Goal: Task Accomplishment & Management: Use online tool/utility

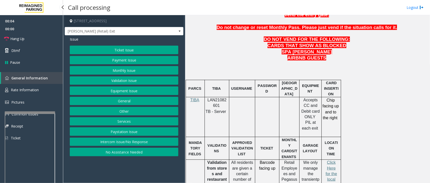
scroll to position [252, 0]
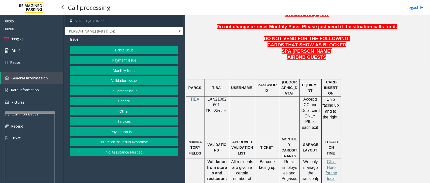
click at [213, 97] on span "LAN21082601" at bounding box center [216, 102] width 19 height 10
click at [177, 31] on span at bounding box center [179, 31] width 7 height 8
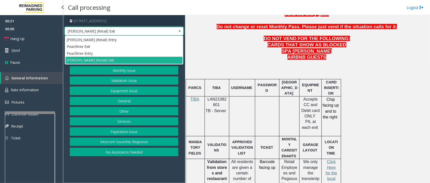
click at [179, 28] on span at bounding box center [179, 31] width 7 height 8
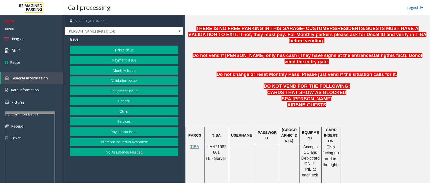
scroll to position [189, 0]
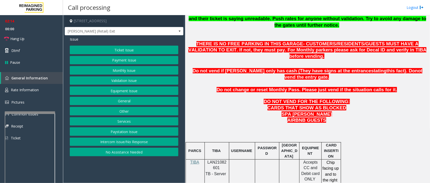
click at [358, 117] on p "AIRBNB GUESTS" at bounding box center [307, 120] width 241 height 6
click at [128, 71] on button "Monthly Issue" at bounding box center [124, 70] width 109 height 9
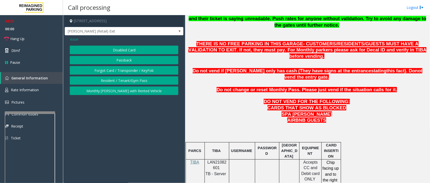
click at [133, 52] on button "Disabled Card" at bounding box center [124, 50] width 109 height 9
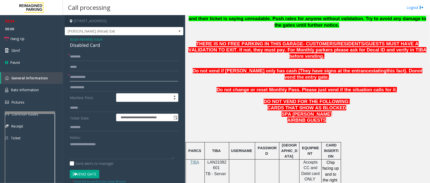
click at [101, 77] on input "text" at bounding box center [124, 77] width 109 height 9
click at [82, 77] on input "text" at bounding box center [124, 77] width 109 height 9
click at [83, 141] on textarea at bounding box center [122, 149] width 104 height 19
click at [76, 144] on textarea at bounding box center [122, 149] width 104 height 19
click at [85, 145] on textarea at bounding box center [122, 149] width 104 height 19
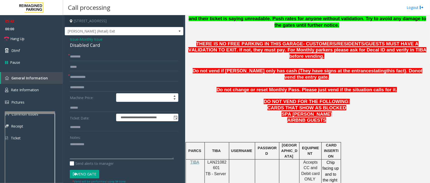
click at [83, 145] on textarea at bounding box center [122, 149] width 104 height 19
click at [94, 144] on textarea at bounding box center [122, 149] width 104 height 19
type textarea "**********"
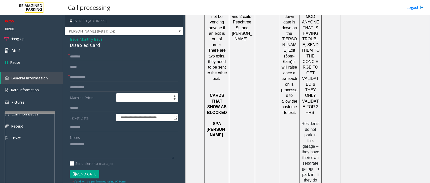
scroll to position [680, 0]
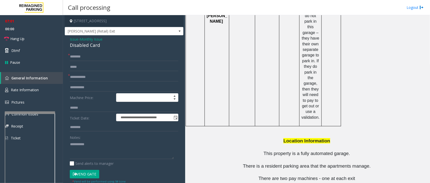
drag, startPoint x: 292, startPoint y: 161, endPoint x: 276, endPoint y: 166, distance: 16.0
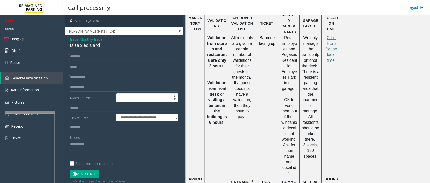
scroll to position [365, 0]
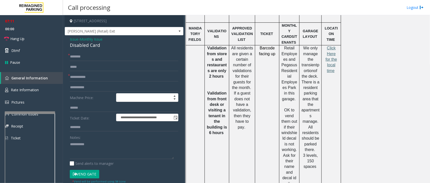
click at [330, 46] on span "Click Here for the local time" at bounding box center [331, 59] width 11 height 27
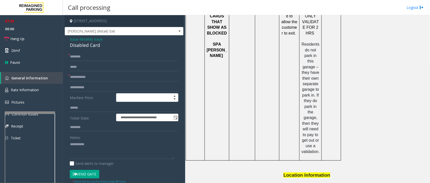
scroll to position [680, 0]
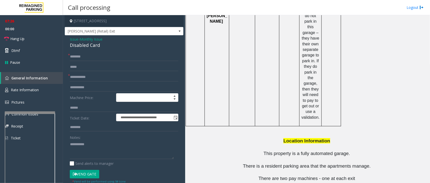
drag, startPoint x: 293, startPoint y: 160, endPoint x: 256, endPoint y: 162, distance: 36.8
copy tr "470-696-3259"
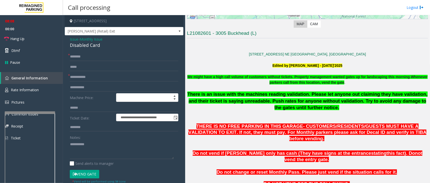
scroll to position [126, 0]
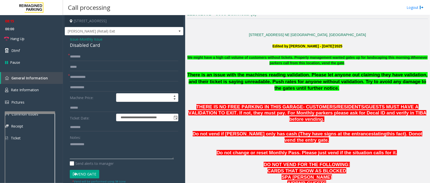
click at [115, 149] on textarea at bounding box center [122, 149] width 104 height 19
click at [45, 93] on link "Rate Information" at bounding box center [31, 90] width 63 height 12
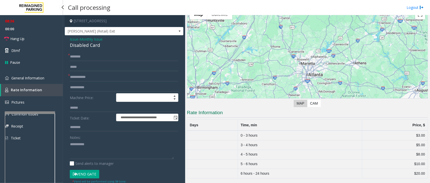
scroll to position [27, 0]
click at [50, 104] on link "Pictures" at bounding box center [31, 102] width 63 height 12
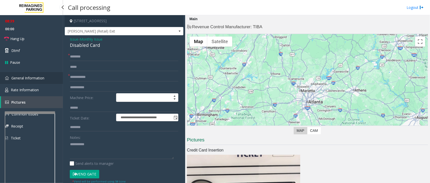
click at [54, 73] on link "General Information" at bounding box center [31, 78] width 63 height 12
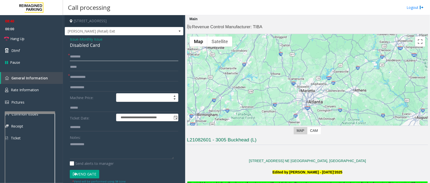
click at [78, 57] on input "text" at bounding box center [124, 56] width 109 height 9
type input "**"
click at [87, 76] on input "text" at bounding box center [124, 77] width 109 height 9
type input "**"
click at [98, 146] on textarea at bounding box center [122, 149] width 104 height 19
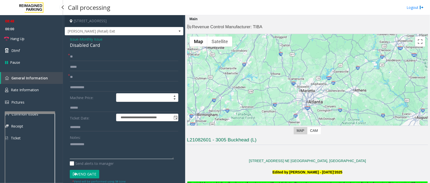
drag, startPoint x: 92, startPoint y: 144, endPoint x: 54, endPoint y: 148, distance: 38.2
click at [41, 36] on app-root "**********" at bounding box center [215, 91] width 430 height 183
click at [32, 41] on link "Hang Up" at bounding box center [31, 39] width 63 height 12
click at [96, 144] on textarea at bounding box center [122, 149] width 104 height 19
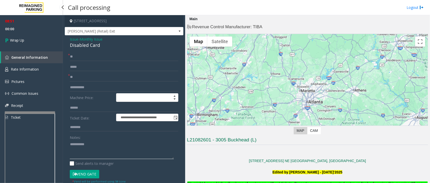
drag, startPoint x: 96, startPoint y: 144, endPoint x: 54, endPoint y: 139, distance: 41.6
click at [47, 27] on app-root "**********" at bounding box center [215, 91] width 430 height 183
drag, startPoint x: 69, startPoint y: 39, endPoint x: 99, endPoint y: 51, distance: 32.2
click at [113, 50] on div "**********" at bounding box center [124, 163] width 119 height 256
click at [93, 43] on div "Disabled Card" at bounding box center [124, 45] width 109 height 7
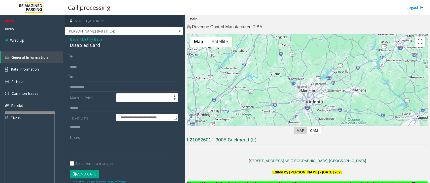
click at [63, 42] on app-call-processing-form "**********" at bounding box center [124, 99] width 122 height 168
drag, startPoint x: 67, startPoint y: 38, endPoint x: 102, endPoint y: 45, distance: 35.2
click at [102, 45] on div "**********" at bounding box center [124, 163] width 119 height 256
click at [101, 149] on textarea at bounding box center [122, 149] width 104 height 19
click at [100, 150] on textarea at bounding box center [122, 149] width 104 height 19
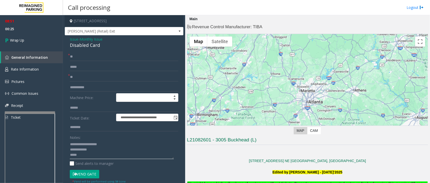
click at [97, 156] on textarea at bounding box center [122, 149] width 104 height 19
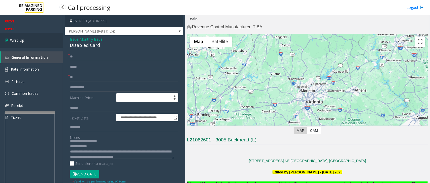
type textarea "**********"
click at [41, 43] on link "Wrap Up" at bounding box center [31, 40] width 63 height 15
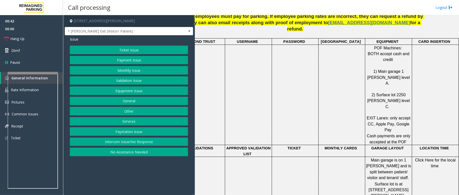
scroll to position [256, 33]
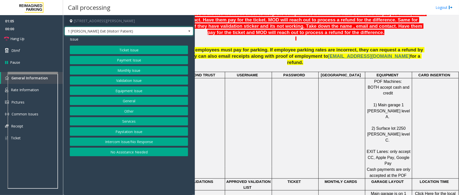
click at [188, 31] on span at bounding box center [189, 31] width 4 height 4
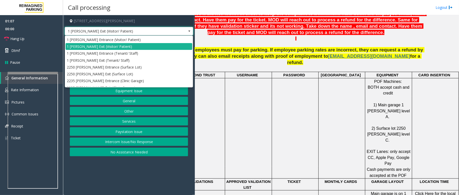
click at [188, 31] on span at bounding box center [189, 31] width 4 height 4
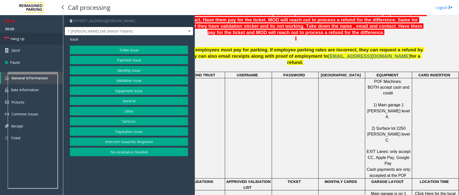
click at [12, 38] on span "Hang Up" at bounding box center [17, 38] width 14 height 5
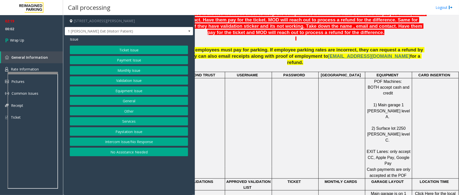
click at [135, 60] on button "Payment Issue" at bounding box center [129, 60] width 118 height 9
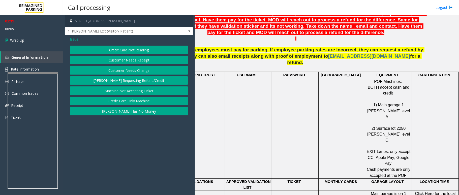
click at [72, 39] on span "Issue" at bounding box center [74, 39] width 9 height 5
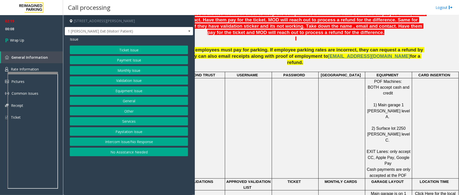
click at [137, 60] on button "Payment Issue" at bounding box center [129, 60] width 118 height 9
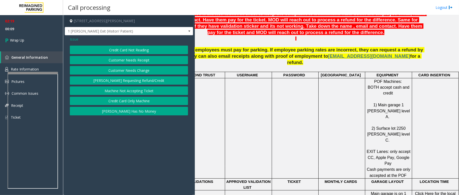
click at [141, 51] on button "Credit Card Not Reading" at bounding box center [129, 50] width 118 height 9
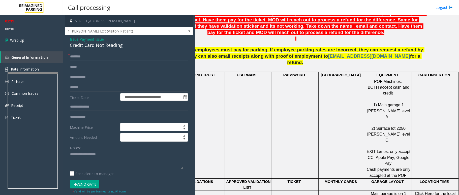
click at [73, 57] on input "text" at bounding box center [129, 56] width 118 height 9
type input "**"
drag, startPoint x: 69, startPoint y: 38, endPoint x: 123, endPoint y: 46, distance: 54.7
click at [123, 46] on div "**********" at bounding box center [129, 157] width 128 height 245
click at [123, 160] on textarea at bounding box center [126, 159] width 113 height 19
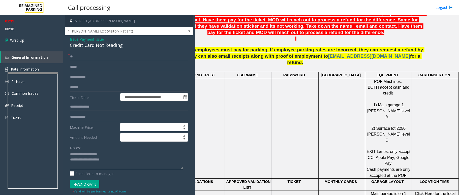
click at [122, 162] on textarea at bounding box center [126, 159] width 113 height 19
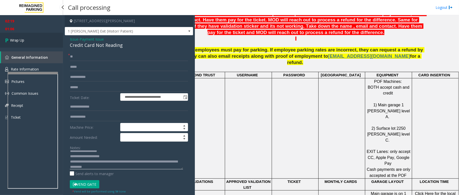
type textarea "**********"
click at [12, 42] on span "Wrap Up" at bounding box center [17, 40] width 14 height 5
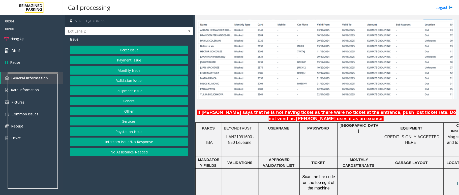
scroll to position [369, 0]
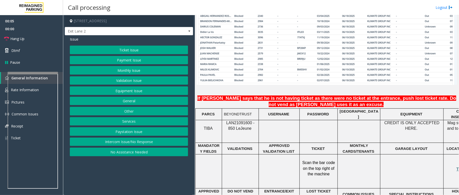
click at [241, 121] on span "LAN21091600 - 850 Le" at bounding box center [240, 126] width 28 height 10
click at [245, 121] on span "LAN21091600 - 850 Le" at bounding box center [240, 126] width 28 height 10
drag, startPoint x: 246, startPoint y: 113, endPoint x: 225, endPoint y: 114, distance: 21.7
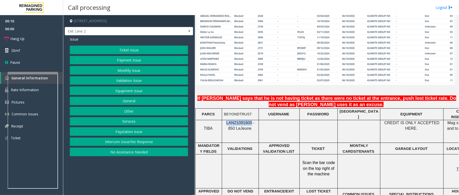
click at [226, 121] on span "LAN21091600 - 850 Le" at bounding box center [240, 126] width 28 height 10
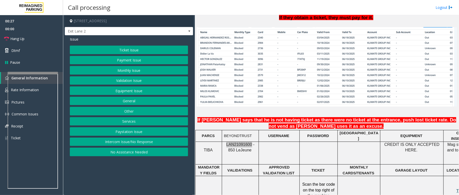
scroll to position [336, 0]
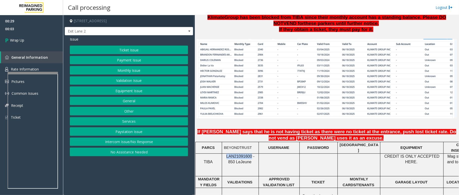
click at [128, 50] on button "Ticket Issue" at bounding box center [129, 50] width 118 height 9
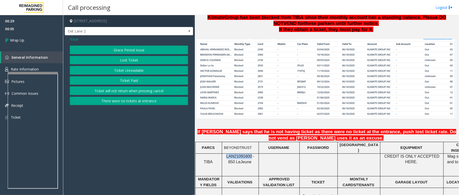
click at [128, 70] on button "Ticket Unreadable" at bounding box center [129, 70] width 118 height 9
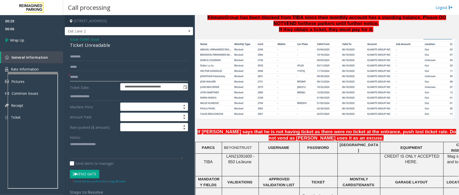
click at [73, 75] on input "text" at bounding box center [129, 77] width 118 height 9
type input "**"
drag, startPoint x: 70, startPoint y: 37, endPoint x: 115, endPoint y: 49, distance: 46.7
click at [115, 49] on div "**********" at bounding box center [129, 158] width 128 height 246
click at [106, 151] on textarea at bounding box center [126, 149] width 113 height 19
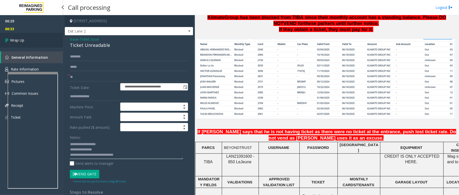
type textarea "**********"
click at [8, 40] on icon at bounding box center [7, 40] width 5 height 8
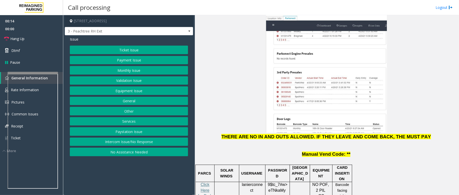
scroll to position [571, 0]
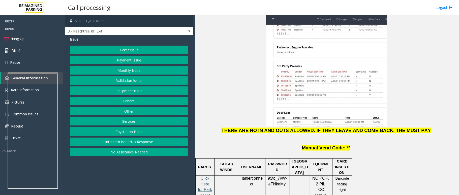
click at [206, 176] on span "Click Here for Parkonect Access" at bounding box center [205, 189] width 14 height 27
drag, startPoint x: 148, startPoint y: 142, endPoint x: 153, endPoint y: 142, distance: 4.5
click at [149, 142] on button "Intercom Issue/No Response" at bounding box center [129, 141] width 118 height 9
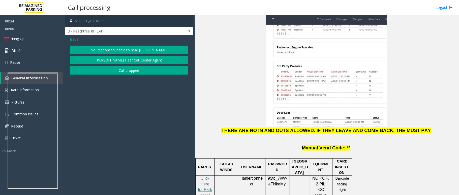
click at [153, 50] on button "No Response/Unable to hear [PERSON_NAME]" at bounding box center [129, 50] width 118 height 9
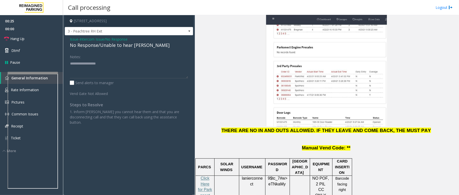
click at [98, 46] on div "No Response/Unable to hear [PERSON_NAME]" at bounding box center [129, 45] width 118 height 7
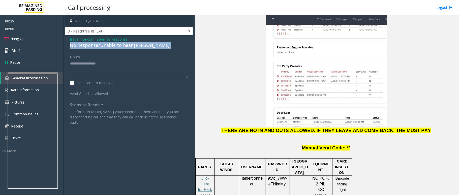
click at [98, 46] on div "No Response/Unable to hear [PERSON_NAME]" at bounding box center [129, 45] width 118 height 7
click at [99, 46] on div "No Response/Unable to hear [PERSON_NAME]" at bounding box center [129, 45] width 118 height 7
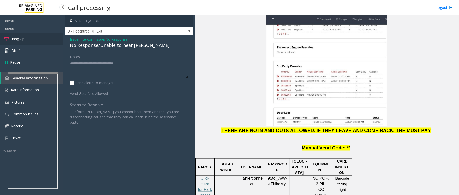
type textarea "**********"
click at [25, 39] on link "Hang Up" at bounding box center [31, 39] width 63 height 12
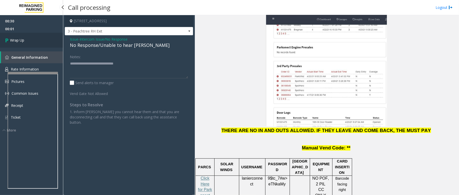
click at [28, 35] on link "Wrap Up" at bounding box center [31, 40] width 63 height 15
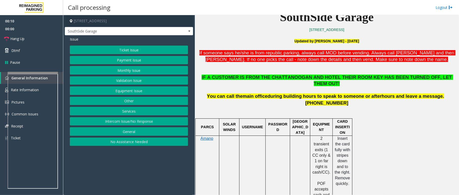
scroll to position [134, 0]
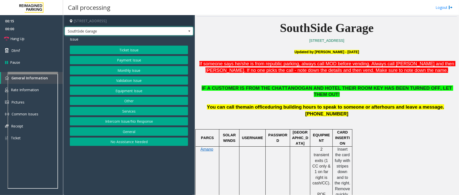
click at [189, 33] on span at bounding box center [189, 31] width 7 height 8
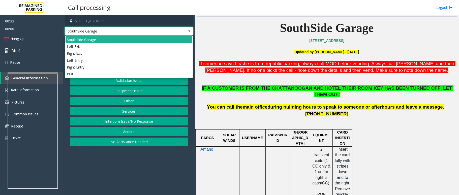
click at [187, 32] on span at bounding box center [189, 31] width 4 height 4
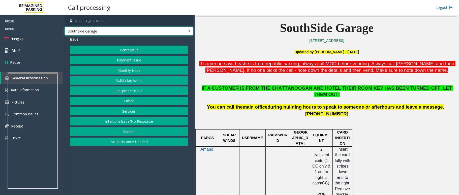
click at [190, 30] on span at bounding box center [189, 31] width 4 height 4
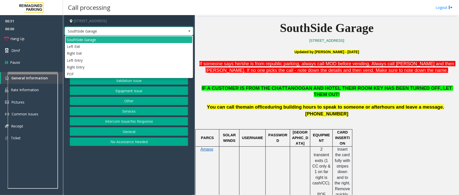
click at [190, 30] on span at bounding box center [189, 31] width 4 height 4
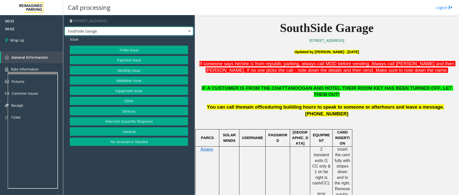
click at [135, 121] on button "Intercom Issue/No Response" at bounding box center [129, 121] width 118 height 9
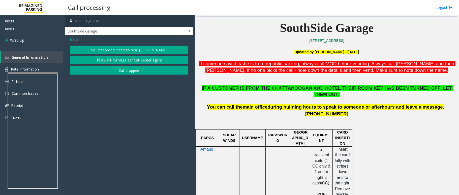
click at [134, 71] on button "Call dropped" at bounding box center [129, 70] width 118 height 9
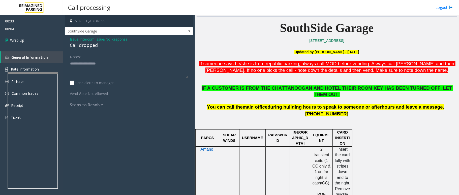
click at [81, 46] on div "Call dropped" at bounding box center [129, 45] width 118 height 7
type textarea "**********"
click at [17, 42] on span "Wrap Up" at bounding box center [17, 40] width 14 height 5
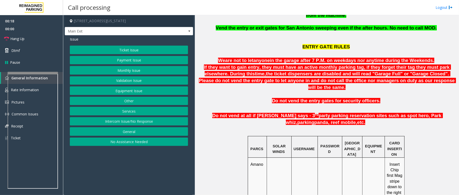
scroll to position [168, 0]
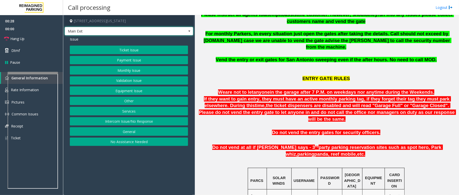
click at [189, 30] on span at bounding box center [189, 31] width 4 height 4
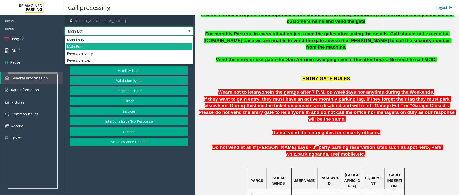
click at [189, 30] on span at bounding box center [189, 31] width 4 height 4
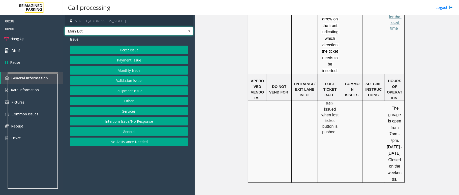
scroll to position [436, 0]
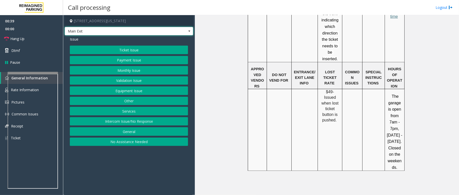
click at [189, 31] on span at bounding box center [189, 31] width 4 height 4
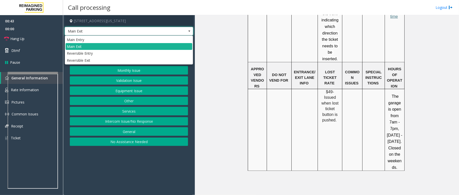
click at [189, 31] on span at bounding box center [189, 31] width 4 height 4
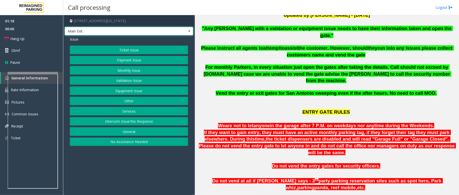
scroll to position [101, 0]
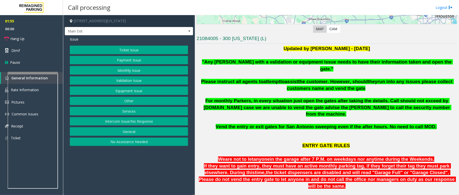
click at [134, 48] on button "Ticket Issue" at bounding box center [129, 50] width 118 height 9
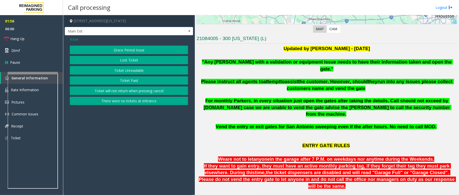
click at [73, 40] on span "Issue" at bounding box center [74, 39] width 9 height 5
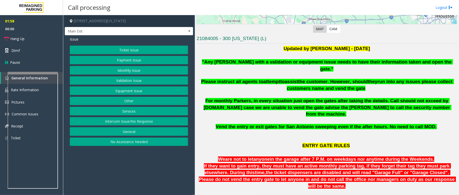
click at [138, 70] on button "Monthly Issue" at bounding box center [129, 70] width 118 height 9
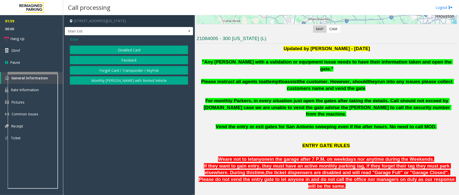
click at [133, 47] on button "Disabled Card" at bounding box center [129, 50] width 118 height 9
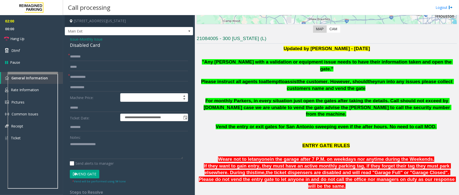
click at [73, 37] on span "Issue" at bounding box center [74, 39] width 9 height 5
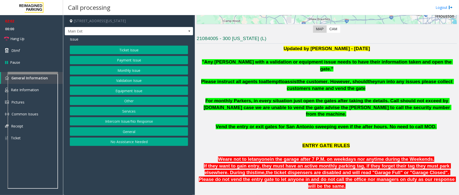
click at [133, 68] on button "Monthly Issue" at bounding box center [129, 70] width 118 height 9
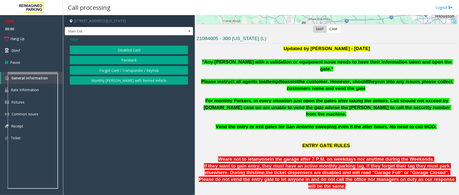
click at [122, 68] on button "Forgot Card / Transponder / KeyFob" at bounding box center [129, 70] width 118 height 9
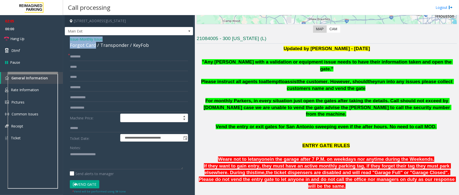
drag, startPoint x: 94, startPoint y: 44, endPoint x: 68, endPoint y: 37, distance: 27.6
click at [68, 37] on div "**********" at bounding box center [129, 128] width 128 height 187
click at [93, 163] on textarea at bounding box center [126, 159] width 113 height 19
type textarea "**********"
click at [82, 55] on input "text" at bounding box center [129, 56] width 118 height 9
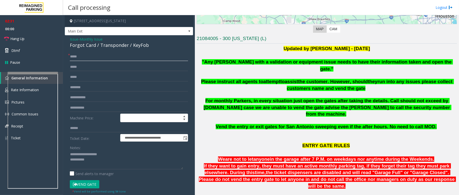
type input "*****"
click at [79, 183] on button "Vend Gate" at bounding box center [84, 184] width 29 height 9
click at [94, 161] on textarea at bounding box center [126, 159] width 113 height 19
type textarea "**********"
click at [24, 42] on link "Hang Up" at bounding box center [31, 39] width 63 height 12
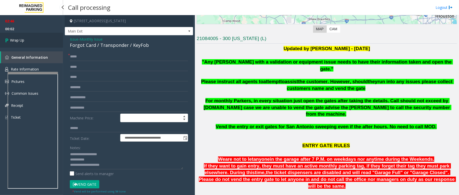
click at [26, 41] on link "Wrap Up" at bounding box center [31, 40] width 63 height 15
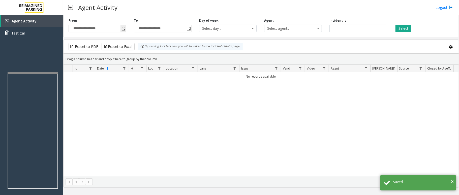
click at [122, 29] on span "Toggle popup" at bounding box center [123, 29] width 4 height 4
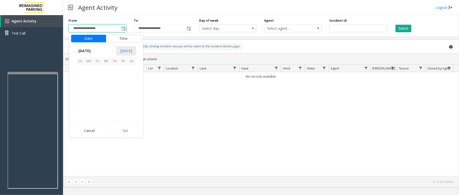
scroll to position [90315, 0]
click at [110, 95] on span "20" at bounding box center [106, 95] width 9 height 9
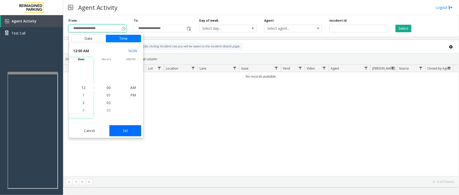
click at [122, 130] on button "Set" at bounding box center [125, 130] width 32 height 11
type input "**********"
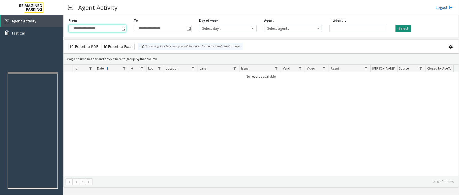
click at [405, 31] on button "Select" at bounding box center [403, 29] width 16 height 8
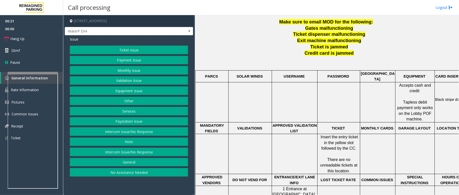
scroll to position [201, 0]
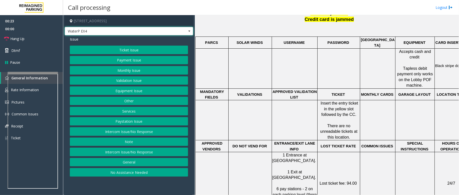
click at [187, 30] on span at bounding box center [189, 31] width 4 height 4
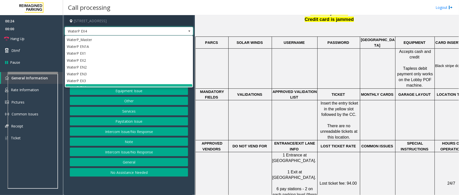
scroll to position [6, 0]
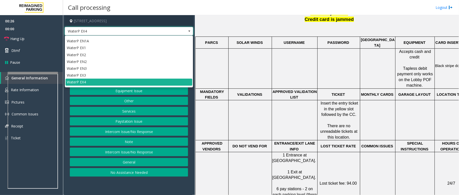
click at [189, 29] on span at bounding box center [189, 31] width 4 height 4
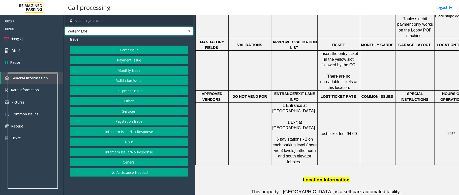
scroll to position [268, 0]
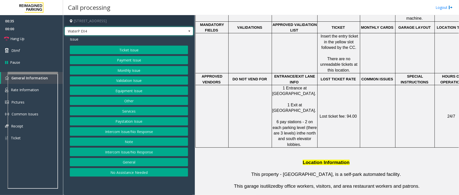
click at [142, 48] on button "Ticket Issue" at bounding box center [129, 50] width 118 height 9
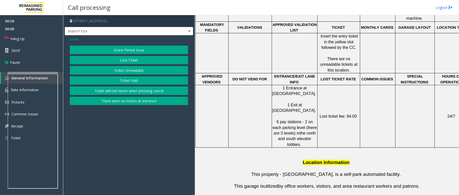
click at [139, 60] on button "Lost Ticket" at bounding box center [129, 60] width 118 height 9
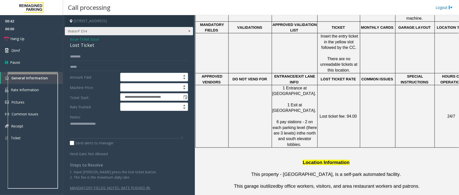
click at [187, 31] on span at bounding box center [189, 31] width 4 height 4
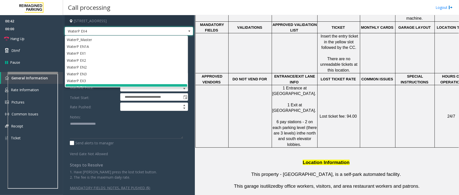
scroll to position [6, 0]
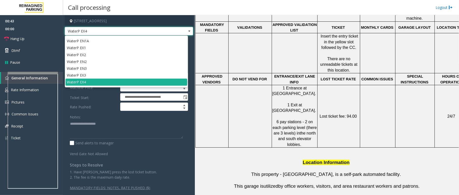
click at [187, 31] on span at bounding box center [189, 31] width 4 height 4
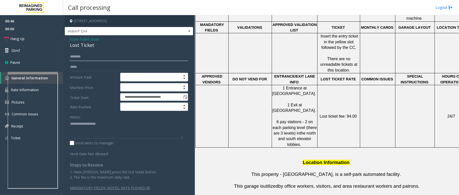
click at [86, 57] on input "text" at bounding box center [129, 56] width 118 height 9
click at [74, 41] on span "Issue" at bounding box center [74, 39] width 9 height 5
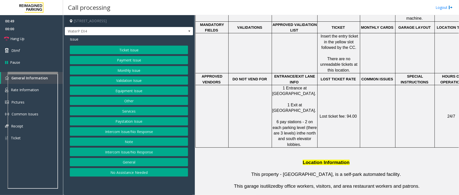
click at [122, 48] on button "Ticket Issue" at bounding box center [129, 50] width 118 height 9
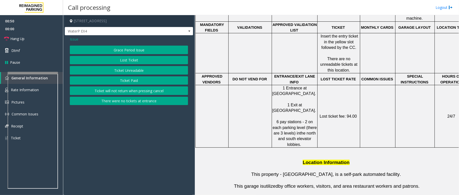
click at [131, 80] on button "Ticket Paid" at bounding box center [129, 80] width 118 height 9
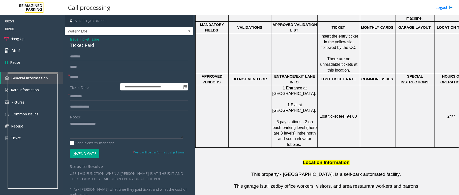
click at [81, 75] on input "text" at bounding box center [129, 77] width 118 height 9
drag, startPoint x: 69, startPoint y: 38, endPoint x: 101, endPoint y: 45, distance: 33.0
click at [103, 46] on div "**********" at bounding box center [129, 142] width 128 height 215
click at [92, 131] on textarea at bounding box center [126, 129] width 113 height 19
click at [90, 131] on textarea at bounding box center [126, 129] width 113 height 19
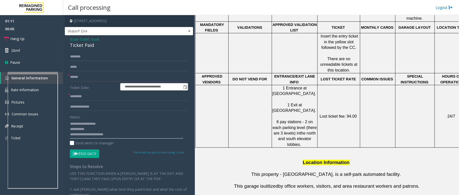
type textarea "**********"
click at [72, 75] on input "text" at bounding box center [129, 77] width 118 height 9
type input "********"
click at [89, 97] on input "text" at bounding box center [129, 96] width 118 height 9
click at [119, 133] on textarea at bounding box center [126, 129] width 113 height 19
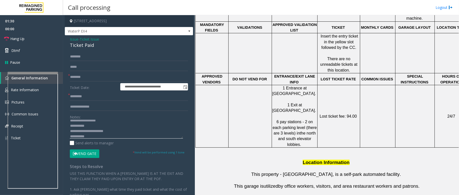
scroll to position [9, 0]
type textarea "**********"
click at [89, 107] on input "text" at bounding box center [129, 106] width 118 height 9
type input "**********"
click at [75, 95] on input "text" at bounding box center [129, 96] width 118 height 9
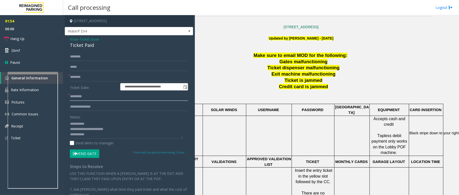
scroll to position [101, 28]
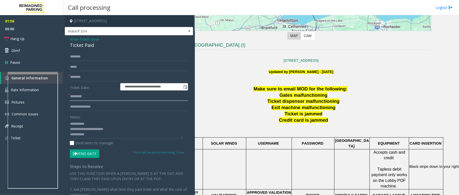
click at [78, 98] on input "text" at bounding box center [129, 96] width 118 height 9
type input "*"
type input "*****"
click at [96, 132] on textarea at bounding box center [126, 129] width 113 height 19
type textarea "**********"
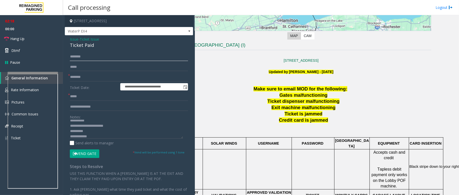
click at [89, 57] on input "text" at bounding box center [129, 56] width 118 height 9
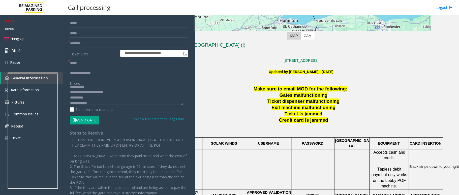
click at [94, 101] on textarea at bounding box center [126, 95] width 113 height 19
click at [87, 22] on input "*****" at bounding box center [129, 23] width 118 height 9
type input "*"
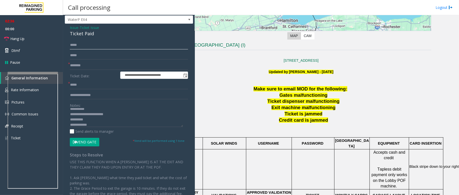
scroll to position [0, 0]
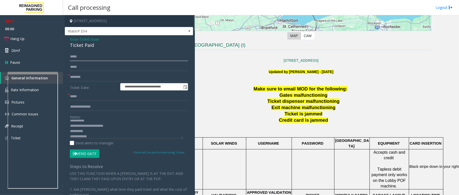
type input "*****"
click at [99, 140] on div "Notes: Send alerts to manager" at bounding box center [129, 129] width 118 height 33
click at [99, 138] on textarea at bounding box center [126, 129] width 113 height 19
click at [87, 153] on button "Vend Gate" at bounding box center [84, 153] width 29 height 9
click at [92, 135] on textarea at bounding box center [126, 129] width 113 height 19
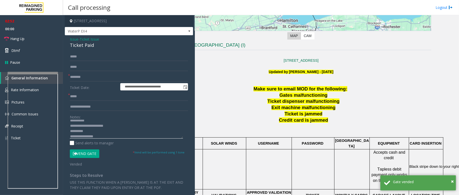
type textarea "**********"
click at [112, 106] on input "**********" at bounding box center [129, 106] width 118 height 9
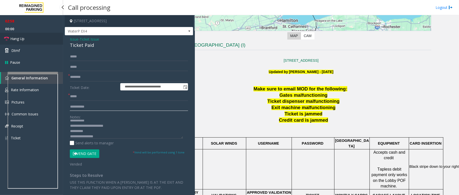
type input "**********"
click at [26, 40] on link "Hang Up" at bounding box center [31, 39] width 63 height 12
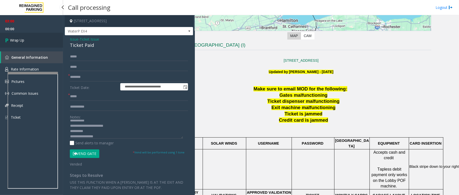
click at [25, 42] on link "Wrap Up" at bounding box center [31, 40] width 63 height 15
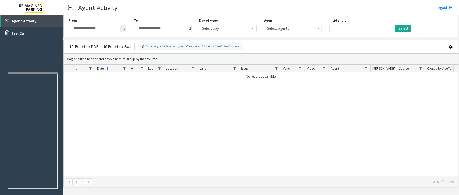
click at [125, 30] on span "Toggle popup" at bounding box center [123, 29] width 4 height 4
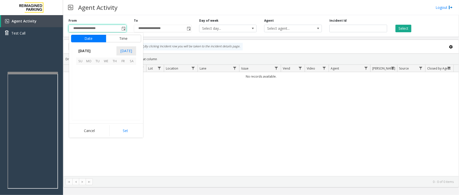
scroll to position [90315, 0]
click at [121, 77] on span "8" at bounding box center [123, 78] width 9 height 9
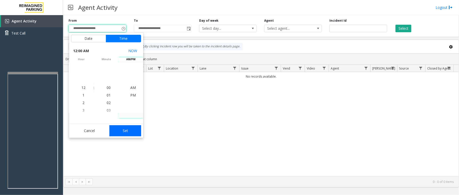
click at [125, 131] on button "Set" at bounding box center [125, 130] width 32 height 11
type input "**********"
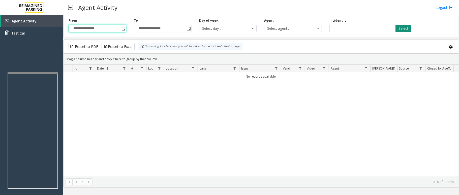
click at [403, 29] on button "Select" at bounding box center [403, 29] width 16 height 8
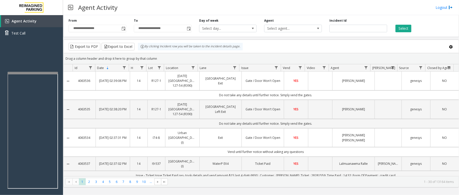
scroll to position [33, 0]
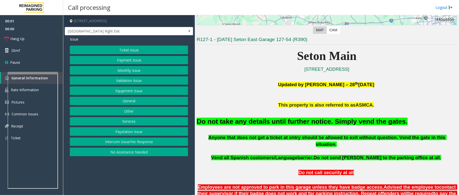
scroll to position [101, 0]
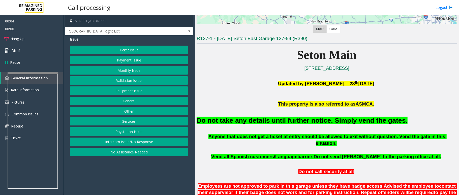
click at [135, 91] on button "Equipment Issue" at bounding box center [129, 90] width 118 height 9
click at [127, 92] on button "Gate / Door Won't Open" at bounding box center [129, 90] width 118 height 9
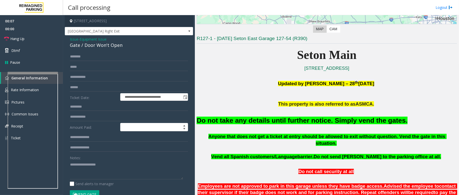
click at [93, 183] on button "Vend Gate" at bounding box center [84, 194] width 29 height 9
click at [267, 121] on font "Do not take any details until further notice. Simply vend the gates." at bounding box center [301, 121] width 211 height 8
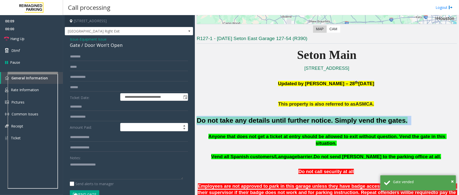
click at [267, 121] on font "Do not take any details until further notice. Simply vend the gates." at bounding box center [301, 121] width 211 height 8
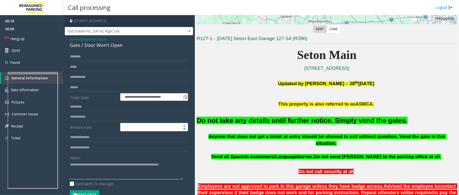
type textarea "**********"
click at [223, 99] on p at bounding box center [326, 97] width 260 height 7
click at [32, 38] on link "Hang Up" at bounding box center [31, 39] width 63 height 12
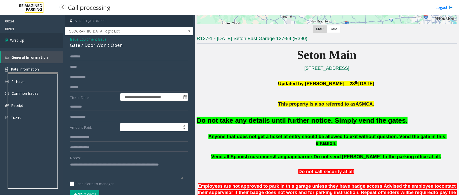
click at [26, 42] on link "Wrap Up" at bounding box center [31, 40] width 63 height 15
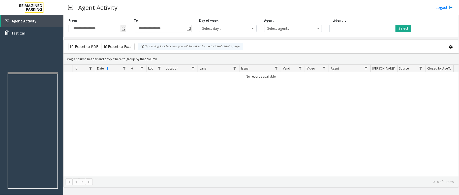
click at [121, 30] on span "Toggle popup" at bounding box center [123, 29] width 4 height 4
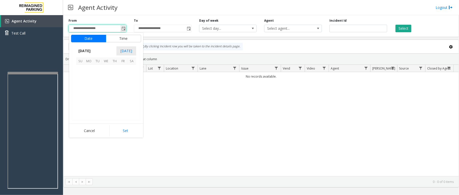
scroll to position [90315, 0]
click at [115, 76] on span "7" at bounding box center [114, 78] width 9 height 9
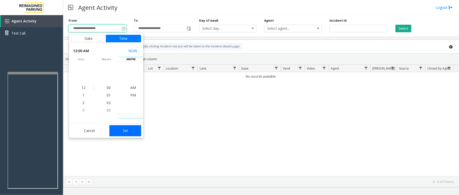
click at [131, 128] on button "Set" at bounding box center [125, 130] width 32 height 11
type input "**********"
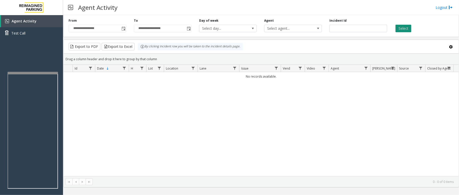
click at [400, 29] on button "Select" at bounding box center [403, 29] width 16 height 8
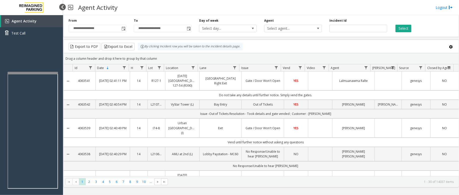
click at [62, 7] on div at bounding box center [62, 7] width 7 height 7
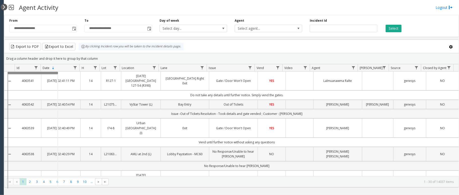
click at [4, 6] on div at bounding box center [4, 7] width 7 height 7
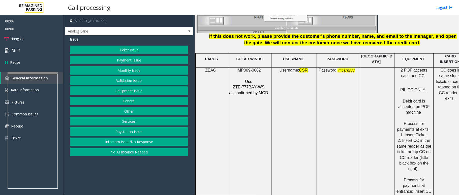
scroll to position [671, 0]
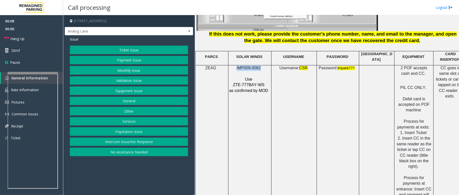
drag, startPoint x: 260, startPoint y: 64, endPoint x: 237, endPoint y: 65, distance: 23.2
click at [237, 65] on p "IMP009-0082" at bounding box center [249, 68] width 41 height 6
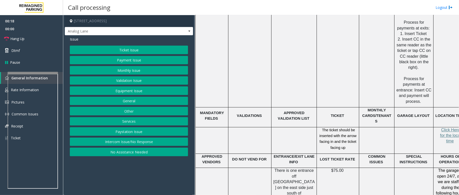
scroll to position [772, 0]
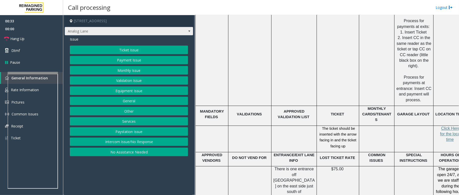
click at [190, 30] on span at bounding box center [189, 31] width 4 height 4
click at [140, 51] on button "Ticket Issue" at bounding box center [129, 50] width 118 height 9
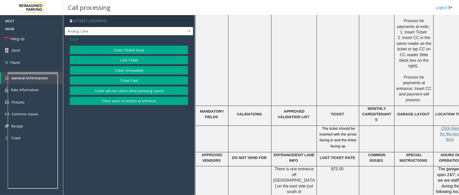
click at [134, 70] on button "Ticket Unreadable" at bounding box center [129, 70] width 118 height 9
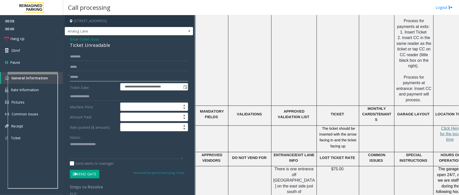
click at [117, 77] on input "text" at bounding box center [129, 77] width 118 height 9
click at [80, 79] on input "text" at bounding box center [129, 77] width 118 height 9
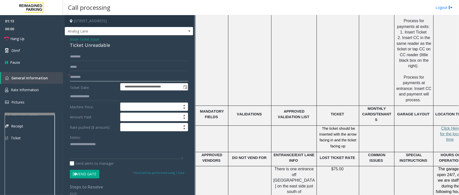
click at [22, 113] on div at bounding box center [30, 114] width 50 height 2
type input "********"
click at [34, 92] on link "Rate Information" at bounding box center [31, 90] width 63 height 12
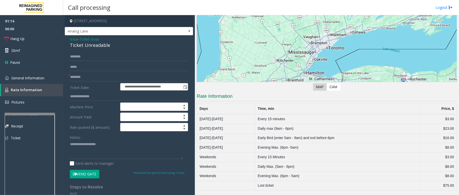
scroll to position [50, 0]
drag, startPoint x: 42, startPoint y: 74, endPoint x: 97, endPoint y: 82, distance: 56.0
click at [42, 74] on link "General Information" at bounding box center [31, 78] width 63 height 12
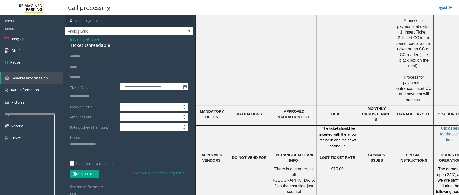
scroll to position [772, 14]
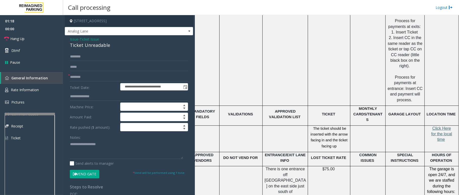
click at [430, 126] on span "Click Here for the local time" at bounding box center [441, 134] width 21 height 16
click at [41, 84] on link "Rate Information" at bounding box center [31, 90] width 63 height 12
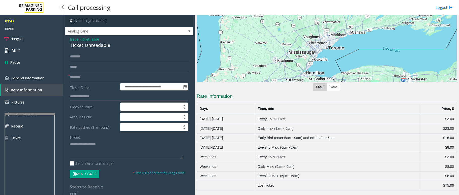
scroll to position [50, 0]
drag, startPoint x: 68, startPoint y: 36, endPoint x: 113, endPoint y: 47, distance: 45.5
click at [113, 47] on div "**********" at bounding box center [129, 155] width 128 height 240
click at [107, 150] on textarea at bounding box center [126, 149] width 113 height 19
click at [41, 77] on span "General Information" at bounding box center [27, 78] width 33 height 5
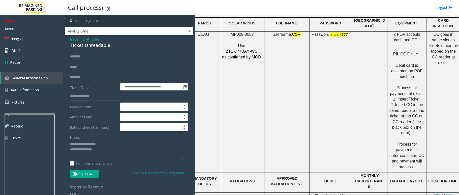
scroll to position [705, 14]
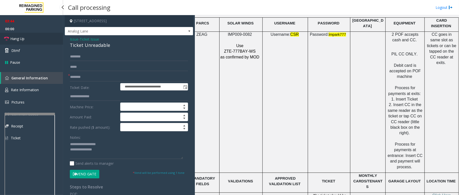
click at [18, 39] on span "Hang Up" at bounding box center [17, 38] width 14 height 5
click at [107, 151] on textarea at bounding box center [126, 149] width 113 height 19
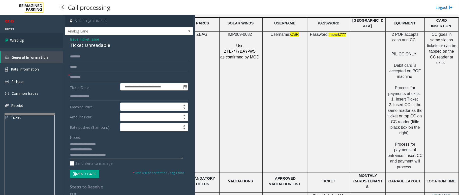
type textarea "**********"
click at [13, 41] on span "Wrap Up" at bounding box center [17, 40] width 14 height 5
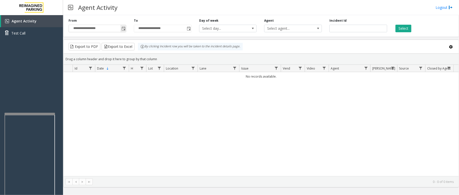
click at [124, 26] on span "Toggle popup" at bounding box center [123, 28] width 6 height 8
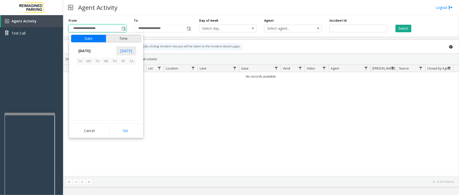
scroll to position [90315, 0]
click at [110, 84] on span "14" at bounding box center [114, 86] width 9 height 9
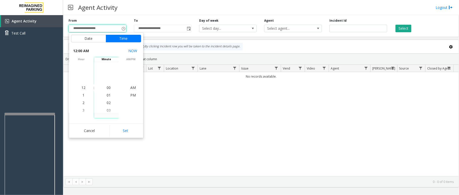
click at [118, 129] on button "Set" at bounding box center [125, 130] width 32 height 11
type input "**********"
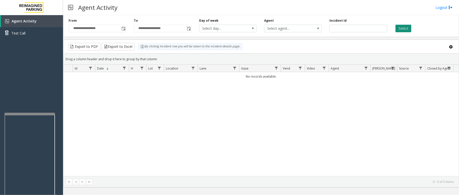
click at [406, 28] on button "Select" at bounding box center [403, 29] width 16 height 8
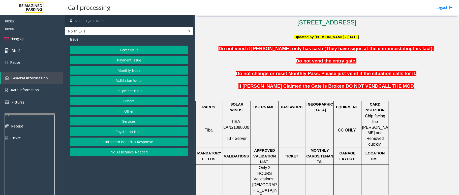
scroll to position [168, 0]
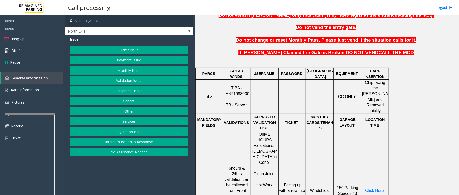
click at [238, 89] on span "TIBA - LAN21088000" at bounding box center [236, 91] width 26 height 10
click at [239, 88] on span "TIBA - LAN21088000" at bounding box center [236, 91] width 26 height 10
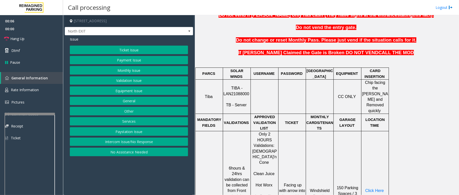
click at [245, 87] on span "TIBA - LAN21088000" at bounding box center [236, 91] width 26 height 10
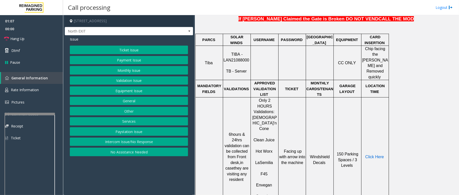
click at [373, 155] on span "Click Here" at bounding box center [374, 157] width 19 height 4
click at [133, 80] on button "Validation Issue" at bounding box center [129, 80] width 118 height 9
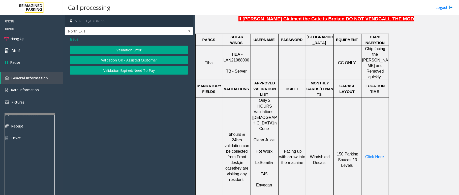
click at [130, 50] on button "Validation Error" at bounding box center [129, 50] width 118 height 9
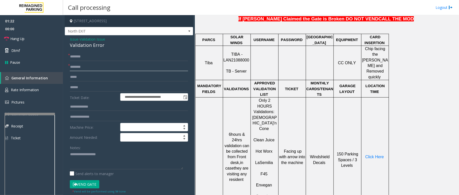
click at [89, 67] on input "text" at bounding box center [129, 67] width 118 height 9
click at [112, 68] on input "text" at bounding box center [129, 67] width 118 height 9
type input "**********"
click at [376, 155] on span "Click Here" at bounding box center [374, 157] width 19 height 4
click at [85, 88] on input "text" at bounding box center [129, 87] width 118 height 9
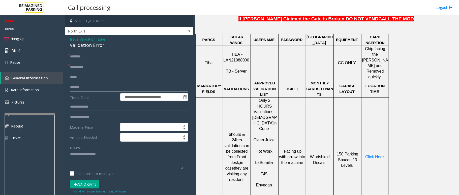
type input "*******"
click at [373, 155] on span "Click Here" at bounding box center [374, 157] width 19 height 4
click at [84, 183] on button "Vend Gate" at bounding box center [84, 184] width 29 height 9
click at [88, 162] on textarea at bounding box center [126, 159] width 113 height 19
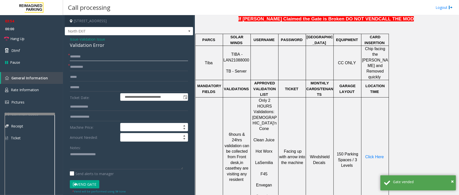
click at [78, 55] on input "text" at bounding box center [129, 56] width 118 height 9
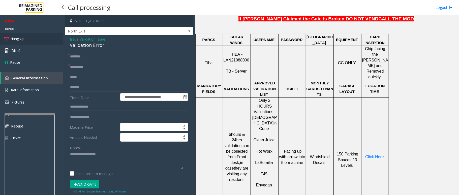
click at [36, 35] on link "Hang Up" at bounding box center [31, 39] width 63 height 12
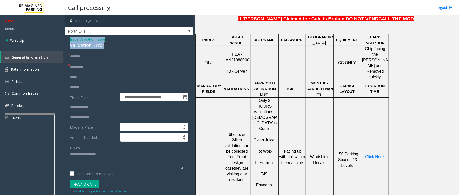
drag, startPoint x: 67, startPoint y: 36, endPoint x: 101, endPoint y: 41, distance: 33.7
click at [112, 44] on div "**********" at bounding box center [129, 185] width 128 height 301
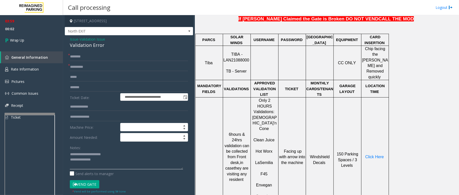
click at [102, 166] on textarea at bounding box center [126, 159] width 113 height 19
type textarea "**********"
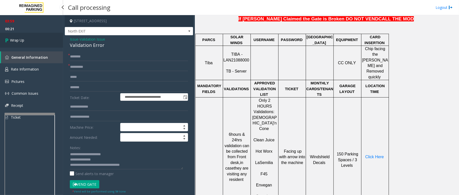
click at [36, 41] on link "Wrap Up" at bounding box center [31, 40] width 63 height 15
click at [17, 41] on span "Wrap Up" at bounding box center [17, 40] width 14 height 5
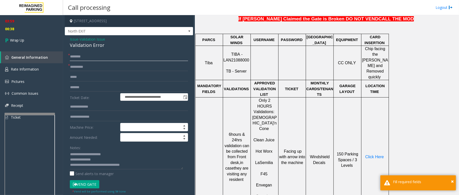
drag, startPoint x: 79, startPoint y: 54, endPoint x: 65, endPoint y: 52, distance: 14.5
click at [78, 54] on input "text" at bounding box center [129, 56] width 118 height 9
type input "**"
click at [20, 37] on link "Wrap Up" at bounding box center [31, 40] width 63 height 15
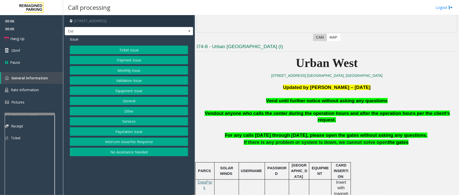
scroll to position [101, 0]
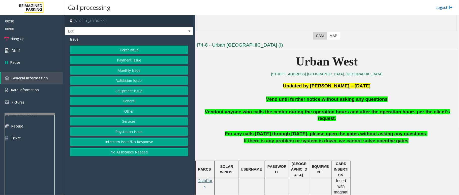
click at [132, 92] on button "Equipment Issue" at bounding box center [129, 90] width 118 height 9
click at [132, 92] on button "Gate / Door Won't Open" at bounding box center [129, 90] width 118 height 9
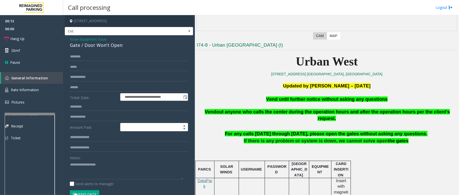
scroll to position [33, 0]
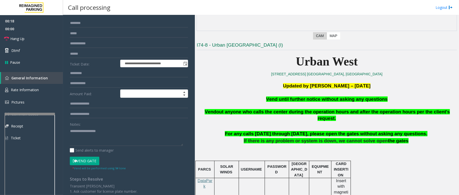
click at [305, 98] on span "Vend until further notice without asking any questions" at bounding box center [326, 98] width 121 height 5
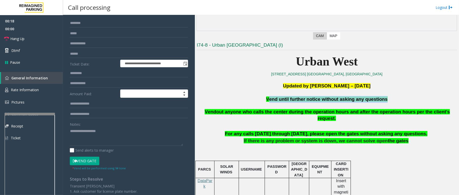
click at [305, 98] on span "Vend until further notice without asking any questions" at bounding box center [326, 98] width 121 height 5
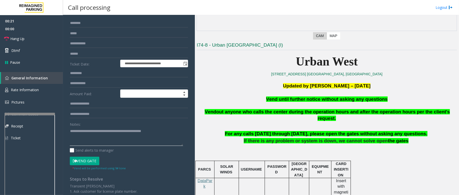
type textarea "**********"
click at [82, 164] on button "Vend Gate" at bounding box center [84, 161] width 29 height 9
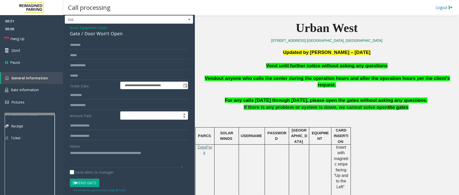
scroll to position [0, 0]
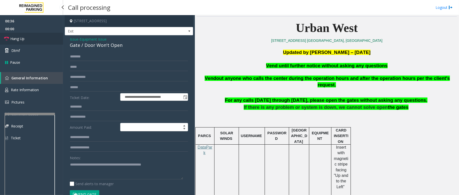
click at [21, 40] on span "Hang Up" at bounding box center [17, 38] width 14 height 5
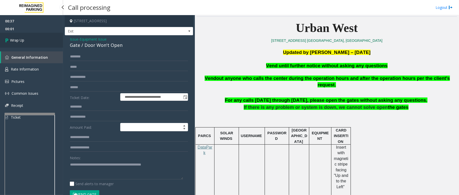
click at [19, 37] on link "Wrap Up" at bounding box center [31, 40] width 63 height 15
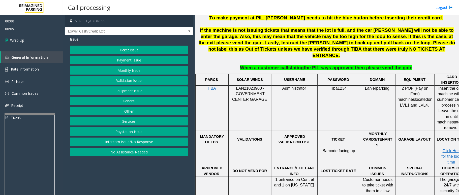
scroll to position [302, 0]
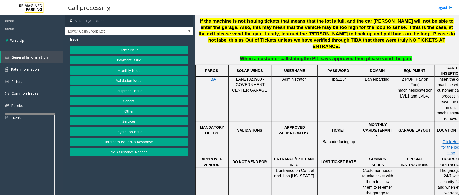
click at [249, 77] on span "LAN21023900 - GOVERNMENT CENTER GARAGE" at bounding box center [249, 85] width 35 height 16
click at [128, 144] on button "Intercom Issue/No Response" at bounding box center [129, 141] width 118 height 9
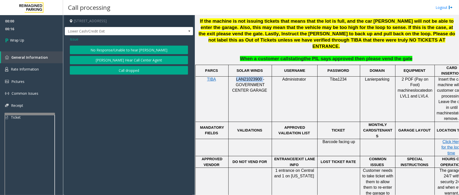
click at [127, 70] on button "Call dropped" at bounding box center [129, 70] width 118 height 9
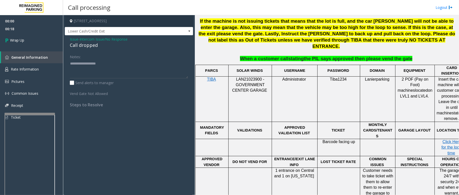
click at [89, 42] on div "Call dropped" at bounding box center [129, 45] width 118 height 7
type textarea "**********"
click at [29, 41] on link "Wrap Up" at bounding box center [31, 40] width 63 height 15
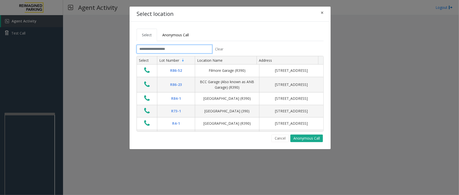
click at [175, 49] on input "text" at bounding box center [174, 49] width 76 height 9
click at [180, 50] on input "text" at bounding box center [174, 49] width 76 height 9
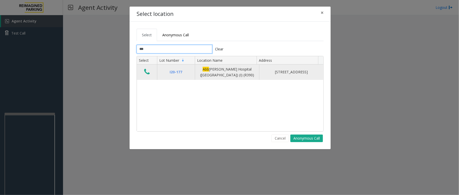
type input "***"
click at [145, 74] on icon "Data table" at bounding box center [147, 71] width 6 height 7
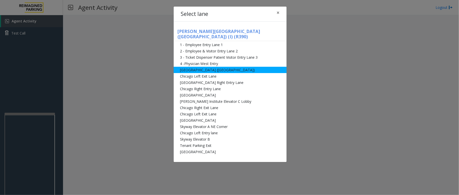
click at [204, 67] on li "Abbot Hospital (Main Hospital)" at bounding box center [229, 70] width 113 height 6
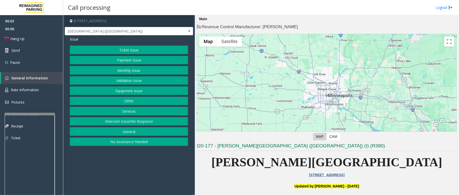
click at [138, 51] on button "Ticket Issue" at bounding box center [129, 50] width 118 height 9
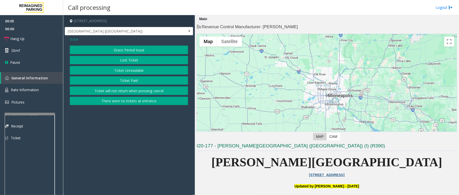
click at [73, 38] on span "Issue" at bounding box center [74, 39] width 9 height 5
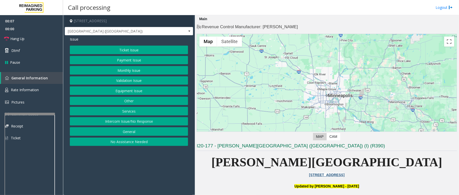
click at [130, 70] on button "Monthly Issue" at bounding box center [129, 70] width 118 height 9
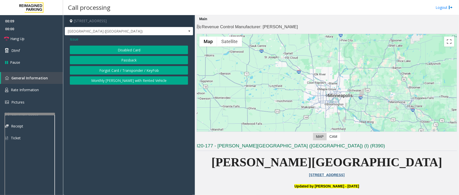
click at [123, 51] on button "Disabled Card" at bounding box center [129, 50] width 118 height 9
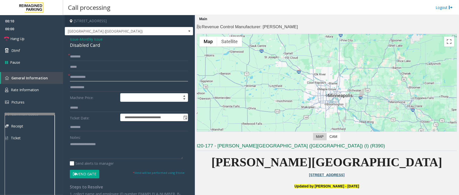
click at [108, 77] on input "text" at bounding box center [129, 77] width 118 height 9
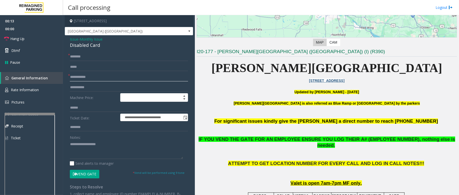
scroll to position [101, 0]
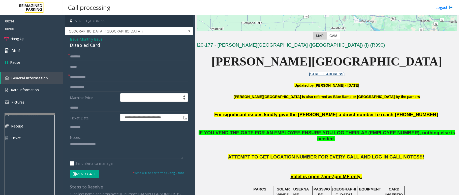
click at [83, 79] on input "text" at bounding box center [129, 77] width 118 height 9
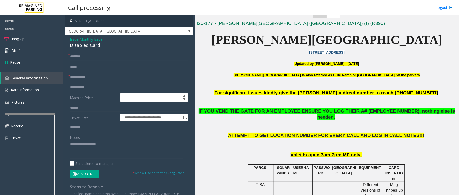
scroll to position [134, 0]
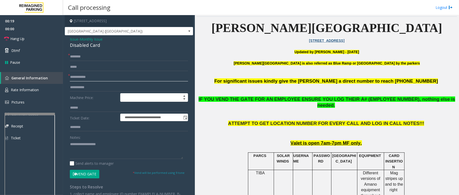
click at [125, 75] on input "text" at bounding box center [129, 77] width 118 height 9
click at [136, 77] on input "text" at bounding box center [129, 77] width 118 height 9
type input "**"
click at [75, 59] on input "text" at bounding box center [129, 56] width 118 height 9
type input "**"
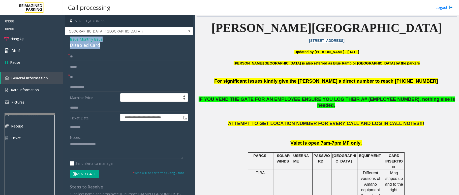
drag, startPoint x: 68, startPoint y: 36, endPoint x: 104, endPoint y: 44, distance: 37.3
click at [104, 44] on div "**********" at bounding box center [129, 155] width 128 height 240
click at [19, 38] on span "Hang Up" at bounding box center [17, 38] width 14 height 5
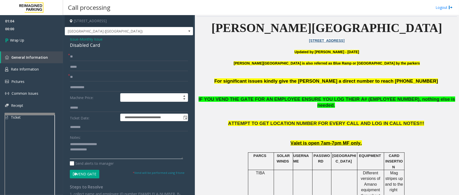
click at [97, 150] on textarea at bounding box center [126, 149] width 113 height 19
type textarea "**********"
click at [29, 36] on link "Wrap Up" at bounding box center [31, 40] width 63 height 15
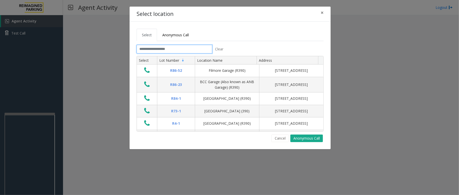
click at [155, 48] on input "text" at bounding box center [174, 49] width 76 height 9
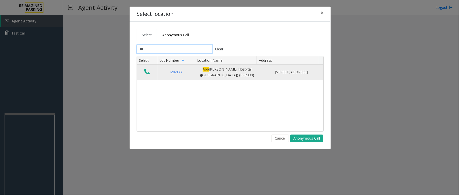
type input "***"
click at [150, 71] on button "Data table" at bounding box center [147, 72] width 9 height 8
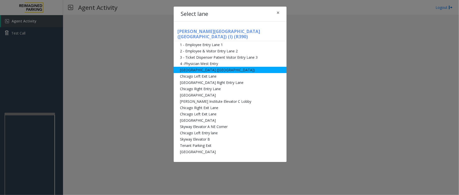
click at [221, 67] on li "Abbot Hospital (Main Hospital)" at bounding box center [229, 70] width 113 height 6
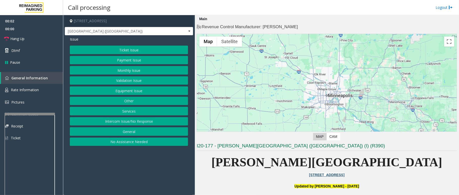
click at [137, 51] on button "Ticket Issue" at bounding box center [129, 50] width 118 height 9
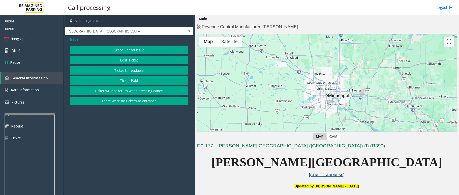
click at [127, 70] on button "Ticket Unreadable" at bounding box center [129, 70] width 118 height 9
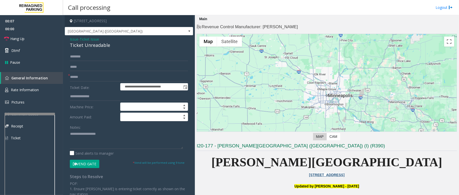
click at [75, 39] on span "Issue" at bounding box center [74, 39] width 9 height 5
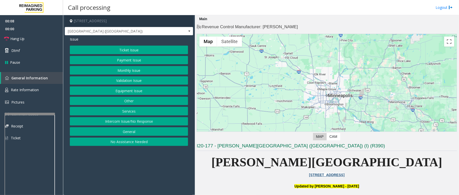
click at [127, 51] on button "Ticket Issue" at bounding box center [129, 50] width 118 height 9
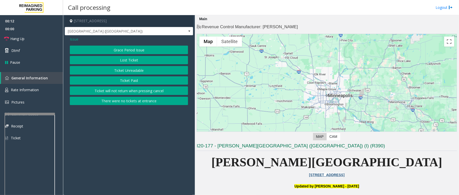
click at [128, 71] on button "Ticket Unreadable" at bounding box center [129, 70] width 118 height 9
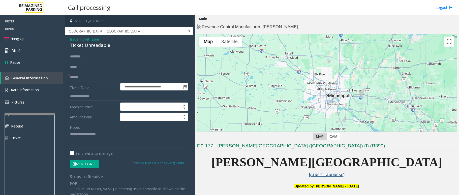
click at [116, 74] on input "text" at bounding box center [129, 77] width 118 height 9
type input "*********"
click at [83, 164] on button "Vend Gate" at bounding box center [84, 164] width 29 height 9
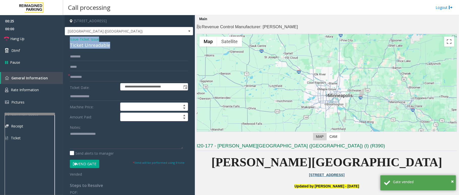
drag, startPoint x: 69, startPoint y: 39, endPoint x: 110, endPoint y: 45, distance: 41.6
click at [110, 45] on div "**********" at bounding box center [129, 151] width 128 height 233
click at [105, 139] on textarea at bounding box center [126, 139] width 113 height 19
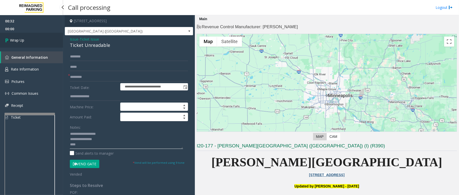
type textarea "**********"
click at [24, 41] on span "Wrap Up" at bounding box center [17, 40] width 14 height 5
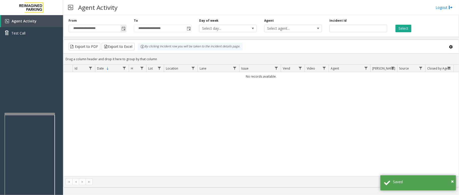
click at [120, 29] on span "Toggle popup" at bounding box center [123, 28] width 6 height 8
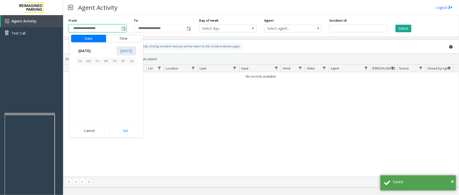
scroll to position [90315, 0]
click at [101, 92] on span "19" at bounding box center [97, 95] width 9 height 9
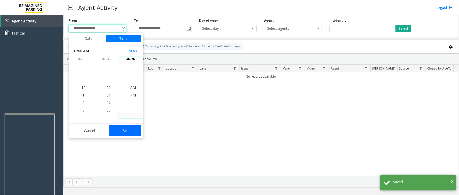
click at [125, 131] on button "Set" at bounding box center [125, 130] width 32 height 11
type input "**********"
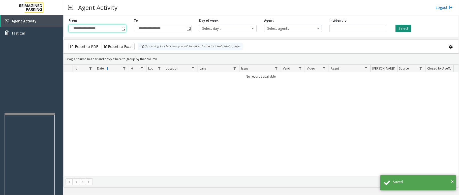
click at [403, 29] on button "Select" at bounding box center [403, 29] width 16 height 8
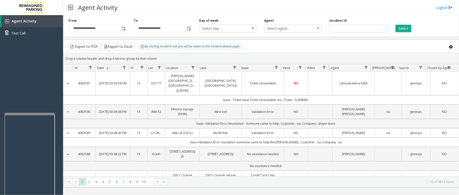
click at [314, 82] on td "Data table" at bounding box center [320, 84] width 24 height 24
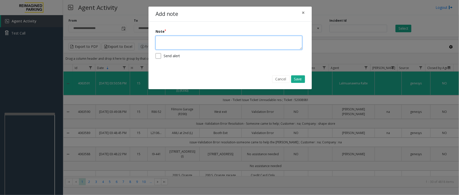
click at [194, 41] on textarea at bounding box center [228, 43] width 147 height 14
type textarea "**********"
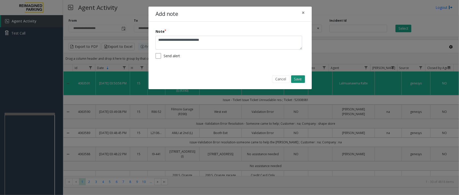
click at [300, 80] on button "Save" at bounding box center [298, 79] width 14 height 8
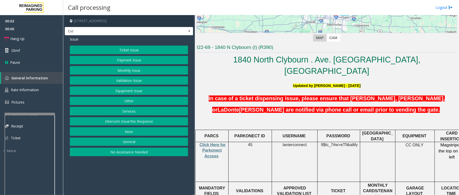
scroll to position [101, 0]
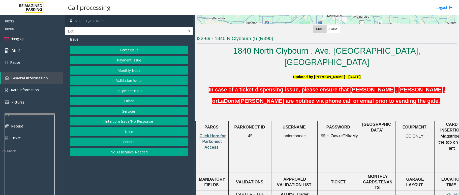
click at [215, 134] on span "Click Here for Parkonect Access" at bounding box center [212, 142] width 26 height 16
drag, startPoint x: 283, startPoint y: 122, endPoint x: 309, endPoint y: 123, distance: 26.7
click at [309, 133] on p "lanierconnect" at bounding box center [294, 136] width 42 height 6
drag, startPoint x: 322, startPoint y: 123, endPoint x: 355, endPoint y: 124, distance: 33.0
click at [355, 134] on span "9$tc_7#w> eTNkaMy" at bounding box center [339, 136] width 37 height 5
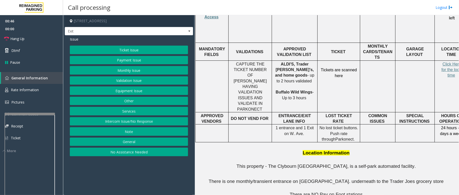
scroll to position [235, 0]
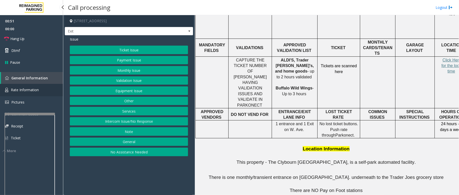
click at [25, 89] on span "Rate Information" at bounding box center [25, 89] width 28 height 5
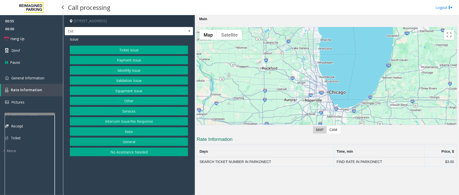
click at [23, 86] on link "Rate Information" at bounding box center [32, 90] width 62 height 12
click at [128, 51] on button "Ticket Issue" at bounding box center [129, 50] width 118 height 9
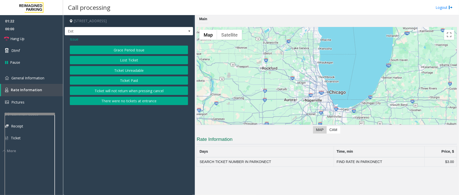
click at [128, 62] on button "Lost Ticket" at bounding box center [129, 60] width 118 height 9
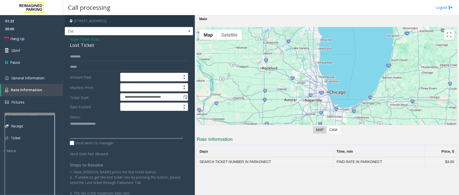
click at [131, 130] on textarea at bounding box center [126, 129] width 113 height 19
drag, startPoint x: 83, startPoint y: 39, endPoint x: 102, endPoint y: 46, distance: 20.2
click at [102, 46] on div "Issue - Ticket Issue Lost Ticket" at bounding box center [129, 43] width 118 height 12
click at [119, 131] on textarea at bounding box center [126, 129] width 113 height 19
click at [112, 136] on textarea at bounding box center [126, 129] width 113 height 19
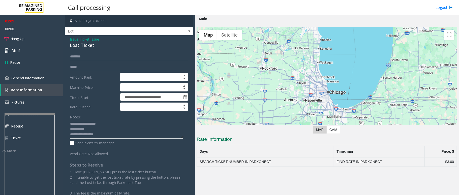
click at [111, 136] on textarea at bounding box center [126, 129] width 113 height 19
click at [120, 132] on textarea at bounding box center [126, 129] width 113 height 19
click at [120, 136] on textarea at bounding box center [126, 129] width 113 height 19
type textarea "**********"
click at [37, 79] on span "General Information" at bounding box center [27, 78] width 33 height 5
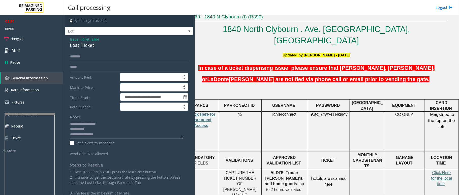
scroll to position [127, 15]
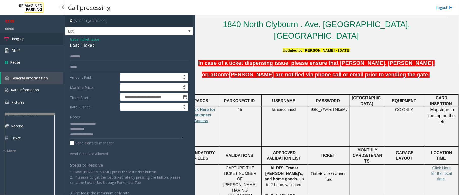
click at [23, 38] on span "Hang Up" at bounding box center [17, 38] width 14 height 5
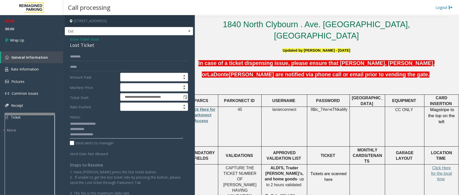
click at [109, 135] on textarea at bounding box center [126, 129] width 113 height 19
click at [17, 39] on span "Wrap Up" at bounding box center [17, 40] width 14 height 5
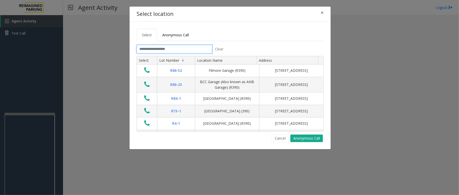
click at [151, 50] on input "text" at bounding box center [174, 49] width 76 height 9
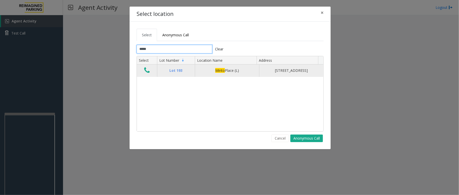
type input "*****"
click at [144, 71] on icon "Data table" at bounding box center [147, 70] width 6 height 7
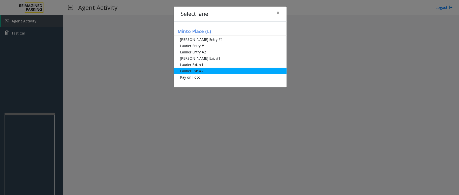
click at [196, 72] on li "Laurier Exit #2" at bounding box center [229, 71] width 113 height 6
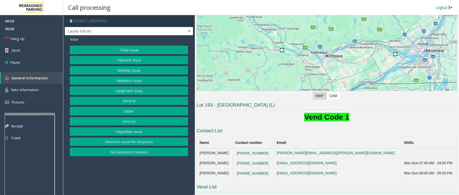
scroll to position [40, 0]
click at [133, 49] on button "Ticket Issue" at bounding box center [129, 50] width 118 height 9
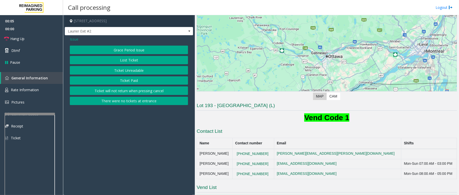
click at [127, 79] on button "Ticket Paid" at bounding box center [129, 80] width 118 height 9
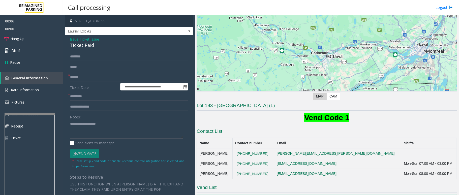
click at [92, 78] on input "text" at bounding box center [129, 77] width 118 height 9
type input "*****"
drag, startPoint x: 69, startPoint y: 36, endPoint x: 104, endPoint y: 45, distance: 36.4
click at [104, 45] on div "**********" at bounding box center [129, 147] width 128 height 225
drag, startPoint x: 93, startPoint y: 130, endPoint x: 119, endPoint y: 137, distance: 27.4
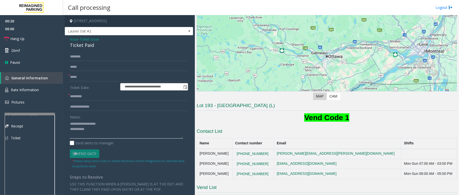
click at [94, 130] on textarea at bounding box center [126, 129] width 113 height 19
click at [101, 130] on textarea at bounding box center [126, 129] width 113 height 19
click at [96, 133] on textarea at bounding box center [126, 129] width 113 height 19
type textarea "**********"
click at [96, 108] on input "text" at bounding box center [129, 106] width 118 height 9
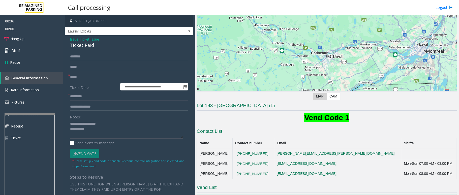
type input "**********"
click at [92, 129] on textarea at bounding box center [126, 129] width 113 height 19
click at [102, 134] on textarea at bounding box center [126, 129] width 113 height 19
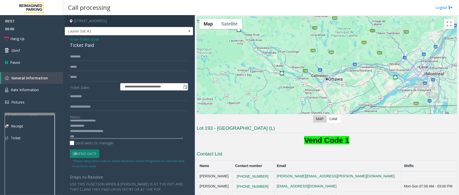
scroll to position [0, 0]
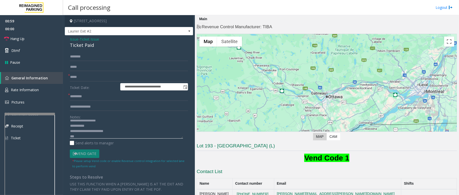
click at [125, 137] on textarea at bounding box center [126, 129] width 113 height 19
type textarea "**********"
click at [106, 97] on input "text" at bounding box center [129, 96] width 118 height 9
type input "*****"
click at [81, 137] on textarea at bounding box center [126, 129] width 113 height 19
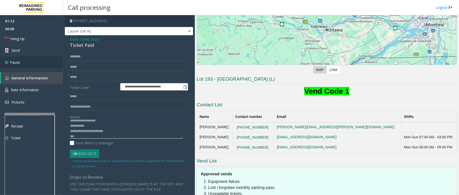
scroll to position [67, 0]
click at [31, 49] on link "Dtmf" at bounding box center [31, 51] width 63 height 12
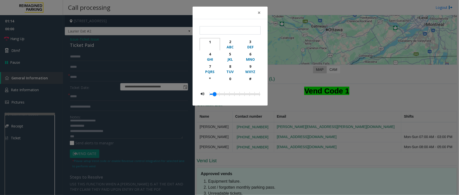
click at [211, 42] on div "1" at bounding box center [210, 41] width 14 height 5
type input "*"
click at [258, 12] on span "×" at bounding box center [258, 12] width 3 height 7
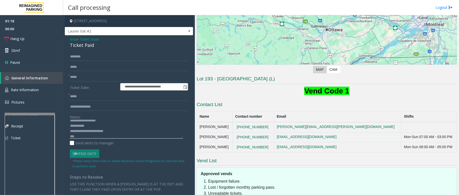
click at [88, 135] on textarea at bounding box center [126, 129] width 113 height 19
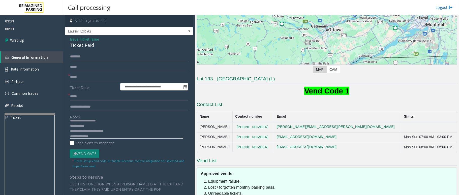
type textarea "**********"
click at [111, 108] on input "**********" at bounding box center [129, 106] width 118 height 9
type input "**********"
click at [26, 41] on link "Wrap Up" at bounding box center [31, 40] width 63 height 15
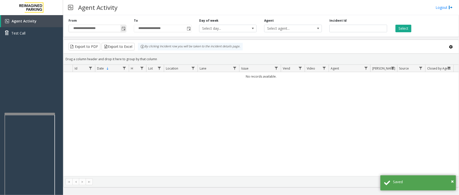
click at [124, 26] on span "Toggle popup" at bounding box center [123, 28] width 6 height 8
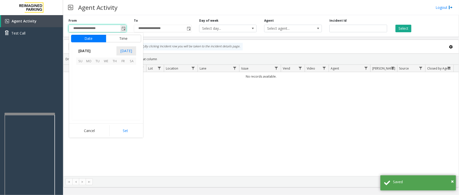
scroll to position [90315, 0]
click at [116, 75] on span "7" at bounding box center [114, 78] width 9 height 9
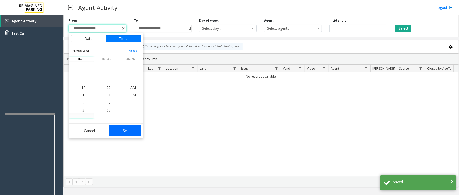
click at [119, 133] on button "Set" at bounding box center [125, 130] width 32 height 11
type input "**********"
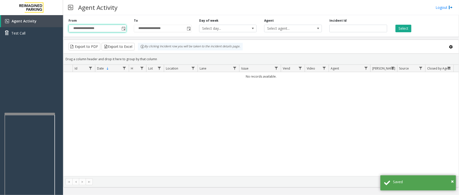
click at [396, 24] on div "Select" at bounding box center [423, 25] width 65 height 14
click at [397, 26] on button "Select" at bounding box center [403, 29] width 16 height 8
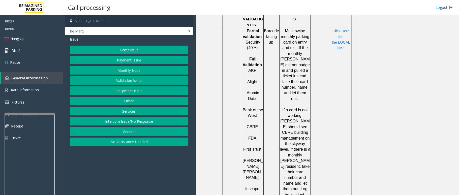
scroll to position [436, 0]
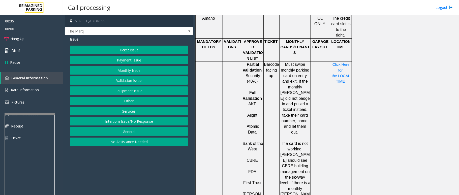
click at [140, 81] on button "Validation Issue" at bounding box center [129, 80] width 118 height 9
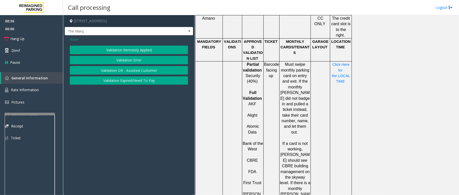
click at [136, 60] on button "Validation Error" at bounding box center [129, 60] width 118 height 9
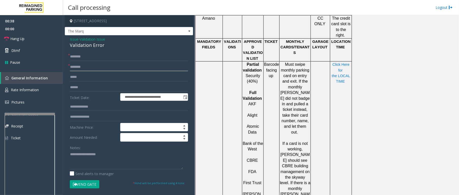
click at [100, 67] on input "text" at bounding box center [129, 67] width 118 height 9
type input "********"
click at [82, 57] on input "text" at bounding box center [129, 56] width 118 height 9
type input "**"
drag, startPoint x: 104, startPoint y: 43, endPoint x: 67, endPoint y: 36, distance: 37.9
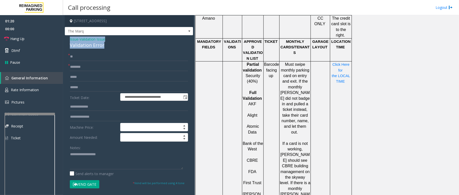
click at [67, 36] on div "**********" at bounding box center [129, 176] width 128 height 282
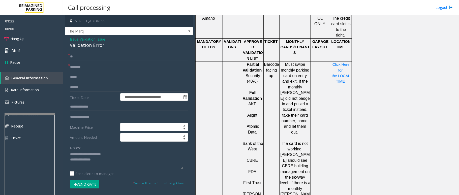
drag, startPoint x: 102, startPoint y: 163, endPoint x: 117, endPoint y: 138, distance: 29.3
click at [102, 163] on textarea at bounding box center [126, 159] width 113 height 19
click at [89, 88] on input "text" at bounding box center [129, 87] width 118 height 9
click at [105, 160] on textarea at bounding box center [126, 159] width 113 height 19
click at [81, 87] on input "text" at bounding box center [129, 87] width 118 height 9
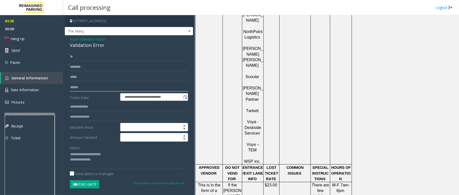
scroll to position [671, 0]
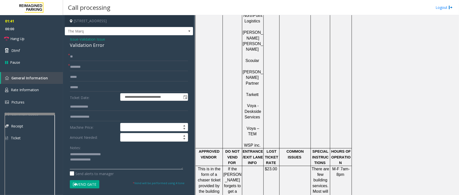
click at [112, 159] on textarea at bounding box center [126, 159] width 113 height 19
click at [143, 166] on textarea at bounding box center [126, 159] width 113 height 19
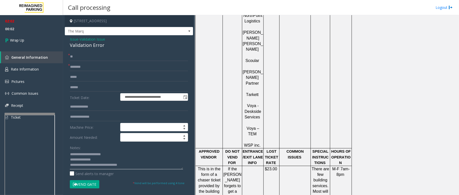
click at [151, 166] on textarea at bounding box center [126, 159] width 113 height 19
type textarea "**********"
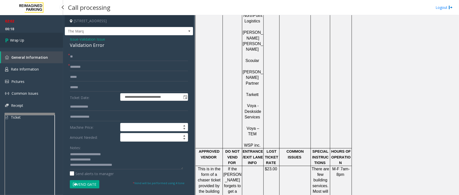
click at [21, 39] on span "Wrap Up" at bounding box center [17, 40] width 14 height 5
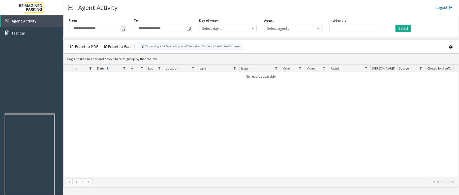
click at [122, 30] on span "Toggle popup" at bounding box center [123, 29] width 4 height 4
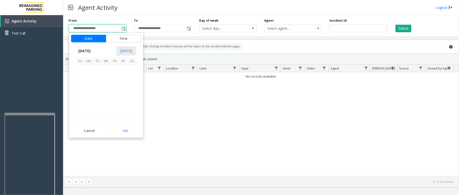
scroll to position [90315, 0]
click at [111, 89] on span "14" at bounding box center [114, 86] width 9 height 9
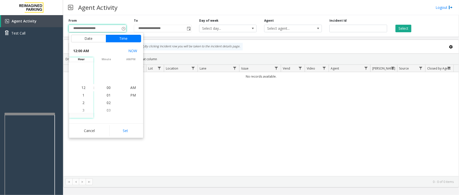
drag, startPoint x: 124, startPoint y: 132, endPoint x: 124, endPoint y: 129, distance: 3.0
click at [125, 132] on button "Set" at bounding box center [125, 130] width 32 height 11
type input "**********"
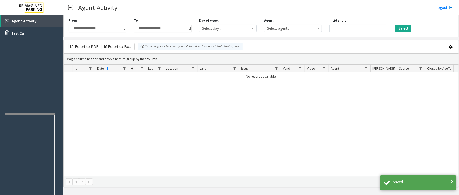
click at [394, 26] on div "Select" at bounding box center [423, 25] width 65 height 14
click at [395, 26] on button "Select" at bounding box center [403, 29] width 16 height 8
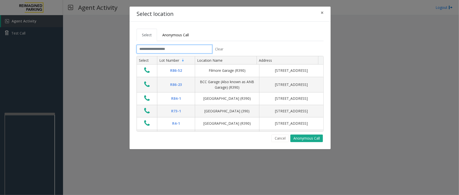
click at [158, 50] on input "text" at bounding box center [174, 49] width 76 height 9
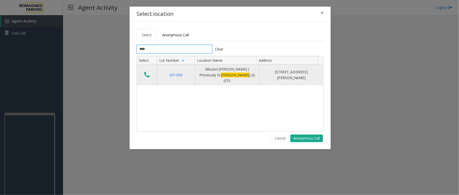
type input "****"
click at [144, 72] on icon "Data table" at bounding box center [147, 74] width 6 height 7
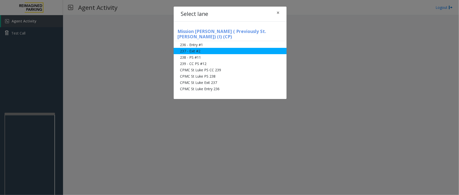
click at [196, 48] on li "237 - Exit #2" at bounding box center [229, 51] width 113 height 6
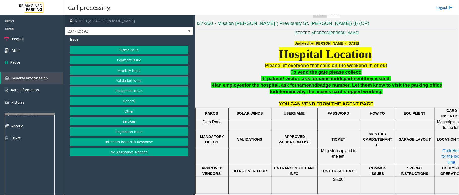
scroll to position [134, 0]
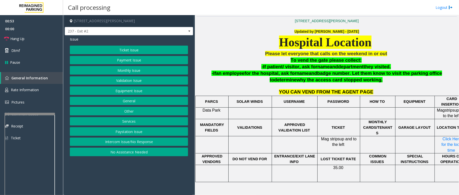
click at [138, 50] on button "Ticket Issue" at bounding box center [129, 50] width 118 height 9
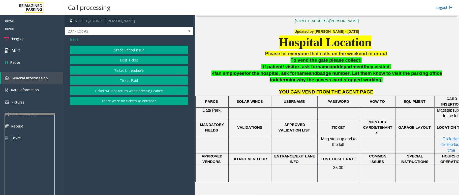
click at [133, 71] on button "Ticket Unreadable" at bounding box center [129, 70] width 118 height 9
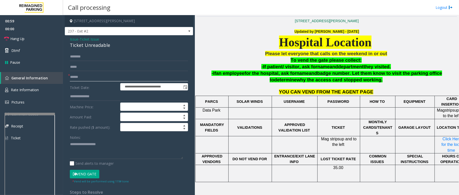
click at [95, 78] on input "text" at bounding box center [129, 77] width 118 height 9
drag, startPoint x: 70, startPoint y: 37, endPoint x: 111, endPoint y: 46, distance: 42.2
click at [111, 46] on div "Issue - Ticket Issue Ticket Unreadable" at bounding box center [129, 43] width 118 height 12
click at [108, 151] on textarea at bounding box center [126, 149] width 113 height 19
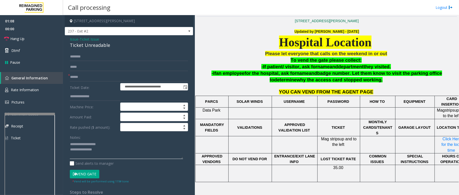
click at [102, 150] on textarea at bounding box center [126, 149] width 113 height 19
type textarea "**********"
click at [85, 78] on input "text" at bounding box center [129, 77] width 118 height 9
type input "*******"
click at [88, 58] on input "text" at bounding box center [129, 56] width 118 height 9
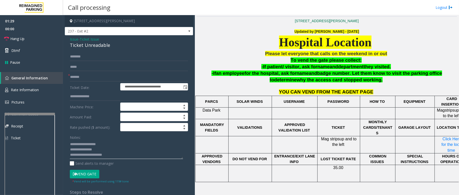
click at [129, 158] on textarea at bounding box center [126, 149] width 113 height 19
drag, startPoint x: 75, startPoint y: 154, endPoint x: 81, endPoint y: 156, distance: 6.4
click at [76, 154] on textarea at bounding box center [126, 149] width 113 height 19
type textarea "**********"
click at [85, 55] on input "text" at bounding box center [129, 56] width 118 height 9
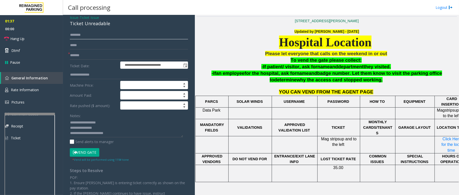
scroll to position [33, 0]
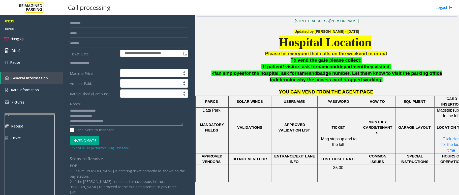
click at [121, 123] on textarea at bounding box center [126, 116] width 113 height 19
click at [93, 22] on input "text" at bounding box center [129, 23] width 118 height 9
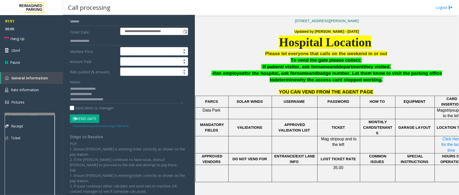
scroll to position [67, 0]
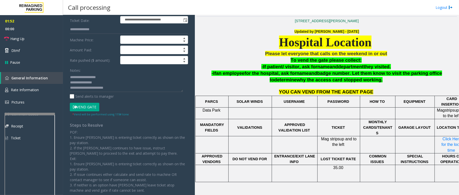
type input "******"
click at [114, 88] on textarea at bounding box center [126, 82] width 113 height 19
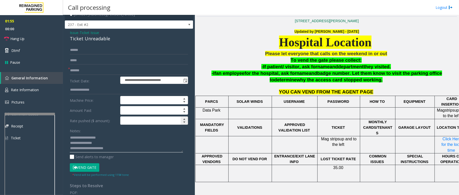
scroll to position [0, 0]
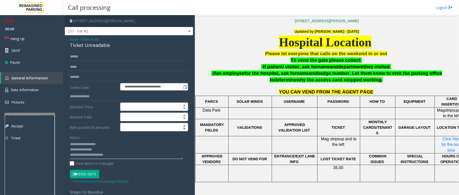
click at [124, 155] on textarea at bounding box center [126, 149] width 113 height 19
click at [131, 156] on textarea at bounding box center [126, 149] width 113 height 19
click at [109, 159] on textarea at bounding box center [126, 149] width 113 height 19
type textarea "**********"
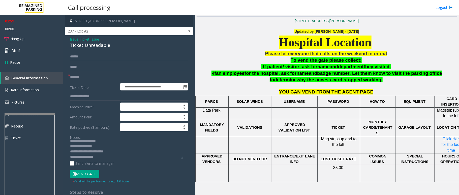
click at [76, 173] on icon at bounding box center [75, 174] width 4 height 4
click at [23, 39] on span "Hang Up" at bounding box center [17, 38] width 14 height 5
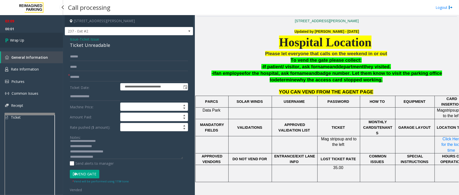
click at [21, 41] on span "Wrap Up" at bounding box center [17, 40] width 14 height 5
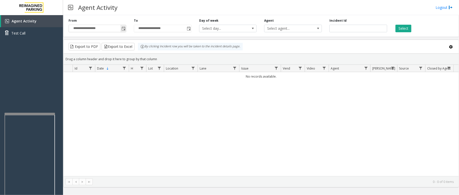
click at [124, 28] on span "Toggle popup" at bounding box center [123, 29] width 4 height 4
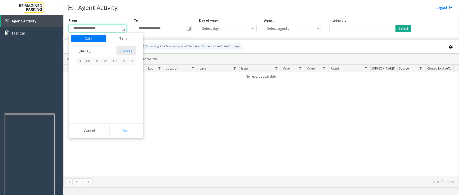
scroll to position [90315, 0]
click at [96, 91] on span "19" at bounding box center [97, 95] width 9 height 9
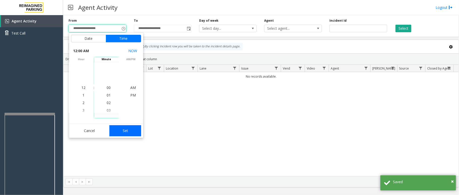
click at [124, 130] on button "Set" at bounding box center [125, 130] width 32 height 11
type input "**********"
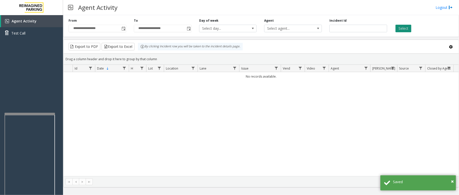
click at [396, 31] on button "Select" at bounding box center [403, 29] width 16 height 8
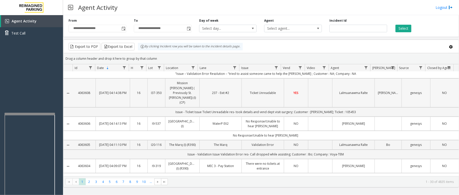
scroll to position [0, 0]
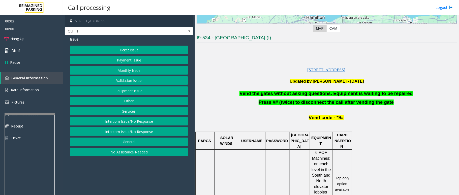
scroll to position [134, 0]
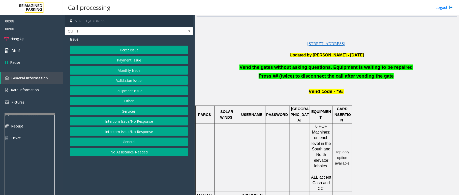
click at [134, 89] on button "Equipment Issue" at bounding box center [129, 90] width 118 height 9
click at [72, 37] on span "Issue" at bounding box center [74, 39] width 9 height 5
click at [125, 91] on button "Equipment Issue" at bounding box center [129, 90] width 118 height 9
click at [119, 91] on button "Gate / Door Won't Open" at bounding box center [129, 90] width 118 height 9
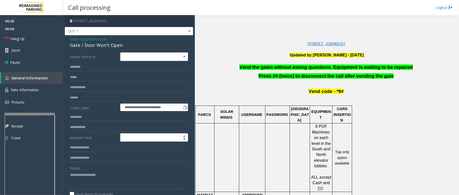
click at [263, 68] on span "Vend the gates without asking questions. Equipment is waiting to be repaired" at bounding box center [325, 66] width 173 height 5
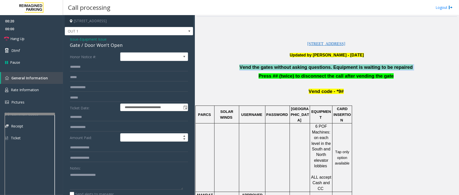
click at [263, 68] on span "Vend the gates without asking questions. Equipment is waiting to be repaired" at bounding box center [325, 66] width 173 height 5
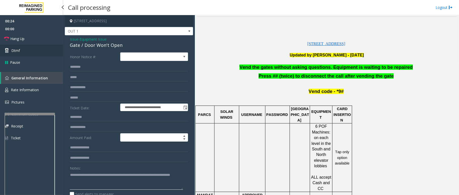
type textarea "**********"
click at [26, 51] on link "Dtmf" at bounding box center [31, 51] width 63 height 12
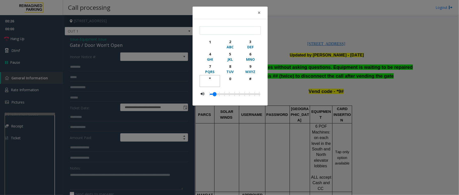
click at [210, 78] on div "*" at bounding box center [210, 78] width 14 height 5
click at [248, 66] on div "9" at bounding box center [250, 66] width 14 height 5
click at [247, 78] on div "#" at bounding box center [250, 78] width 14 height 5
type input "***"
click at [260, 13] on button "×" at bounding box center [259, 13] width 10 height 12
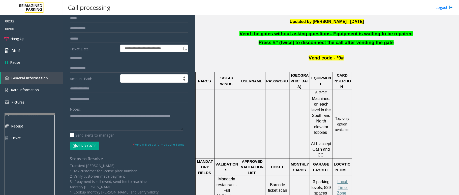
scroll to position [67, 0]
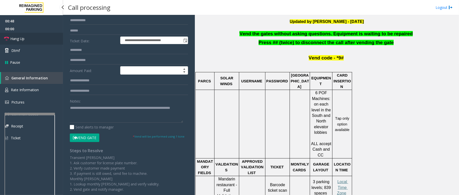
click at [26, 38] on link "Hang Up" at bounding box center [31, 39] width 63 height 12
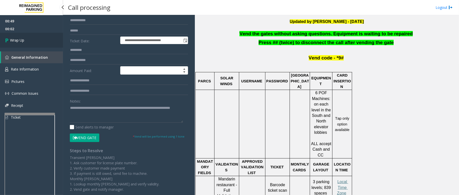
click at [22, 38] on span "Wrap Up" at bounding box center [17, 40] width 14 height 5
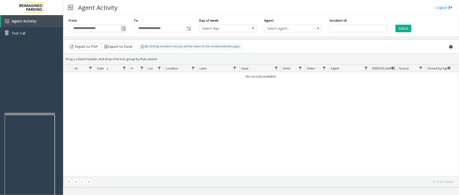
click at [122, 30] on span "Toggle popup" at bounding box center [123, 29] width 4 height 4
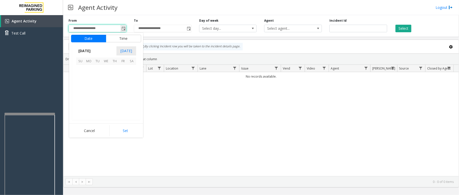
scroll to position [90315, 0]
click at [116, 76] on span "7" at bounding box center [114, 78] width 9 height 9
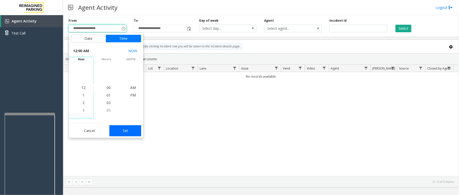
click at [120, 130] on button "Set" at bounding box center [125, 130] width 32 height 11
type input "**********"
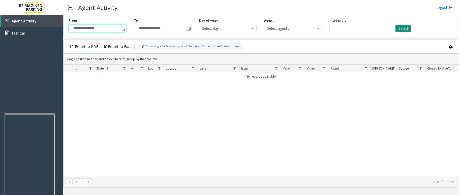
click at [404, 28] on button "Select" at bounding box center [403, 29] width 16 height 8
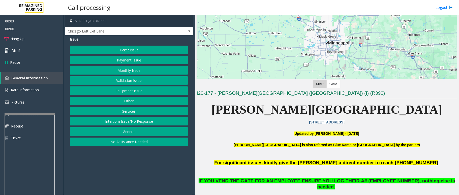
scroll to position [67, 0]
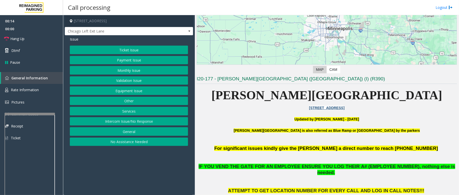
click at [123, 92] on button "Equipment Issue" at bounding box center [129, 90] width 118 height 9
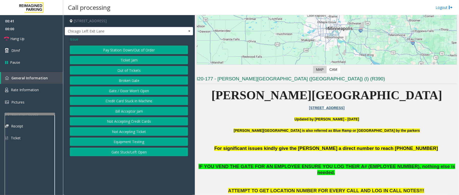
click at [118, 92] on button "Gate / Door Won't Open" at bounding box center [129, 90] width 118 height 9
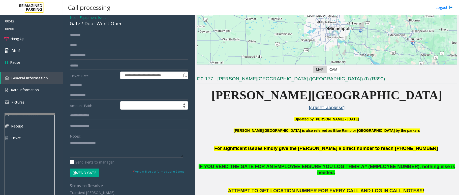
scroll to position [33, 0]
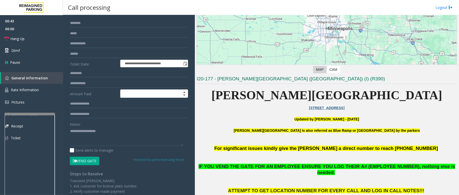
click at [88, 159] on button "Vend Gate" at bounding box center [84, 161] width 29 height 9
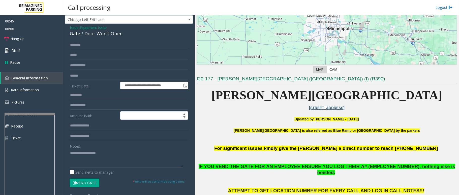
scroll to position [0, 0]
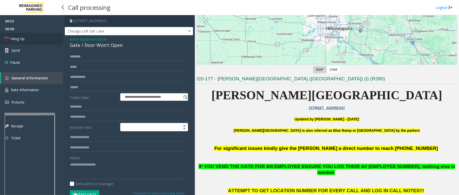
click at [15, 37] on span "Hang Up" at bounding box center [17, 38] width 14 height 5
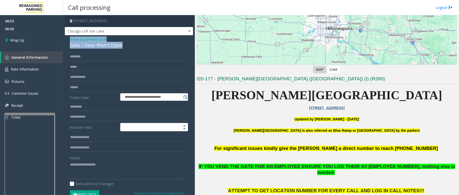
drag, startPoint x: 66, startPoint y: 37, endPoint x: 130, endPoint y: 51, distance: 65.6
click at [130, 51] on div "**********" at bounding box center [129, 164] width 128 height 259
click at [119, 172] on textarea at bounding box center [126, 169] width 113 height 19
click at [114, 170] on textarea at bounding box center [126, 169] width 113 height 19
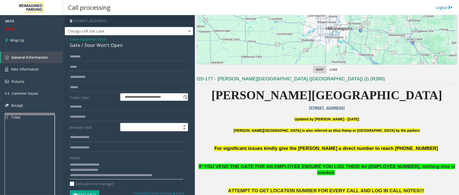
drag, startPoint x: 148, startPoint y: 174, endPoint x: 165, endPoint y: 174, distance: 17.6
type textarea "**********"
click at [34, 40] on link "Wrap Up" at bounding box center [31, 40] width 63 height 15
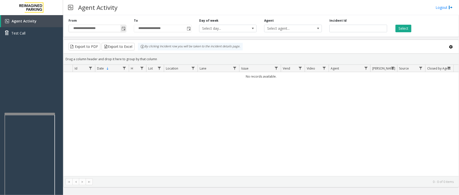
click at [121, 31] on span "Toggle popup" at bounding box center [123, 28] width 6 height 8
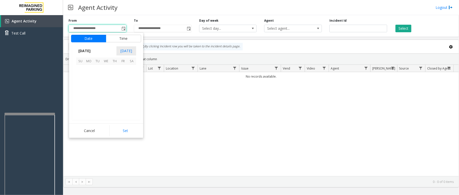
scroll to position [90315, 0]
click at [92, 78] on span "4" at bounding box center [89, 78] width 9 height 9
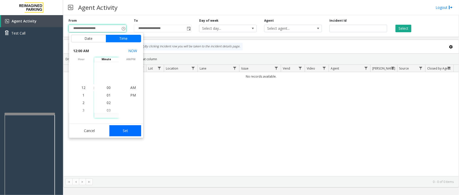
click at [123, 130] on button "Set" at bounding box center [125, 130] width 32 height 11
type input "**********"
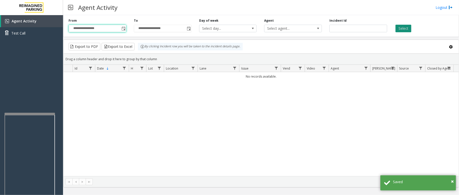
click at [405, 31] on button "Select" at bounding box center [403, 29] width 16 height 8
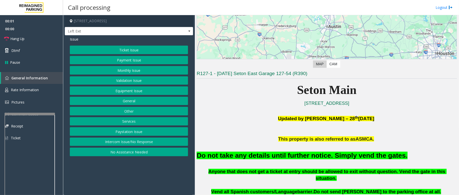
scroll to position [67, 0]
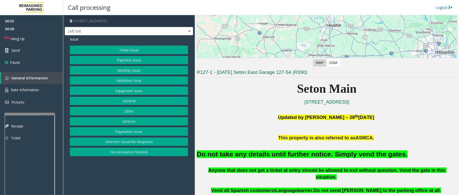
click at [139, 91] on button "Equipment Issue" at bounding box center [129, 90] width 118 height 9
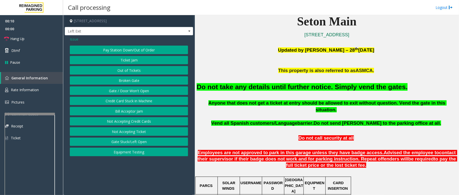
scroll to position [168, 0]
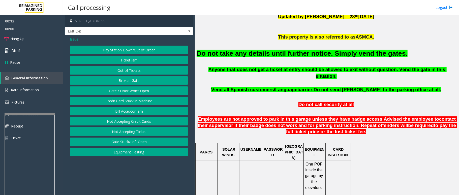
click at [77, 38] on span "Issue" at bounding box center [74, 39] width 9 height 5
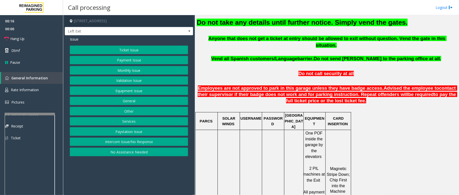
scroll to position [235, 0]
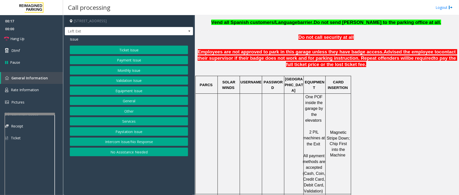
click at [123, 52] on button "Ticket Issue" at bounding box center [129, 50] width 118 height 9
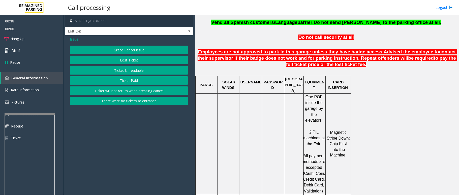
click at [129, 70] on button "Ticket Unreadable" at bounding box center [129, 70] width 118 height 9
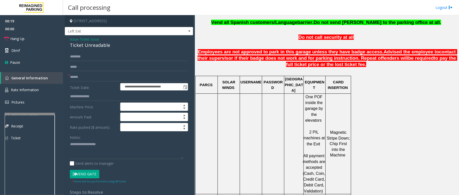
click at [85, 173] on button "Vend Gate" at bounding box center [84, 174] width 29 height 9
click at [104, 75] on input "text" at bounding box center [129, 77] width 118 height 9
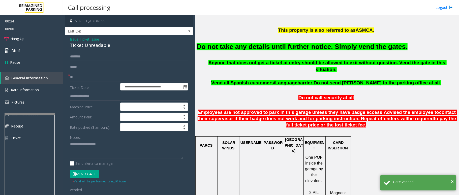
scroll to position [168, 0]
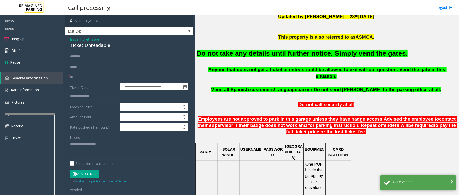
type input "**"
click at [246, 53] on font "Do not take any details until further notice. Simply vend the gates." at bounding box center [301, 54] width 211 height 8
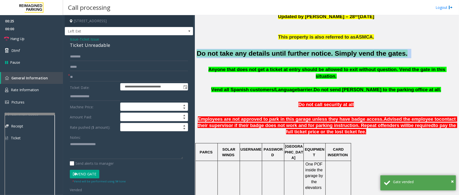
click at [246, 53] on font "Do not take any details until further notice. Simply vend the gates." at bounding box center [301, 54] width 211 height 8
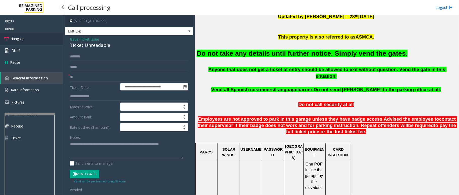
type textarea "**********"
click at [37, 42] on link "Hang Up" at bounding box center [31, 39] width 63 height 12
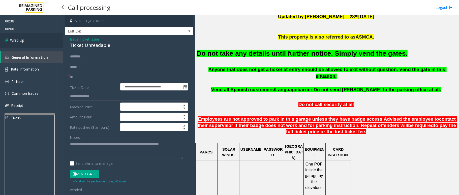
click at [37, 42] on link "Wrap Up" at bounding box center [31, 40] width 63 height 15
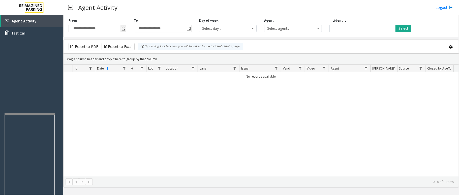
click at [125, 29] on span "Toggle popup" at bounding box center [123, 28] width 6 height 8
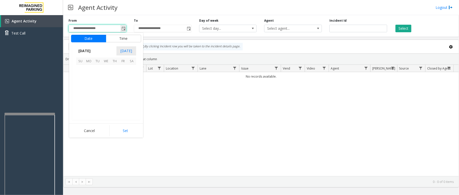
scroll to position [90315, 0]
click at [122, 73] on span "1" at bounding box center [123, 69] width 9 height 9
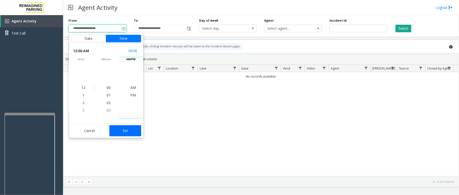
click at [134, 133] on button "Set" at bounding box center [125, 130] width 32 height 11
type input "**********"
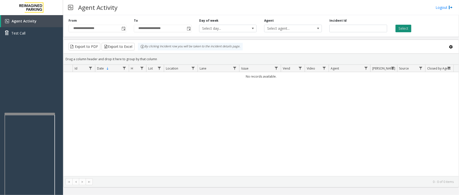
click at [397, 28] on button "Select" at bounding box center [403, 29] width 16 height 8
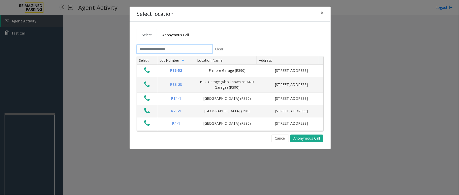
click at [194, 49] on input "text" at bounding box center [174, 49] width 76 height 9
click at [278, 140] on button "Cancel" at bounding box center [279, 138] width 17 height 8
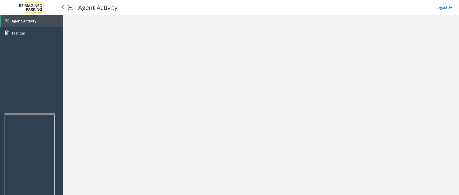
click at [42, 19] on link "Agent Activity" at bounding box center [32, 21] width 62 height 12
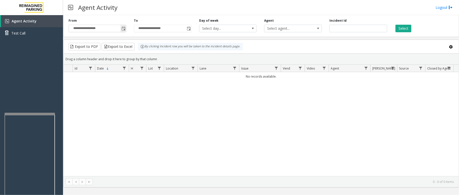
click at [123, 30] on span "Toggle popup" at bounding box center [123, 29] width 4 height 4
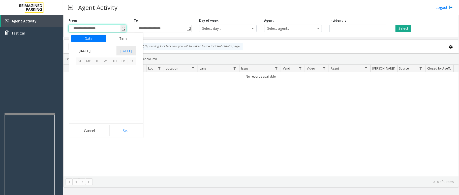
scroll to position [90315, 0]
click at [111, 82] on span "7" at bounding box center [114, 78] width 9 height 9
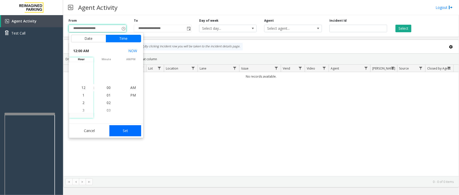
click at [135, 135] on button "Set" at bounding box center [125, 130] width 32 height 11
type input "**********"
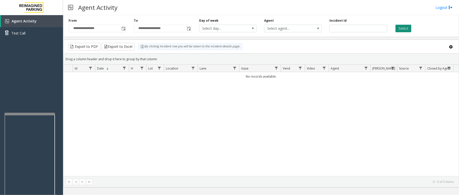
click at [406, 32] on button "Select" at bounding box center [403, 29] width 16 height 8
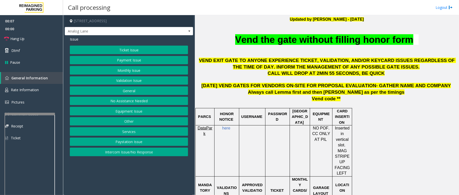
scroll to position [201, 0]
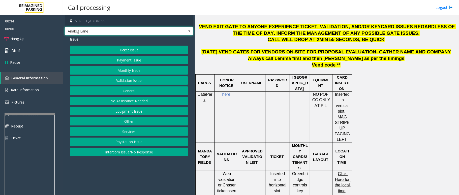
click at [185, 29] on span "Analog Lane" at bounding box center [129, 31] width 128 height 9
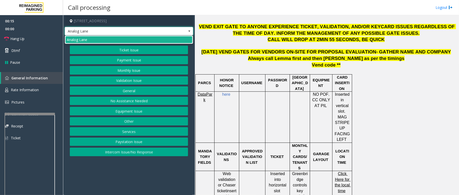
click at [185, 31] on span "Analog Lane" at bounding box center [129, 31] width 128 height 9
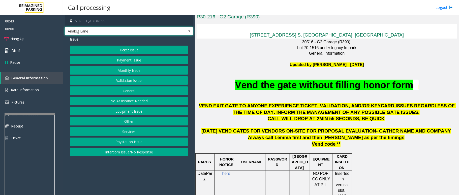
scroll to position [134, 0]
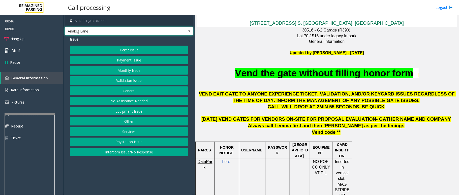
click at [130, 50] on button "Ticket Issue" at bounding box center [129, 50] width 118 height 9
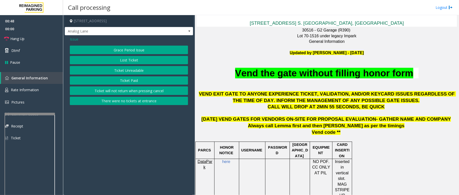
click at [129, 67] on button "Ticket Unreadable" at bounding box center [129, 70] width 118 height 9
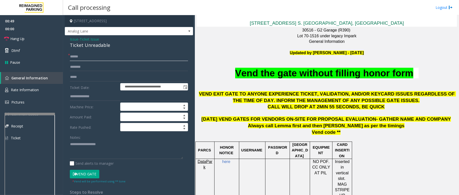
click at [90, 60] on input "text" at bounding box center [129, 56] width 118 height 9
drag, startPoint x: 67, startPoint y: 37, endPoint x: 104, endPoint y: 46, distance: 38.4
click at [121, 51] on div "**********" at bounding box center [129, 160] width 128 height 251
click at [94, 43] on div "Ticket Unreadable" at bounding box center [129, 45] width 118 height 7
drag, startPoint x: 69, startPoint y: 38, endPoint x: 117, endPoint y: 45, distance: 48.8
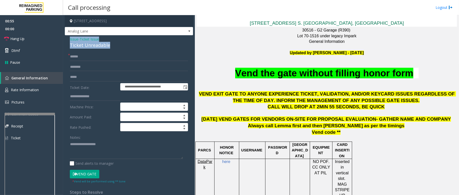
click at [117, 45] on div "**********" at bounding box center [129, 160] width 128 height 251
type textarea "**********"
drag, startPoint x: 81, startPoint y: 58, endPoint x: 165, endPoint y: 64, distance: 84.6
click at [82, 58] on input "text" at bounding box center [129, 56] width 118 height 9
type input "******"
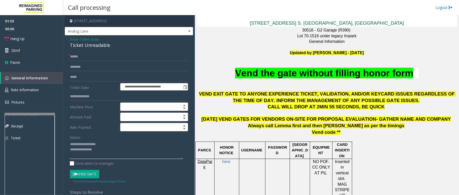
click at [125, 149] on textarea at bounding box center [126, 149] width 113 height 19
click at [85, 175] on button "Vend Gate" at bounding box center [84, 174] width 29 height 9
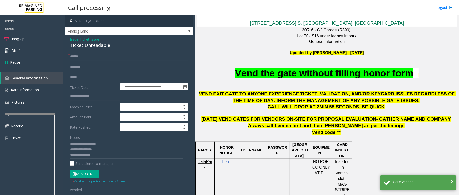
click at [102, 157] on textarea at bounding box center [126, 149] width 113 height 19
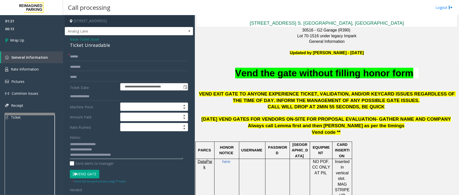
click at [134, 154] on textarea at bounding box center [126, 149] width 113 height 19
type textarea "**********"
click at [12, 36] on link "Wrap Up" at bounding box center [31, 40] width 63 height 15
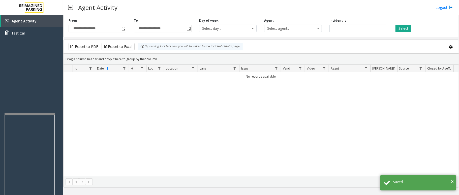
click at [127, 28] on div "**********" at bounding box center [97, 25] width 65 height 14
click at [124, 29] on span "Toggle popup" at bounding box center [123, 29] width 4 height 4
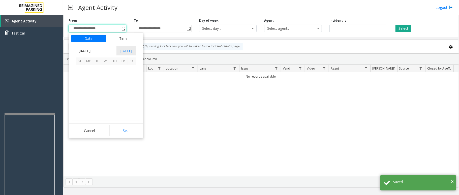
scroll to position [90315, 0]
click at [124, 69] on span "1" at bounding box center [123, 69] width 9 height 9
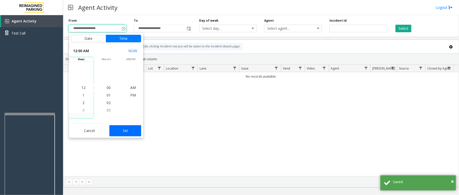
click at [129, 131] on button "Set" at bounding box center [125, 130] width 32 height 11
type input "**********"
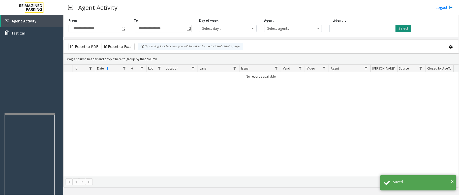
click at [400, 26] on button "Select" at bounding box center [403, 29] width 16 height 8
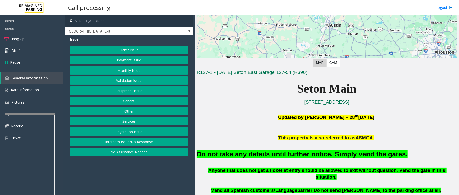
scroll to position [101, 0]
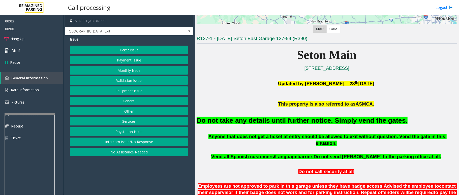
click at [143, 93] on button "Equipment Issue" at bounding box center [129, 90] width 118 height 9
click at [144, 92] on button "Gate / Door Won't Open" at bounding box center [129, 90] width 118 height 9
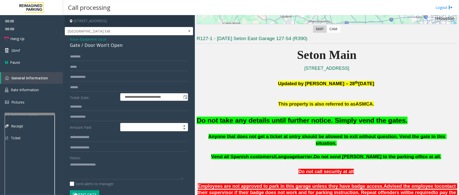
click at [258, 121] on font "Do not take any details until further notice. Simply vend the gates." at bounding box center [301, 121] width 211 height 8
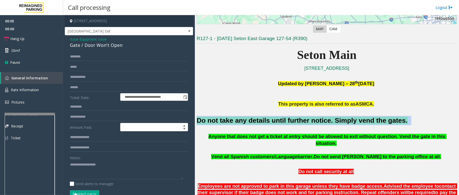
click at [258, 121] on font "Do not take any details until further notice. Simply vend the gates." at bounding box center [301, 121] width 211 height 8
type textarea "**********"
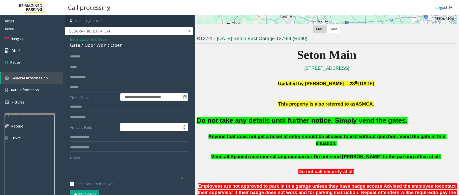
click at [72, 39] on span "Issue" at bounding box center [74, 39] width 9 height 5
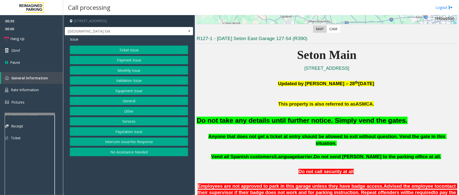
click at [117, 154] on button "No Assistance Needed" at bounding box center [129, 152] width 118 height 9
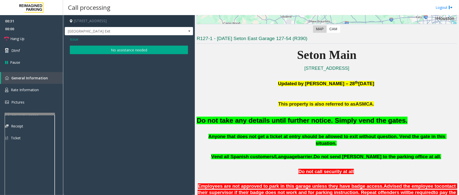
click at [123, 51] on button "No assistance needed" at bounding box center [129, 50] width 118 height 9
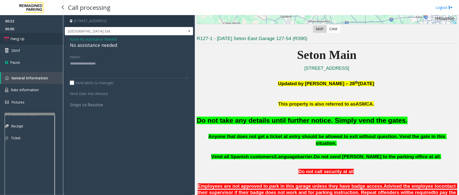
click at [30, 39] on link "Hang Up" at bounding box center [31, 39] width 63 height 12
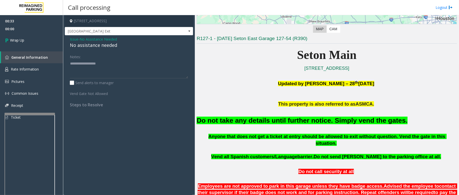
click at [86, 46] on div "No assistance needed" at bounding box center [129, 45] width 118 height 7
type textarea "**********"
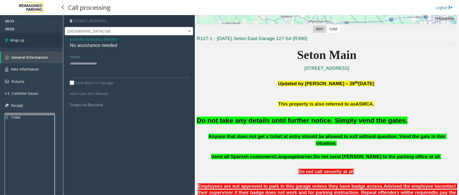
click at [32, 43] on link "Wrap Up" at bounding box center [31, 40] width 63 height 15
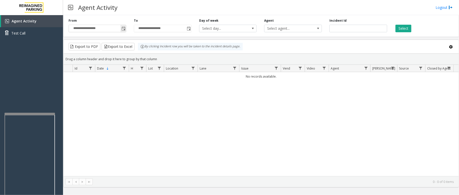
click at [123, 25] on span "Toggle popup" at bounding box center [123, 28] width 6 height 8
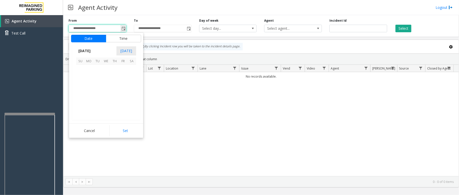
scroll to position [90315, 0]
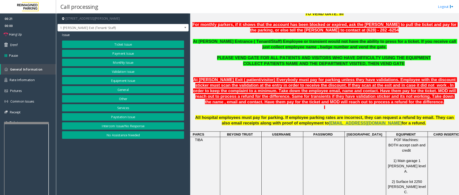
scroll to position [193, 0]
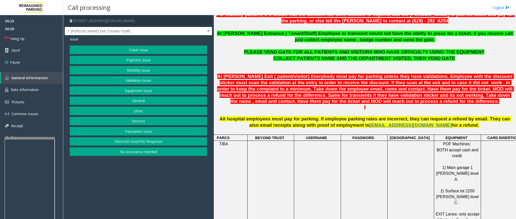
click at [183, 141] on button "Intercom Issue/No Response" at bounding box center [138, 141] width 137 height 9
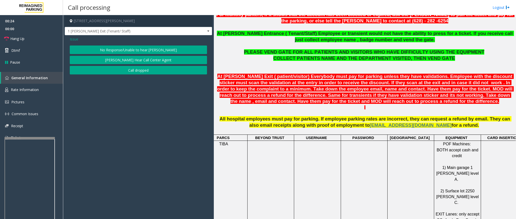
click at [112, 47] on button "No Response/Unable to hear [PERSON_NAME]" at bounding box center [138, 50] width 137 height 9
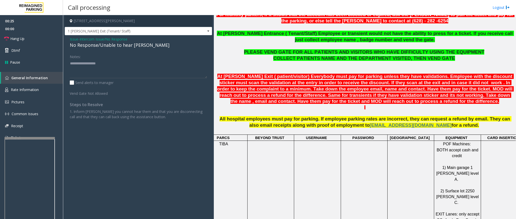
click at [114, 44] on div "No Response/Unable to hear [PERSON_NAME]" at bounding box center [138, 45] width 137 height 7
type textarea "**********"
click at [28, 37] on link "Hang Up" at bounding box center [31, 39] width 63 height 12
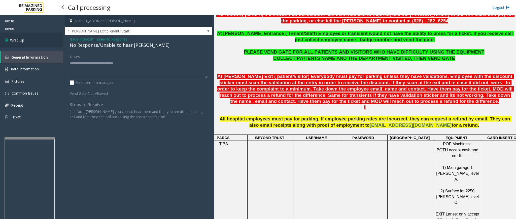
click at [28, 41] on link "Wrap Up" at bounding box center [31, 40] width 63 height 15
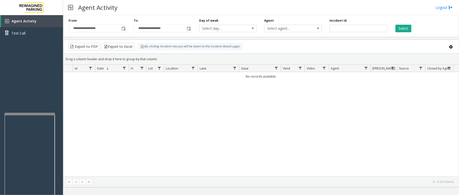
click at [319, 134] on div "No records available." at bounding box center [260, 124] width 395 height 104
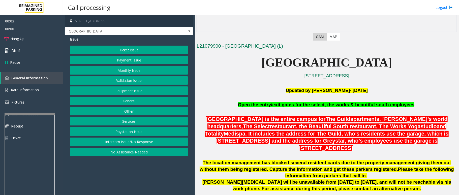
scroll to position [101, 0]
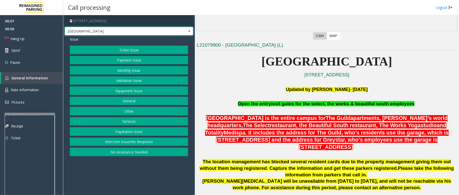
click at [188, 31] on span at bounding box center [189, 31] width 4 height 4
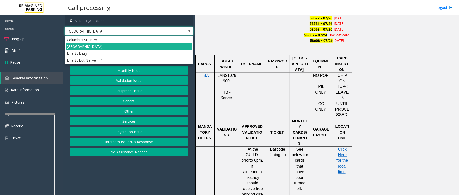
scroll to position [369, 0]
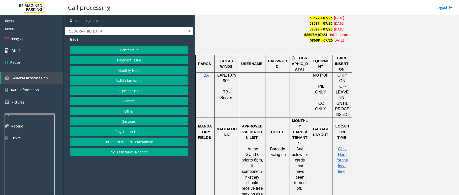
click at [227, 73] on span "LAN21079900" at bounding box center [226, 78] width 19 height 10
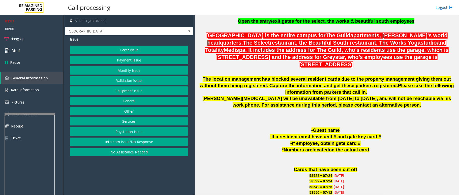
scroll to position [168, 0]
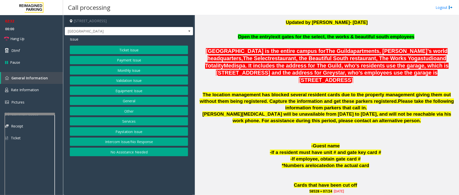
click at [126, 67] on button "Monthly Issue" at bounding box center [129, 70] width 118 height 9
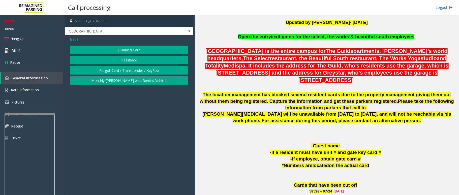
click at [129, 60] on button "Passback" at bounding box center [129, 60] width 118 height 9
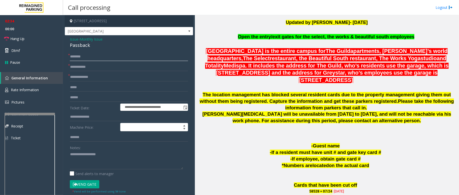
click at [98, 59] on input "text" at bounding box center [129, 56] width 118 height 9
click at [90, 57] on input "text" at bounding box center [129, 56] width 118 height 9
click at [82, 184] on button "Vend Gate" at bounding box center [84, 184] width 29 height 9
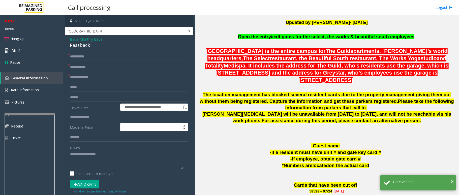
click at [94, 57] on input "**********" at bounding box center [129, 56] width 118 height 9
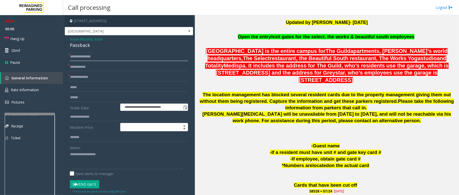
type input "**********"
click at [97, 65] on input "text" at bounding box center [129, 67] width 118 height 9
click at [25, 40] on link "Hang Up" at bounding box center [31, 39] width 63 height 12
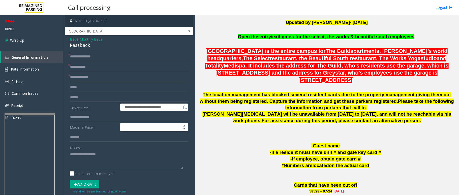
click at [87, 78] on input "text" at bounding box center [129, 77] width 118 height 9
type input "**********"
click at [131, 69] on input "text" at bounding box center [129, 67] width 118 height 9
type input "*****"
drag, startPoint x: 69, startPoint y: 37, endPoint x: 109, endPoint y: 43, distance: 40.4
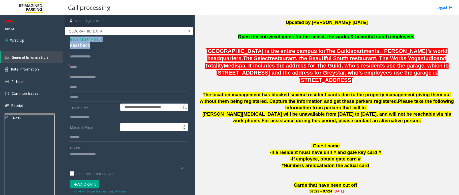
click at [109, 43] on div "**********" at bounding box center [129, 159] width 128 height 249
click at [93, 162] on textarea at bounding box center [126, 159] width 113 height 19
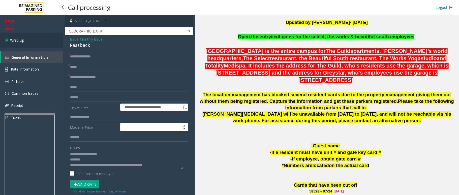
type textarea "**********"
click at [16, 40] on span "Wrap Up" at bounding box center [17, 40] width 14 height 5
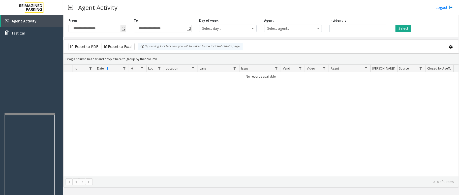
click at [120, 27] on span "Toggle popup" at bounding box center [123, 28] width 6 height 8
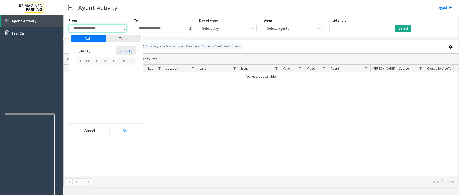
scroll to position [90315, 0]
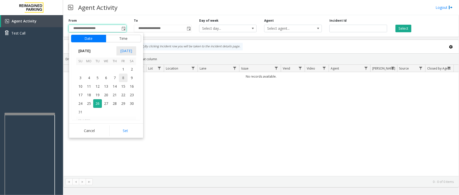
click at [121, 74] on span "8" at bounding box center [123, 78] width 9 height 9
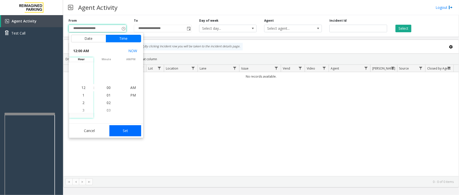
click at [134, 128] on button "Set" at bounding box center [125, 130] width 32 height 11
type input "**********"
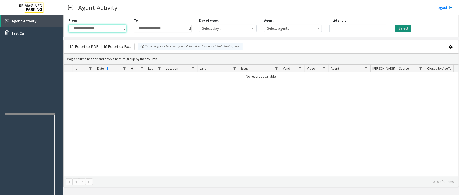
click at [399, 30] on button "Select" at bounding box center [403, 29] width 16 height 8
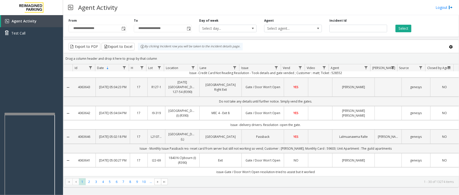
scroll to position [67, 0]
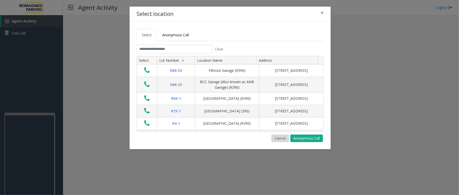
click at [278, 139] on button "Cancel" at bounding box center [279, 138] width 17 height 8
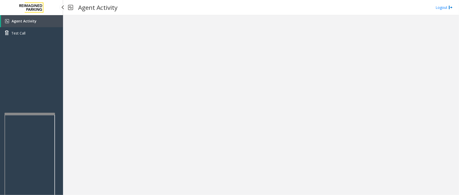
click at [42, 24] on link "Agent Activity" at bounding box center [32, 21] width 62 height 12
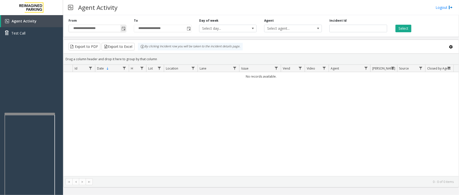
click at [122, 29] on span "Toggle popup" at bounding box center [123, 29] width 4 height 4
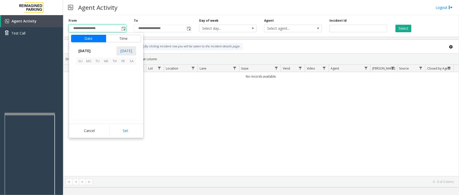
scroll to position [90315, 0]
click at [122, 79] on span "8" at bounding box center [123, 78] width 9 height 9
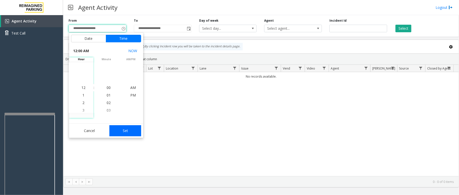
click at [123, 128] on button "Set" at bounding box center [125, 130] width 32 height 11
type input "**********"
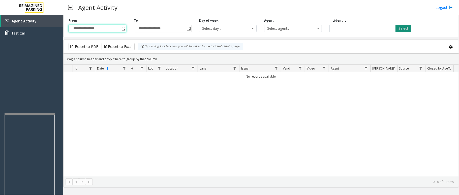
click at [406, 29] on button "Select" at bounding box center [403, 29] width 16 height 8
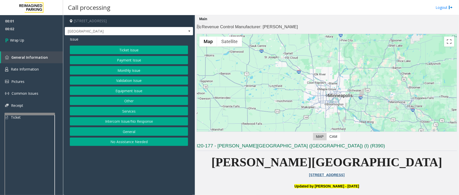
click at [131, 124] on button "Intercom Issue/No Response" at bounding box center [129, 121] width 118 height 9
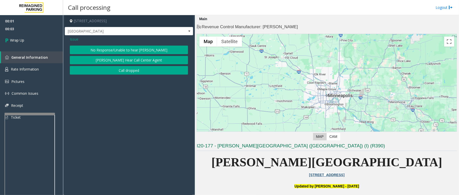
click at [119, 71] on button "Call dropped" at bounding box center [129, 70] width 118 height 9
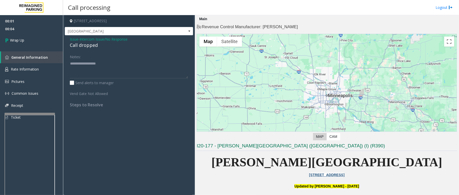
click at [92, 43] on div "Call dropped" at bounding box center [129, 45] width 118 height 7
click at [85, 47] on div "Call dropped" at bounding box center [129, 45] width 118 height 7
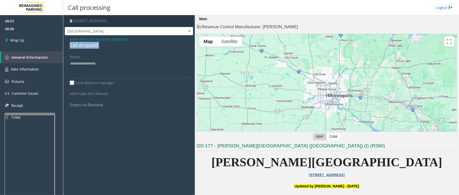
click at [85, 47] on div "Call dropped" at bounding box center [129, 45] width 118 height 7
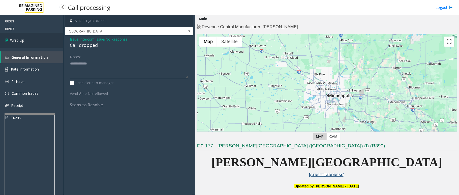
type textarea "**********"
click at [37, 45] on link "Wrap Up" at bounding box center [31, 40] width 63 height 15
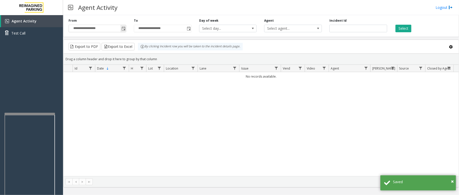
click at [122, 29] on span "Toggle popup" at bounding box center [123, 29] width 4 height 4
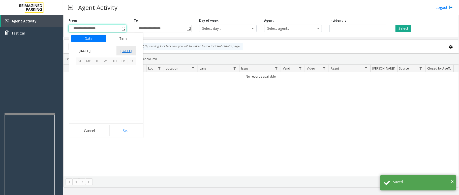
scroll to position [90315, 0]
click at [112, 82] on span "7" at bounding box center [114, 78] width 9 height 9
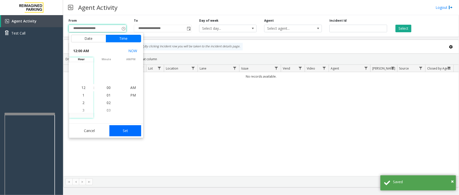
click at [125, 131] on button "Set" at bounding box center [125, 130] width 32 height 11
type input "**********"
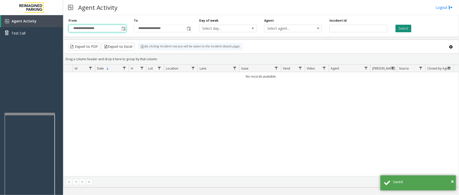
click at [405, 27] on button "Select" at bounding box center [403, 29] width 16 height 8
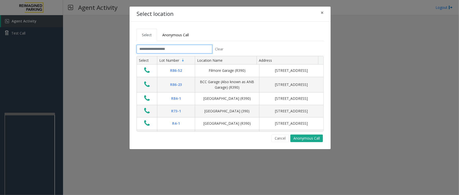
click at [153, 49] on input "text" at bounding box center [174, 49] width 76 height 9
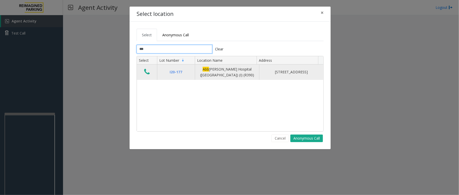
type input "***"
click at [146, 72] on icon "Data table" at bounding box center [147, 71] width 6 height 7
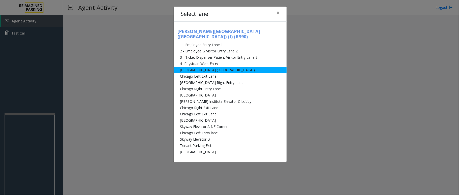
click at [193, 67] on li "Abbot Hospital (Main Hospital)" at bounding box center [229, 70] width 113 height 6
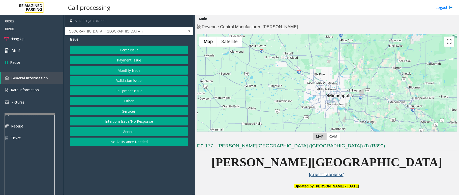
click at [128, 72] on button "Monthly Issue" at bounding box center [129, 70] width 118 height 9
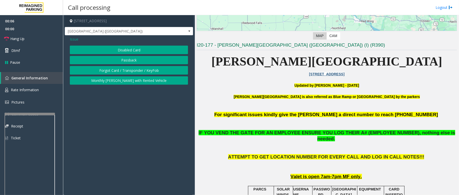
scroll to position [134, 0]
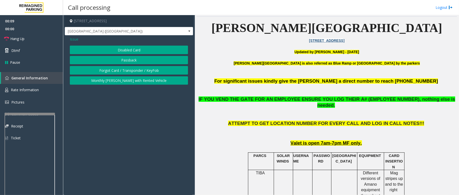
click at [126, 49] on button "Disabled Card" at bounding box center [129, 50] width 118 height 9
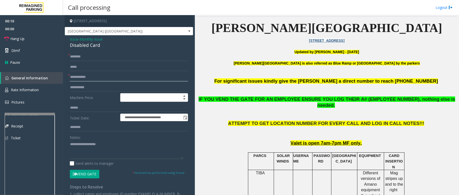
click at [114, 78] on input "text" at bounding box center [129, 77] width 118 height 9
click at [79, 55] on input "text" at bounding box center [129, 56] width 118 height 9
type input "**"
click at [74, 38] on span "Issue" at bounding box center [74, 39] width 9 height 5
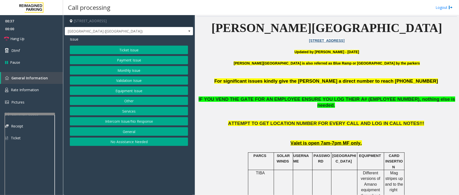
click at [140, 92] on button "Equipment Issue" at bounding box center [129, 90] width 118 height 9
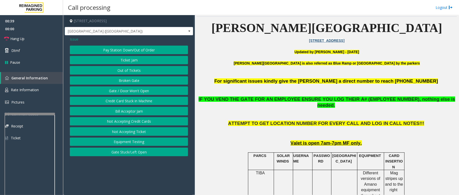
click at [115, 92] on button "Gate / Door Won't Open" at bounding box center [129, 90] width 118 height 9
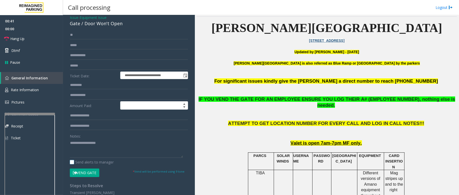
scroll to position [33, 0]
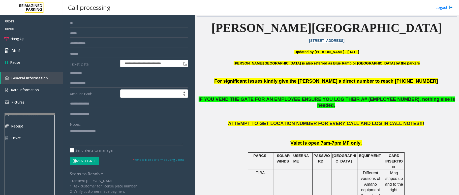
click at [82, 161] on button "Vend Gate" at bounding box center [84, 161] width 29 height 9
click at [27, 40] on link "Hang Up" at bounding box center [31, 39] width 63 height 12
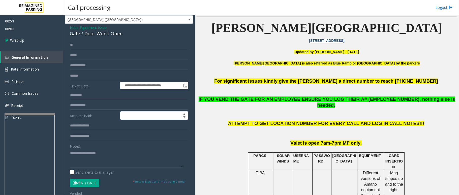
scroll to position [0, 0]
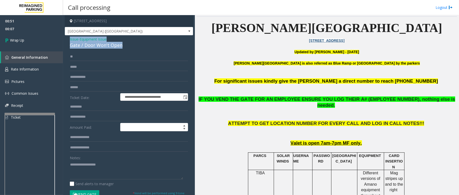
drag, startPoint x: 67, startPoint y: 38, endPoint x: 121, endPoint y: 45, distance: 54.0
click at [121, 45] on div "**********" at bounding box center [129, 164] width 128 height 259
click at [112, 170] on textarea at bounding box center [126, 169] width 113 height 19
type textarea "**********"
click at [71, 38] on span "Issue" at bounding box center [74, 39] width 9 height 5
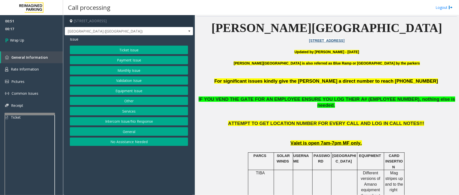
click at [112, 69] on button "Monthly Issue" at bounding box center [129, 70] width 118 height 9
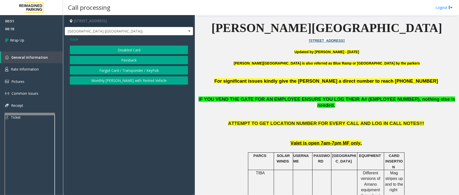
click at [107, 51] on button "Disabled Card" at bounding box center [129, 50] width 118 height 9
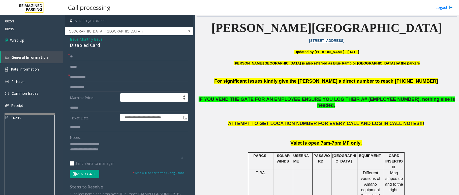
click at [90, 77] on input "text" at bounding box center [129, 77] width 118 height 9
type input "**"
click at [118, 151] on textarea at bounding box center [126, 149] width 113 height 19
type textarea "*"
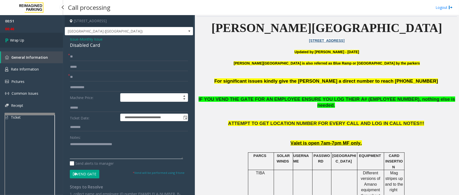
type textarea "**********"
click at [19, 40] on span "Wrap Up" at bounding box center [17, 40] width 14 height 5
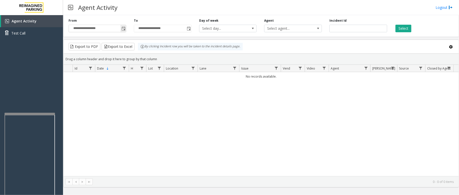
click at [125, 27] on span "Toggle popup" at bounding box center [123, 29] width 4 height 4
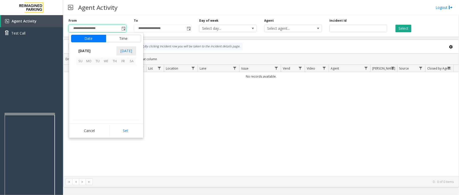
scroll to position [90315, 0]
click at [122, 76] on span "8" at bounding box center [123, 78] width 9 height 9
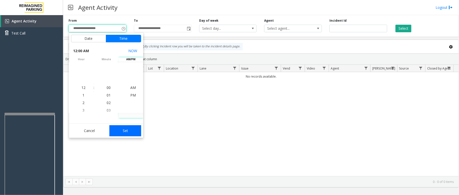
click at [130, 128] on button "Set" at bounding box center [125, 130] width 32 height 11
type input "**********"
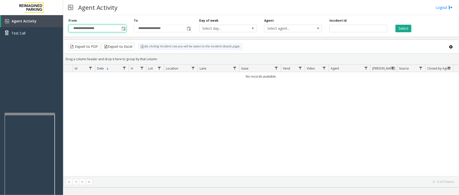
click at [396, 22] on div "Select" at bounding box center [423, 25] width 65 height 14
click at [397, 25] on button "Select" at bounding box center [403, 29] width 16 height 8
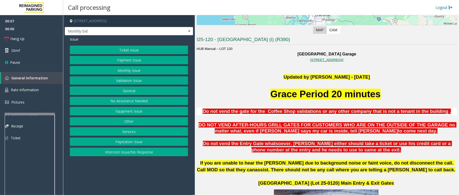
scroll to position [101, 0]
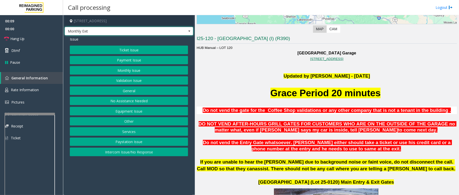
click at [190, 31] on span at bounding box center [189, 31] width 4 height 4
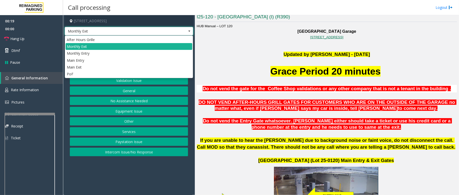
scroll to position [134, 0]
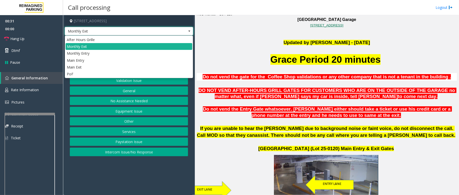
click at [189, 31] on span at bounding box center [189, 31] width 4 height 4
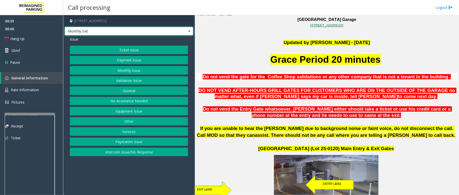
click at [130, 120] on button "Other" at bounding box center [129, 121] width 118 height 9
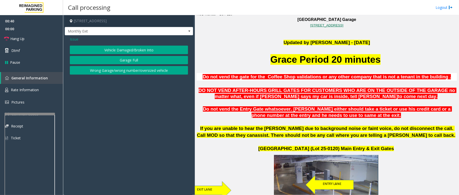
click at [73, 38] on span "Issue" at bounding box center [74, 39] width 9 height 5
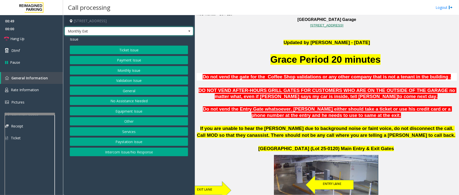
click at [187, 31] on span at bounding box center [189, 31] width 4 height 4
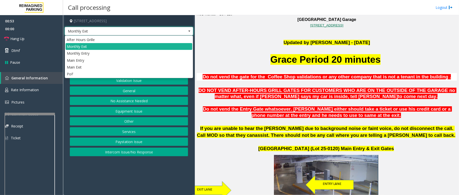
click at [188, 30] on span at bounding box center [189, 31] width 4 height 4
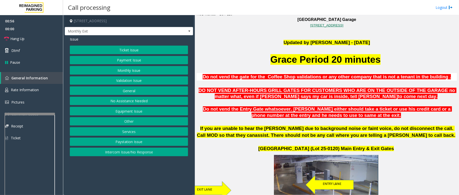
click at [135, 132] on button "Services" at bounding box center [129, 131] width 118 height 9
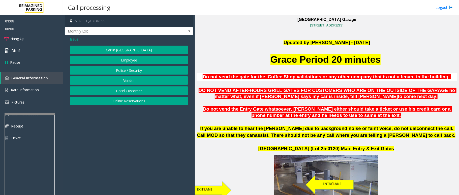
click at [74, 38] on span "Issue" at bounding box center [74, 39] width 9 height 5
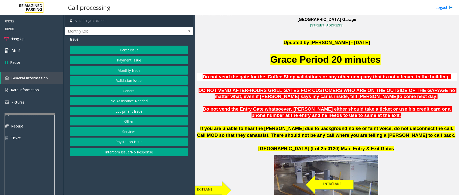
click at [141, 120] on button "Other" at bounding box center [129, 121] width 118 height 9
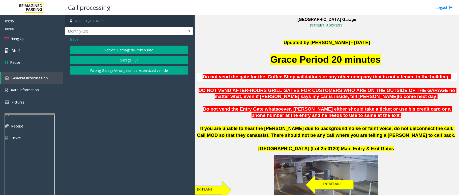
click at [72, 38] on span "Issue" at bounding box center [74, 39] width 9 height 5
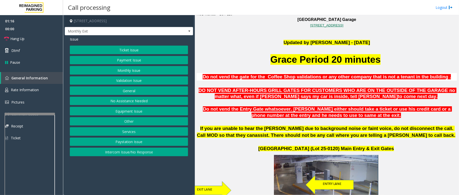
click at [138, 122] on button "Other" at bounding box center [129, 121] width 118 height 9
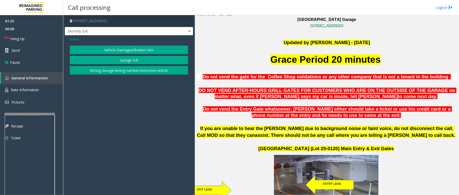
click at [77, 39] on span "Issue" at bounding box center [74, 39] width 9 height 5
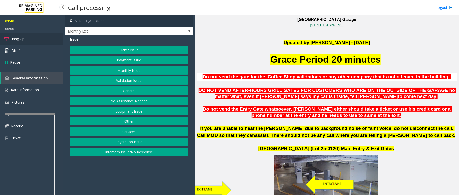
click at [24, 37] on span "Hang Up" at bounding box center [17, 38] width 14 height 5
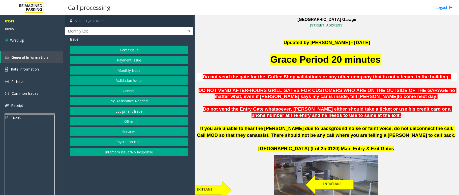
click at [135, 132] on button "Services" at bounding box center [129, 131] width 118 height 9
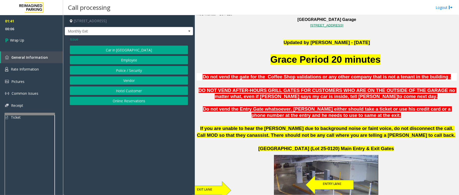
click at [72, 39] on span "Issue" at bounding box center [74, 39] width 9 height 5
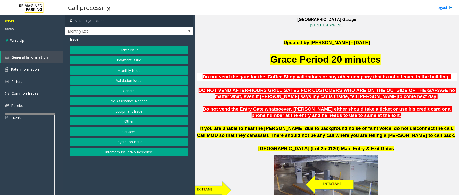
click at [128, 90] on button "General" at bounding box center [129, 90] width 118 height 9
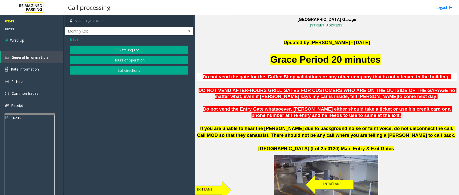
click at [75, 40] on span "Issue" at bounding box center [74, 39] width 9 height 5
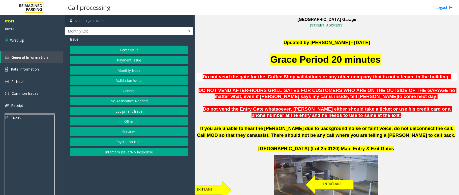
click at [120, 103] on button "No Assistance Needed" at bounding box center [129, 101] width 118 height 9
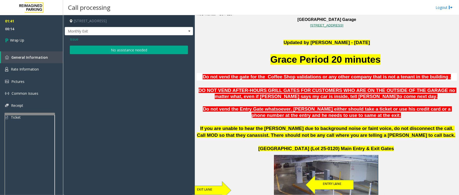
click at [74, 37] on span "Issue" at bounding box center [74, 39] width 9 height 5
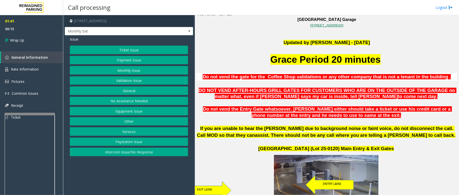
click at [124, 123] on button "Other" at bounding box center [129, 121] width 118 height 9
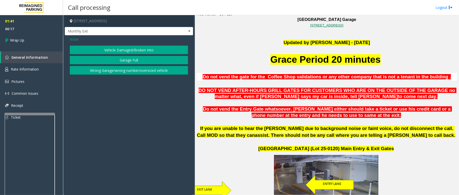
click at [106, 72] on button "Wrong Garage/wrong number/oversized vehicle" at bounding box center [129, 70] width 118 height 9
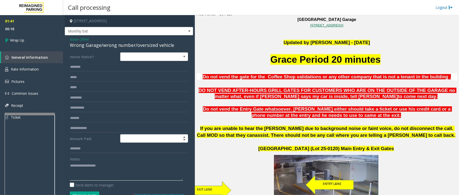
click at [95, 171] on textarea at bounding box center [126, 171] width 113 height 19
type textarea "**********"
click at [16, 40] on span "Wrap Up" at bounding box center [17, 40] width 14 height 5
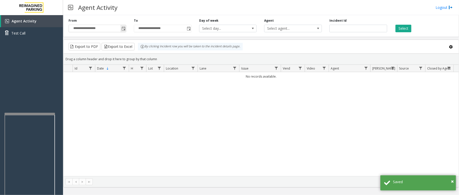
click at [124, 30] on span "Toggle popup" at bounding box center [123, 29] width 4 height 4
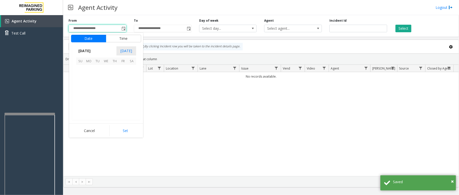
scroll to position [90315, 0]
click at [112, 85] on span "14" at bounding box center [114, 86] width 9 height 9
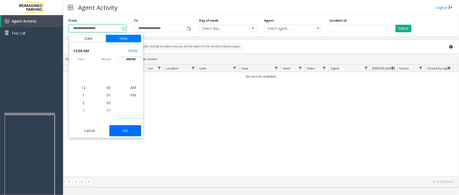
click at [127, 128] on button "Set" at bounding box center [125, 130] width 32 height 11
type input "**********"
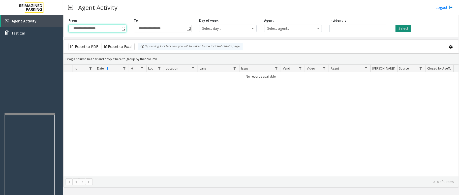
click at [404, 30] on button "Select" at bounding box center [403, 29] width 16 height 8
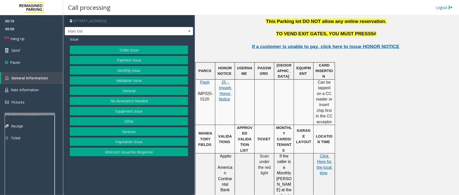
scroll to position [638, 0]
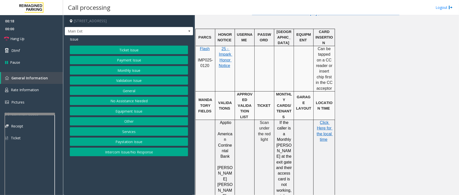
click at [131, 50] on button "Ticket Issue" at bounding box center [129, 50] width 118 height 9
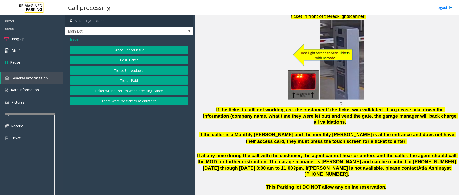
scroll to position [436, 0]
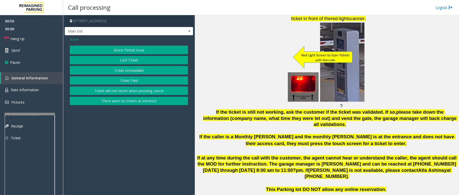
click at [131, 71] on button "Ticket Unreadable" at bounding box center [129, 70] width 118 height 9
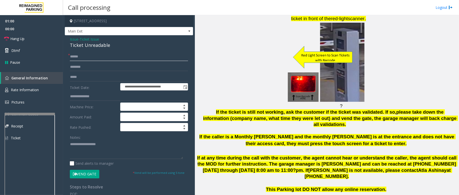
click at [76, 56] on input "text" at bounding box center [129, 56] width 118 height 9
type input "**"
click at [31, 33] on link "Hang Up" at bounding box center [31, 39] width 63 height 12
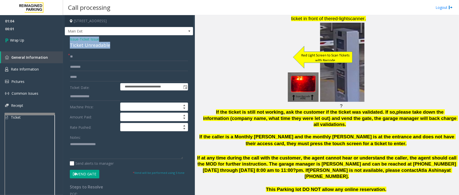
drag, startPoint x: 108, startPoint y: 45, endPoint x: 67, endPoint y: 38, distance: 41.9
click at [67, 38] on div "**********" at bounding box center [129, 152] width 128 height 235
click at [113, 149] on textarea at bounding box center [126, 149] width 113 height 19
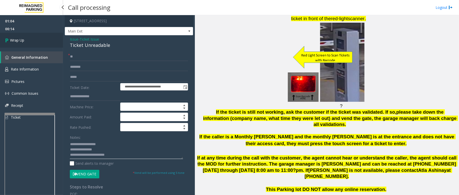
type textarea "**********"
click at [43, 43] on link "Wrap Up" at bounding box center [31, 40] width 63 height 15
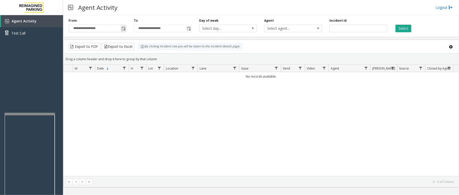
click at [122, 27] on span "Toggle popup" at bounding box center [123, 29] width 4 height 4
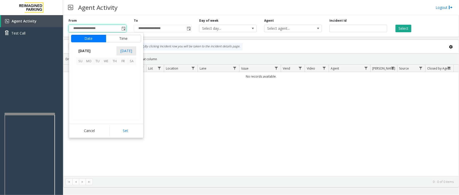
scroll to position [90315, 0]
click at [107, 86] on span "13" at bounding box center [106, 86] width 9 height 9
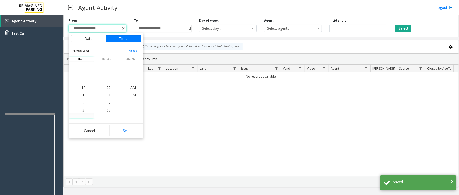
click at [114, 131] on button "Set" at bounding box center [125, 130] width 32 height 11
type input "**********"
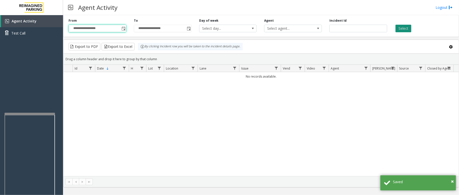
click at [401, 28] on button "Select" at bounding box center [403, 29] width 16 height 8
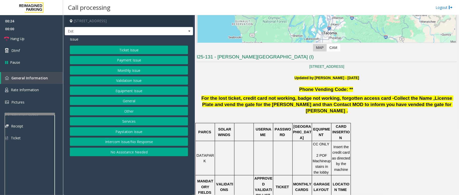
scroll to position [101, 0]
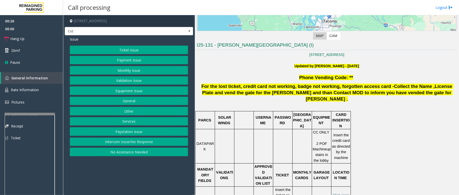
click at [134, 50] on button "Ticket Issue" at bounding box center [129, 50] width 118 height 9
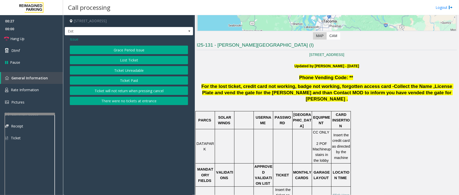
click at [133, 69] on button "Ticket Unreadable" at bounding box center [129, 70] width 118 height 9
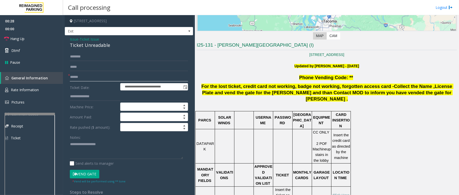
click at [99, 77] on input "text" at bounding box center [129, 77] width 118 height 9
drag, startPoint x: 109, startPoint y: 44, endPoint x: 67, endPoint y: 42, distance: 41.6
click at [67, 42] on div "**********" at bounding box center [129, 136] width 128 height 203
type textarea "**********"
click at [83, 74] on input "text" at bounding box center [129, 77] width 118 height 9
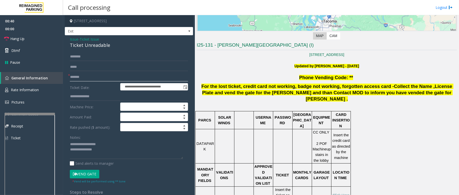
type input "*******"
click at [106, 151] on textarea at bounding box center [126, 149] width 113 height 19
type textarea "**********"
click at [82, 54] on input "text" at bounding box center [129, 56] width 118 height 9
type input "******"
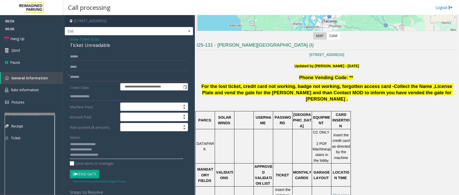
click at [106, 155] on textarea at bounding box center [126, 149] width 113 height 19
click at [128, 153] on textarea at bounding box center [126, 149] width 113 height 19
click at [131, 158] on textarea at bounding box center [126, 149] width 113 height 19
click at [23, 51] on link "Dtmf" at bounding box center [31, 51] width 63 height 12
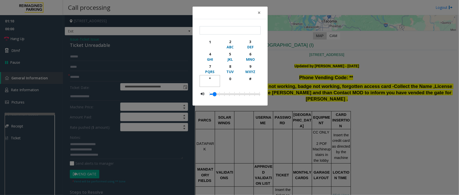
click at [209, 78] on div "*" at bounding box center [210, 78] width 14 height 5
type input "**"
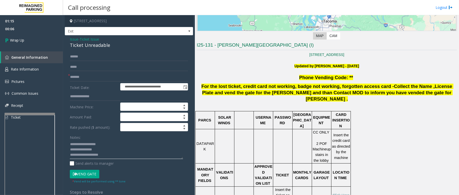
click at [110, 155] on textarea at bounding box center [126, 149] width 113 height 19
type textarea "**********"
click at [15, 38] on span "Wrap Up" at bounding box center [17, 40] width 14 height 5
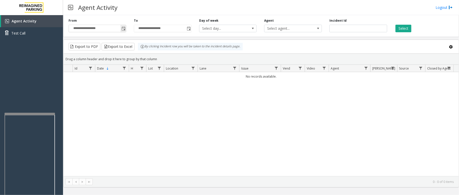
click at [124, 29] on span "Toggle popup" at bounding box center [123, 29] width 4 height 4
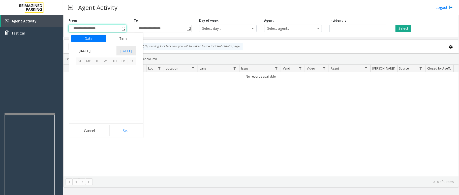
scroll to position [90315, 0]
click at [95, 91] on span "19" at bounding box center [97, 95] width 9 height 9
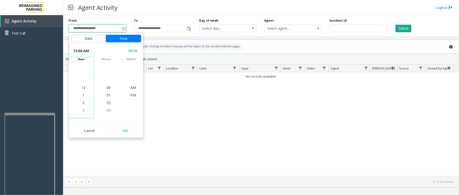
drag, startPoint x: 128, startPoint y: 128, endPoint x: 184, endPoint y: 98, distance: 63.0
click at [128, 128] on button "Set" at bounding box center [125, 130] width 32 height 11
type input "**********"
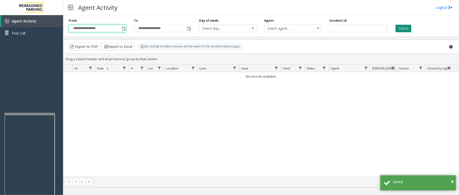
click at [397, 29] on button "Select" at bounding box center [403, 29] width 16 height 8
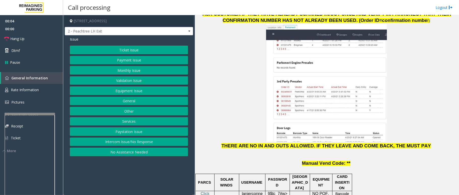
scroll to position [571, 0]
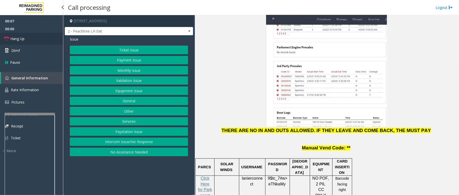
click at [28, 39] on link "Hang Up" at bounding box center [31, 39] width 63 height 12
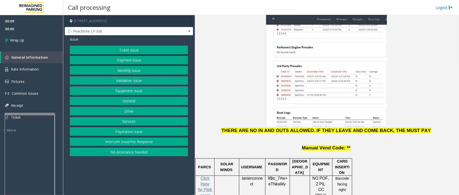
click at [118, 154] on button "No Assistance Needed" at bounding box center [129, 152] width 118 height 9
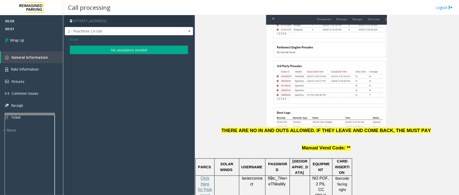
click at [112, 50] on button "No assistance needed" at bounding box center [129, 50] width 118 height 9
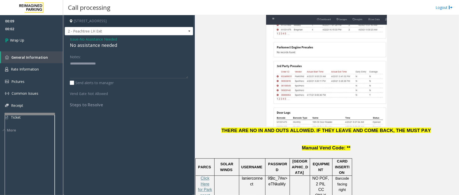
click at [95, 48] on div "No assistance needed" at bounding box center [129, 45] width 118 height 7
type textarea "**********"
click at [51, 44] on link "Wrap Up" at bounding box center [31, 40] width 63 height 15
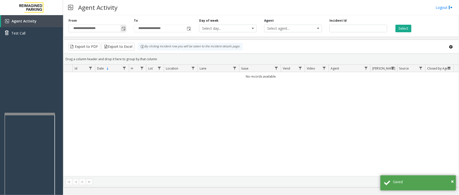
click at [124, 31] on span "Toggle popup" at bounding box center [123, 29] width 4 height 4
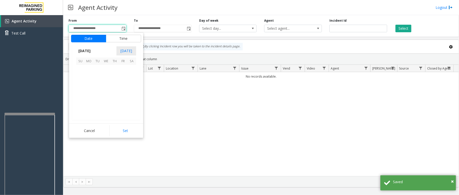
scroll to position [90315, 0]
click at [100, 84] on span "12" at bounding box center [97, 86] width 9 height 9
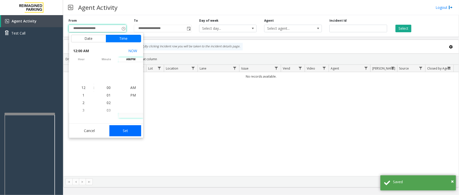
click at [118, 128] on button "Set" at bounding box center [125, 130] width 32 height 11
type input "**********"
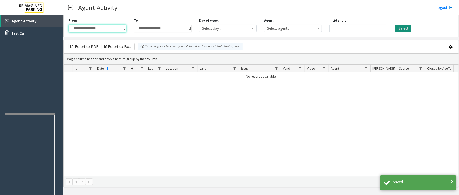
click at [406, 30] on button "Select" at bounding box center [403, 29] width 16 height 8
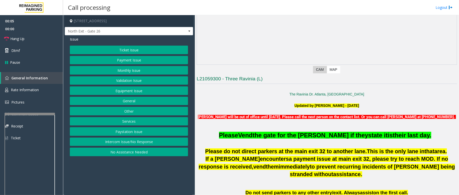
scroll to position [101, 0]
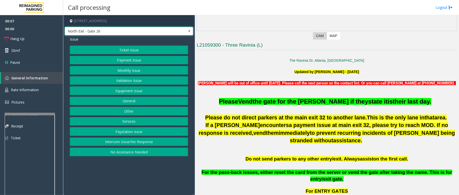
click at [188, 28] on span at bounding box center [189, 31] width 7 height 8
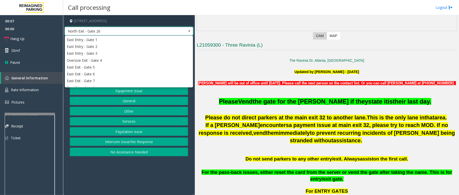
scroll to position [62, 0]
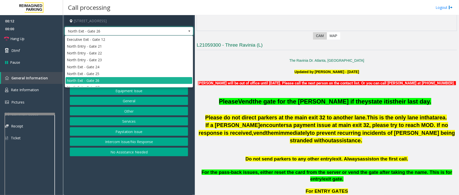
click at [188, 30] on span at bounding box center [189, 31] width 4 height 4
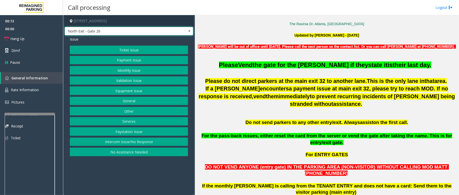
scroll to position [168, 0]
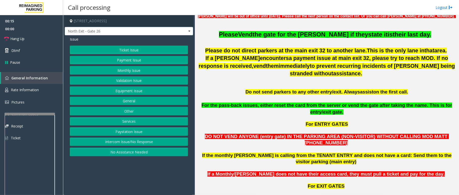
click at [259, 121] on p "For ENTRY GATES" at bounding box center [326, 124] width 260 height 6
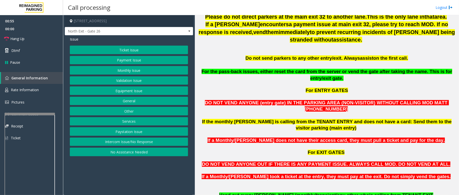
scroll to position [235, 0]
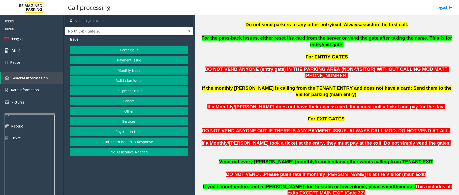
click at [136, 70] on button "Monthly Issue" at bounding box center [129, 70] width 118 height 9
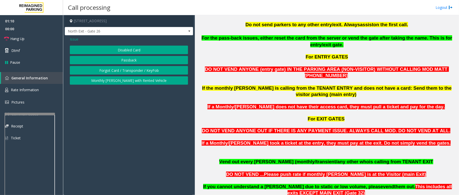
click at [112, 71] on button "Forgot Card / Transponder / KeyFob" at bounding box center [129, 70] width 118 height 9
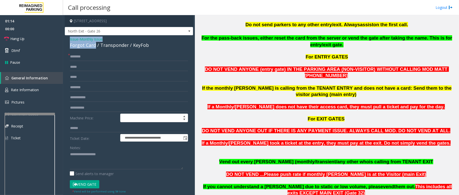
drag, startPoint x: 95, startPoint y: 45, endPoint x: 68, endPoint y: 39, distance: 27.5
click at [68, 39] on div "**********" at bounding box center [129, 144] width 128 height 219
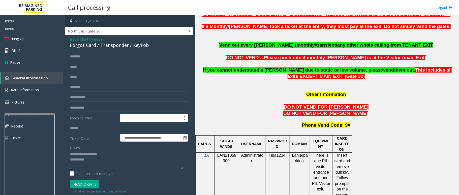
scroll to position [369, 0]
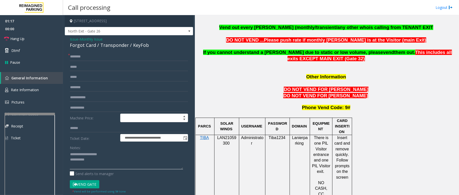
type textarea "**********"
click at [223, 135] on span "LAN21059300" at bounding box center [226, 140] width 19 height 10
click at [78, 55] on input "text" at bounding box center [129, 56] width 118 height 9
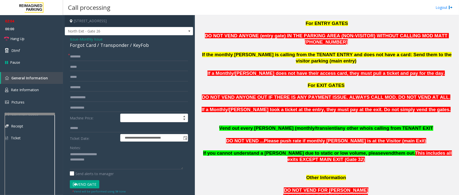
scroll to position [235, 0]
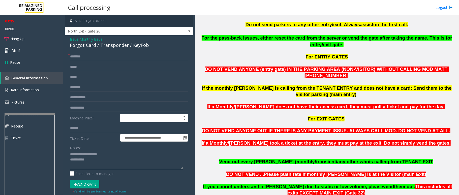
click at [110, 162] on textarea at bounding box center [126, 159] width 113 height 19
click at [72, 59] on input "********" at bounding box center [129, 56] width 118 height 9
type input "*******"
click at [89, 184] on button "Vend Gate" at bounding box center [84, 184] width 29 height 9
click at [130, 165] on textarea at bounding box center [126, 159] width 113 height 19
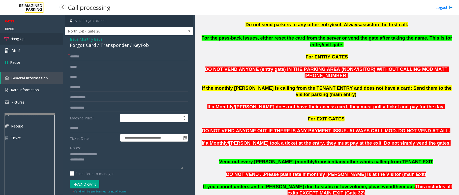
click at [10, 39] on link "Hang Up" at bounding box center [31, 39] width 63 height 12
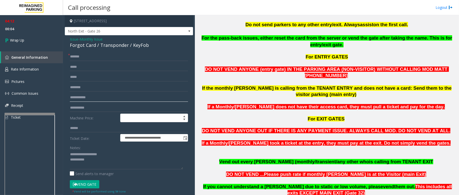
click at [85, 96] on input "text" at bounding box center [129, 97] width 118 height 9
type input "***"
click at [94, 162] on textarea at bounding box center [126, 159] width 113 height 19
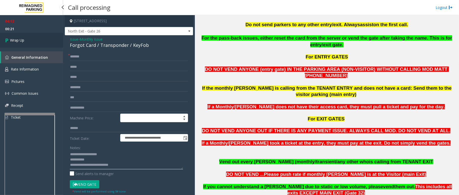
type textarea "**********"
click at [12, 38] on span "Wrap Up" at bounding box center [17, 40] width 14 height 5
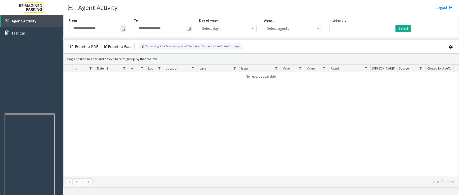
click at [124, 28] on span "Toggle popup" at bounding box center [123, 29] width 4 height 4
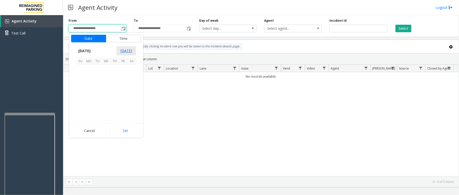
scroll to position [90315, 0]
click at [95, 93] on span "19" at bounding box center [97, 95] width 9 height 9
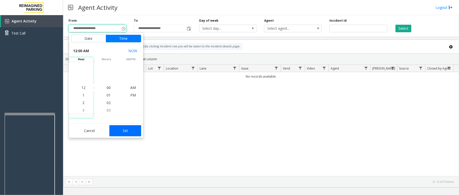
click at [121, 130] on button "Set" at bounding box center [125, 130] width 32 height 11
type input "**********"
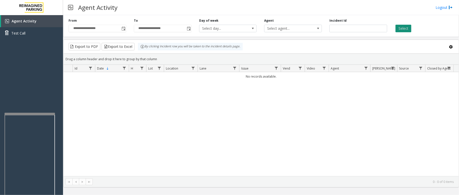
click at [401, 26] on button "Select" at bounding box center [403, 29] width 16 height 8
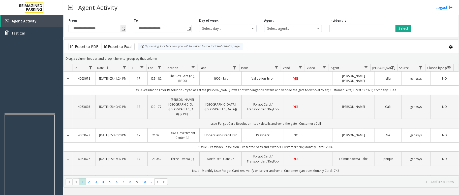
click at [120, 27] on span "Toggle popup" at bounding box center [123, 28] width 6 height 8
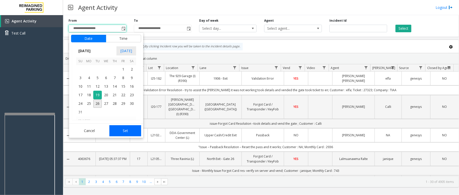
click at [125, 132] on button "Set" at bounding box center [125, 130] width 32 height 11
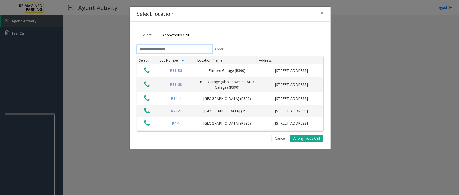
click at [180, 48] on input "text" at bounding box center [174, 49] width 76 height 9
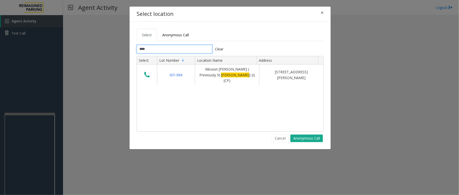
type input "****"
click at [283, 135] on button "Cancel" at bounding box center [279, 138] width 17 height 8
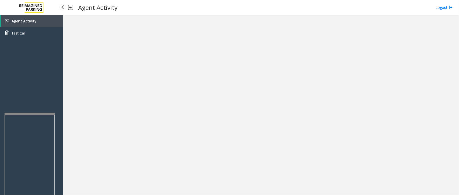
click at [49, 21] on link "Agent Activity" at bounding box center [32, 21] width 62 height 12
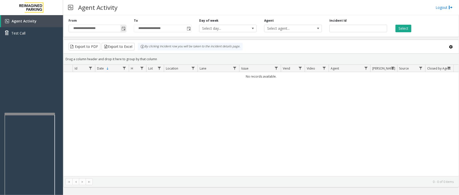
click at [125, 30] on span "Toggle popup" at bounding box center [123, 29] width 4 height 4
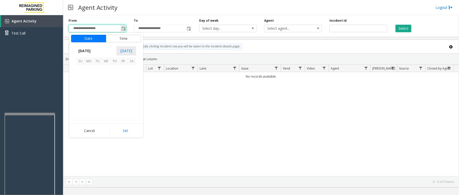
scroll to position [90315, 0]
click at [126, 75] on span "8" at bounding box center [123, 78] width 9 height 9
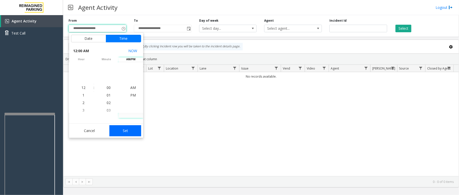
click at [133, 133] on button "Set" at bounding box center [125, 130] width 32 height 11
type input "**********"
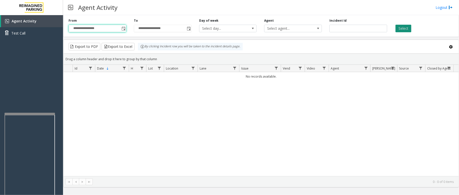
click at [400, 31] on button "Select" at bounding box center [403, 29] width 16 height 8
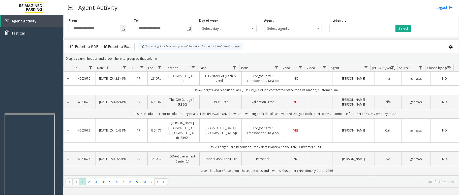
click at [126, 28] on span "Toggle popup" at bounding box center [123, 28] width 6 height 8
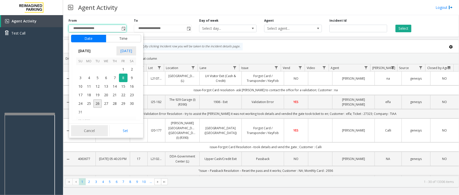
click at [101, 132] on button "Cancel" at bounding box center [89, 130] width 37 height 11
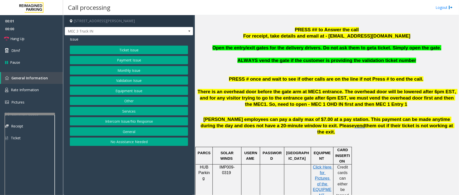
scroll to position [168, 0]
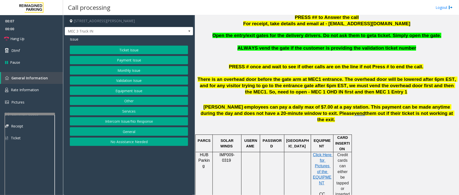
scroll to position [168, 0]
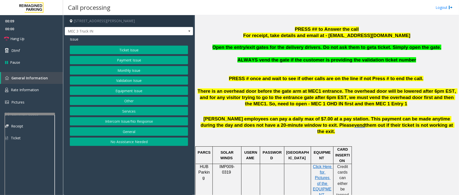
click at [130, 112] on button "Services" at bounding box center [129, 111] width 118 height 9
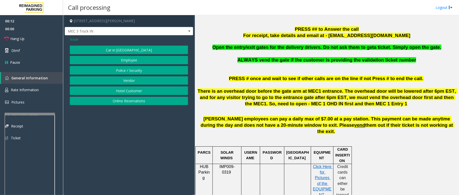
click at [137, 82] on button "Vendor" at bounding box center [129, 80] width 118 height 9
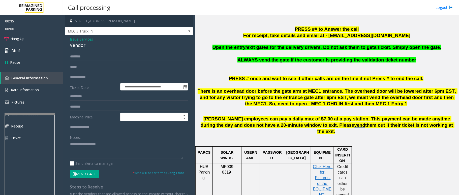
click at [85, 174] on button "Vend Gate" at bounding box center [84, 174] width 29 height 9
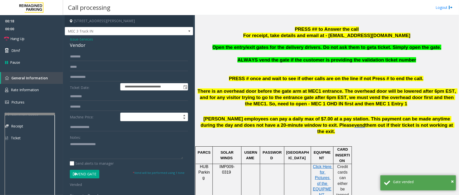
click at [271, 46] on span "Open the entry/exit gates for the delivery drivers. Do not ask them to get" at bounding box center [292, 47] width 161 height 5
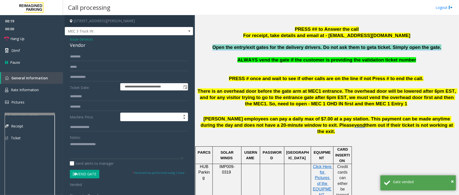
click at [271, 46] on span "Open the entry/exit gates for the delivery drivers. Do not ask them to get" at bounding box center [292, 47] width 161 height 5
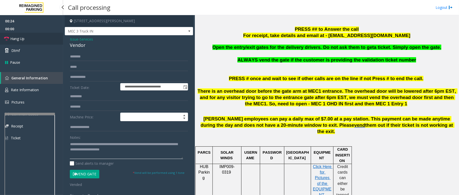
type textarea "**********"
click at [21, 38] on span "Hang Up" at bounding box center [17, 38] width 14 height 5
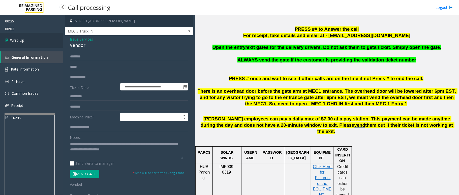
click at [30, 40] on link "Wrap Up" at bounding box center [31, 40] width 63 height 15
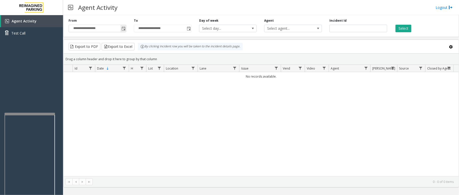
click at [121, 28] on span "Toggle popup" at bounding box center [123, 29] width 4 height 4
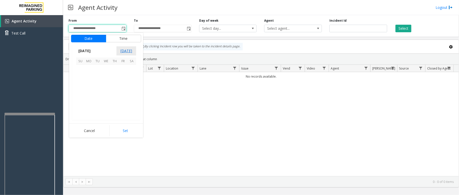
scroll to position [90315, 0]
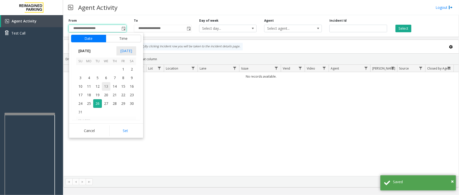
click at [106, 85] on span "13" at bounding box center [106, 86] width 9 height 9
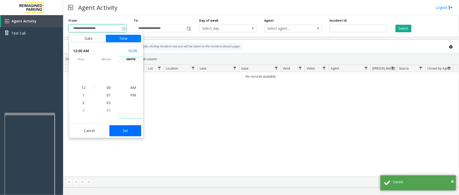
click at [128, 132] on button "Set" at bounding box center [125, 130] width 32 height 11
type input "**********"
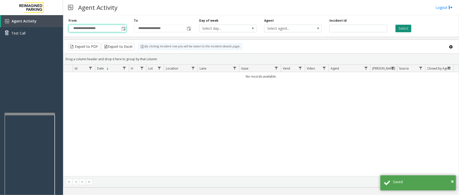
click at [408, 29] on button "Select" at bounding box center [403, 29] width 16 height 8
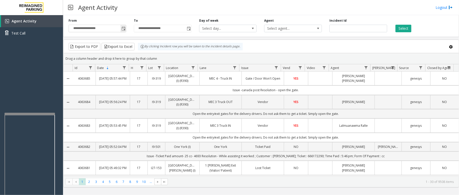
click at [124, 29] on span "Toggle popup" at bounding box center [123, 29] width 4 height 4
click at [397, 30] on button "Select" at bounding box center [403, 29] width 16 height 8
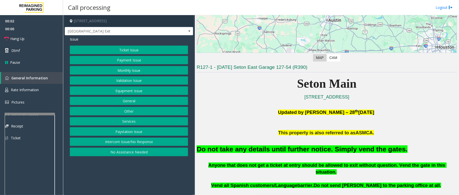
scroll to position [101, 0]
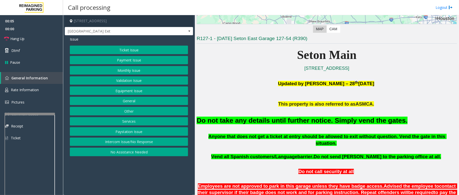
click at [133, 92] on button "Equipment Issue" at bounding box center [129, 90] width 118 height 9
click at [130, 90] on button "Gate / Door Won't Open" at bounding box center [129, 90] width 118 height 9
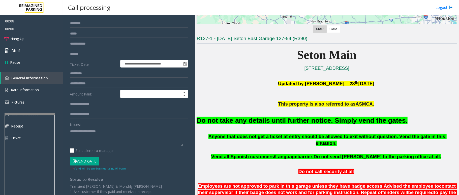
scroll to position [33, 0]
click at [86, 163] on button "Vend Gate" at bounding box center [84, 161] width 29 height 9
click at [236, 119] on font "Do not take any details until further notice. Simply vend the gates." at bounding box center [301, 121] width 211 height 8
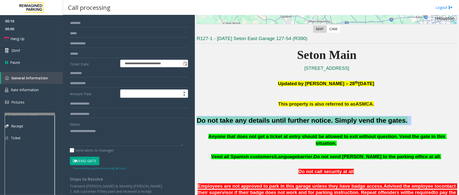
click at [236, 119] on font "Do not take any details until further notice. Simply vend the gates." at bounding box center [301, 121] width 211 height 8
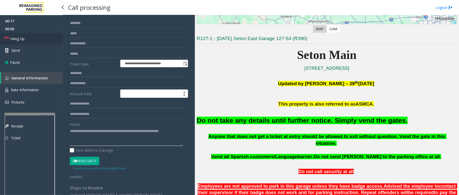
type textarea "**********"
click at [34, 38] on link "Hang Up" at bounding box center [31, 39] width 63 height 12
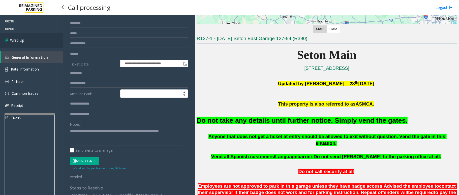
click at [34, 38] on link "Wrap Up" at bounding box center [31, 40] width 63 height 15
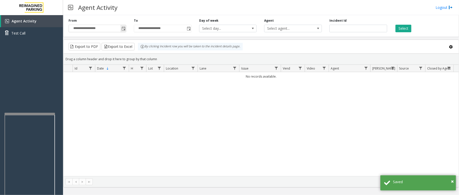
click at [124, 27] on span "Toggle popup" at bounding box center [123, 29] width 4 height 4
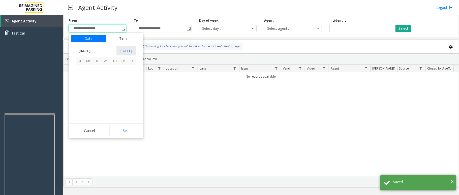
scroll to position [90315, 0]
click at [119, 77] on span "8" at bounding box center [123, 78] width 9 height 9
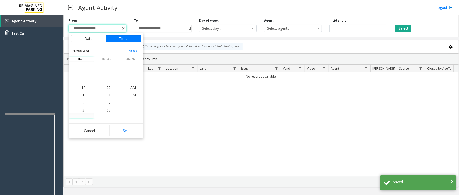
click at [126, 131] on button "Set" at bounding box center [125, 130] width 32 height 11
type input "**********"
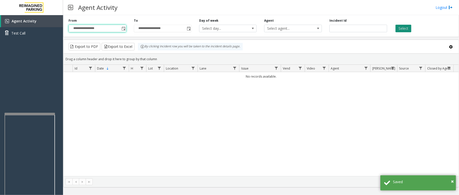
click at [408, 29] on button "Select" at bounding box center [403, 29] width 16 height 8
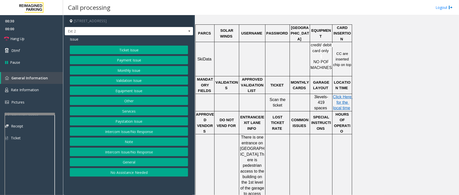
scroll to position [168, 0]
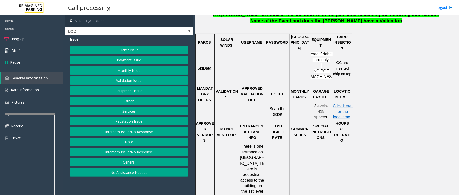
click at [147, 50] on button "Ticket Issue" at bounding box center [129, 50] width 118 height 9
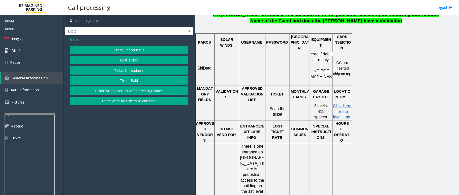
click at [76, 38] on span "Issue" at bounding box center [74, 39] width 9 height 5
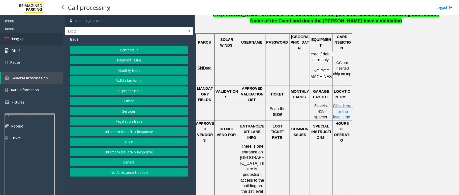
click at [19, 40] on span "Hang Up" at bounding box center [17, 38] width 14 height 5
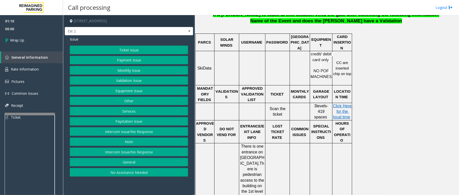
click at [132, 49] on button "Ticket Issue" at bounding box center [129, 50] width 118 height 9
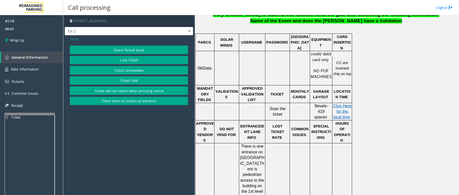
click at [126, 72] on button "Ticket Unreadable" at bounding box center [129, 70] width 118 height 9
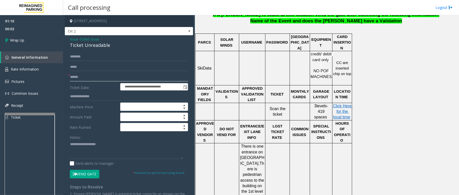
click at [90, 77] on input "text" at bounding box center [129, 77] width 118 height 9
type input "**"
drag, startPoint x: 112, startPoint y: 44, endPoint x: 65, endPoint y: 39, distance: 47.8
click at [65, 39] on div "**********" at bounding box center [129, 131] width 128 height 193
click at [108, 150] on textarea at bounding box center [126, 149] width 113 height 19
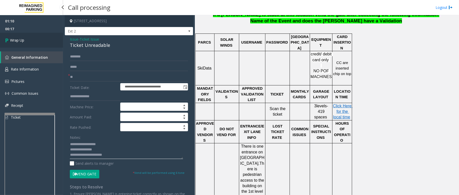
type textarea "**********"
click at [45, 41] on link "Wrap Up" at bounding box center [31, 40] width 63 height 15
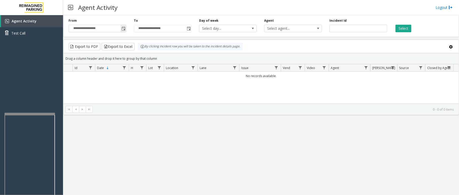
click at [124, 30] on span "Toggle popup" at bounding box center [123, 29] width 4 height 4
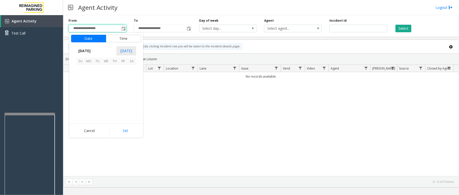
scroll to position [90315, 0]
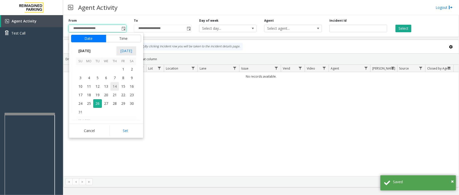
click at [118, 82] on span "14" at bounding box center [114, 86] width 9 height 9
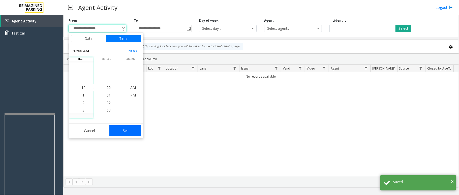
click at [124, 132] on button "Set" at bounding box center [125, 130] width 32 height 11
type input "**********"
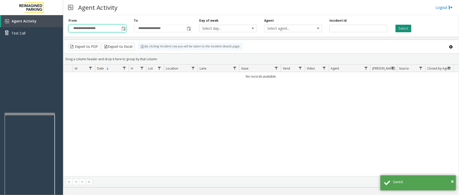
click at [403, 28] on button "Select" at bounding box center [403, 29] width 16 height 8
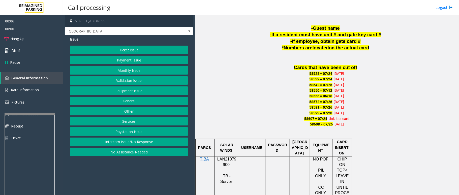
scroll to position [302, 0]
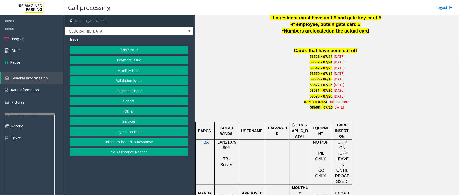
click at [227, 140] on span "LAN21079900" at bounding box center [226, 145] width 19 height 10
click at [133, 71] on button "Monthly Issue" at bounding box center [129, 70] width 118 height 9
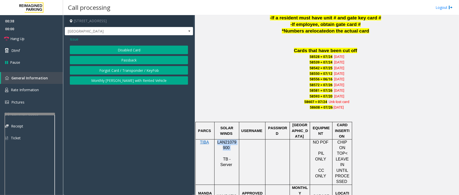
click at [126, 61] on button "Passback" at bounding box center [129, 60] width 118 height 9
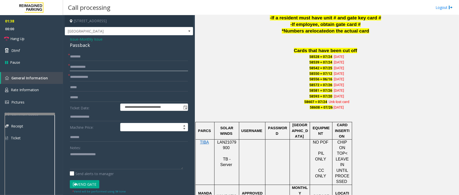
click at [90, 66] on input "text" at bounding box center [129, 67] width 118 height 9
click at [89, 57] on input "text" at bounding box center [129, 56] width 118 height 9
click at [84, 56] on input "text" at bounding box center [129, 56] width 118 height 9
type input "******"
click at [79, 66] on input "text" at bounding box center [129, 67] width 118 height 9
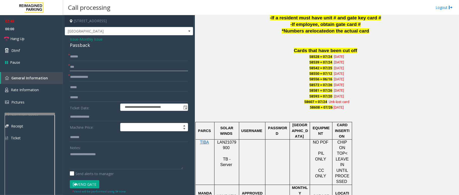
type input "***"
click at [103, 55] on input "******" at bounding box center [129, 56] width 118 height 9
type input "*"
type input "******"
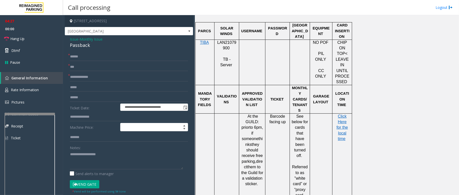
scroll to position [403, 0]
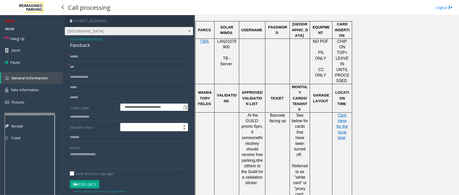
click at [187, 32] on span at bounding box center [189, 31] width 4 height 4
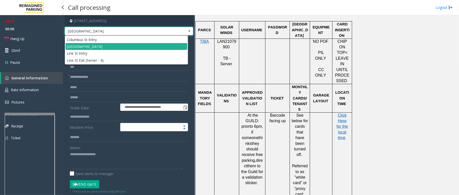
click at [187, 31] on span at bounding box center [189, 31] width 4 height 4
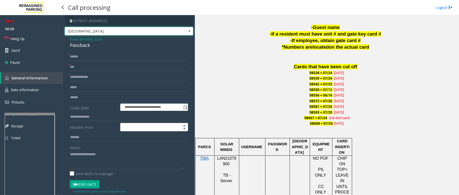
scroll to position [302, 0]
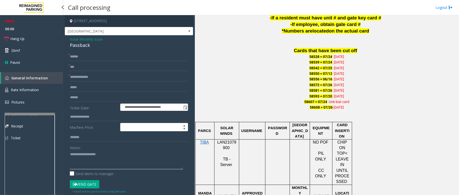
click at [99, 152] on textarea at bounding box center [126, 159] width 113 height 19
click at [109, 158] on textarea at bounding box center [126, 159] width 113 height 19
drag, startPoint x: 67, startPoint y: 38, endPoint x: 108, endPoint y: 46, distance: 41.9
click at [108, 46] on div "**********" at bounding box center [129, 155] width 128 height 240
click at [97, 166] on textarea at bounding box center [126, 159] width 113 height 19
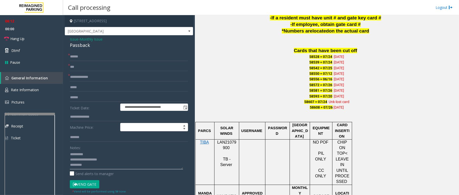
scroll to position [4, 0]
type textarea "**********"
click at [77, 77] on input "text" at bounding box center [129, 77] width 118 height 9
type input "**"
click at [16, 39] on span "Hang Up" at bounding box center [17, 38] width 14 height 5
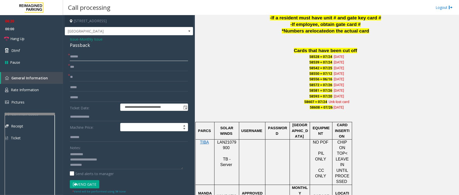
click at [89, 56] on input "******" at bounding box center [129, 56] width 118 height 9
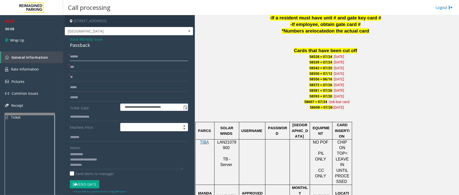
type input "******"
click at [79, 78] on input "**" at bounding box center [129, 77] width 118 height 9
click at [91, 160] on textarea at bounding box center [126, 159] width 113 height 19
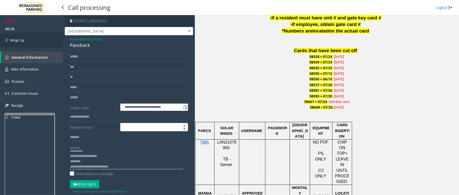
type textarea "**********"
click at [19, 42] on span "Wrap Up" at bounding box center [17, 40] width 14 height 5
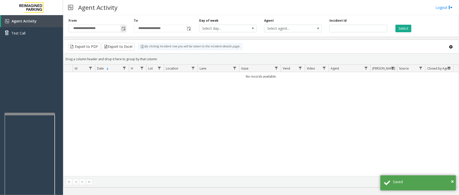
click at [122, 27] on span "Toggle popup" at bounding box center [123, 29] width 4 height 4
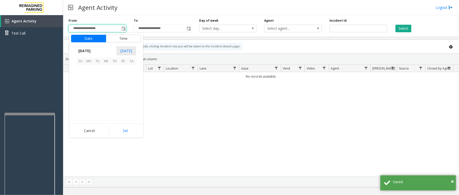
scroll to position [90315, 0]
click at [126, 79] on span "8" at bounding box center [123, 78] width 9 height 9
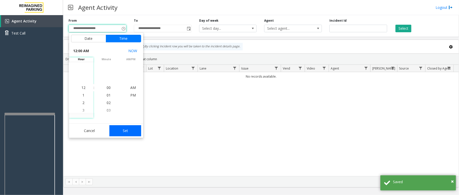
click at [133, 131] on button "Set" at bounding box center [125, 130] width 32 height 11
type input "**********"
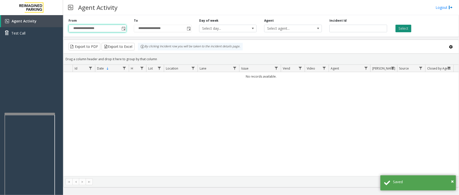
click at [401, 26] on button "Select" at bounding box center [403, 29] width 16 height 8
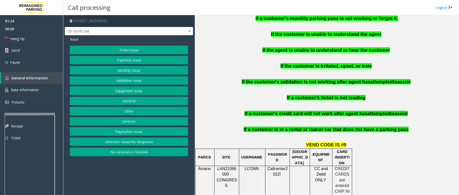
scroll to position [302, 0]
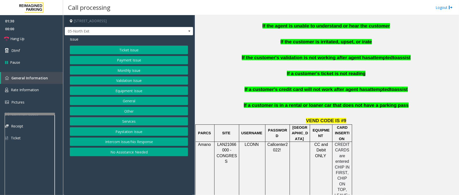
click at [120, 80] on button "Validation Issue" at bounding box center [129, 80] width 118 height 9
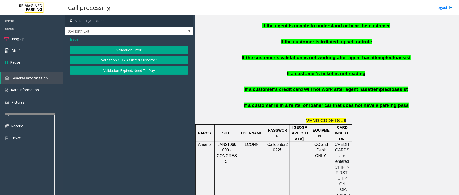
click at [101, 53] on button "Validation Error" at bounding box center [129, 50] width 118 height 9
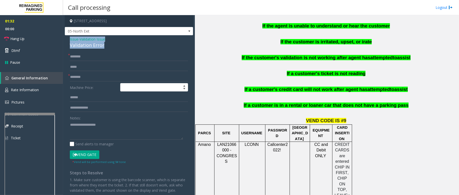
drag, startPoint x: 67, startPoint y: 40, endPoint x: 110, endPoint y: 46, distance: 43.7
click at [110, 46] on div "Issue - Validation Issue Validation Error * * Machine Price: Notes: Send alerts…" at bounding box center [129, 127] width 128 height 184
click at [113, 133] on textarea at bounding box center [126, 130] width 113 height 19
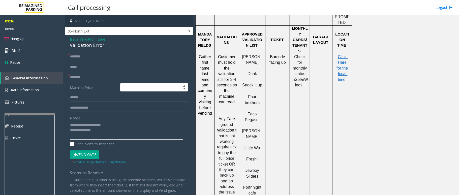
scroll to position [504, 0]
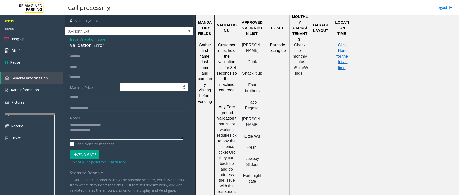
type textarea "**********"
click at [78, 75] on input "text" at bounding box center [129, 77] width 118 height 9
type input "*"
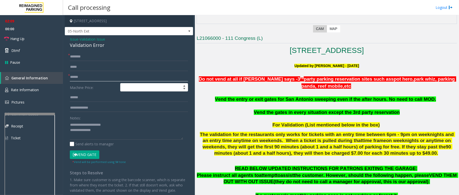
scroll to position [101, 0]
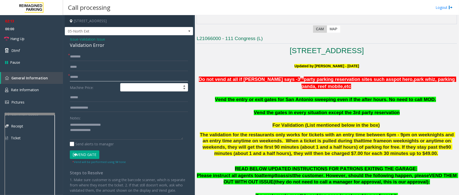
type input "******"
click at [96, 55] on input "text" at bounding box center [129, 56] width 118 height 9
type input "*******"
click at [87, 96] on input "text" at bounding box center [129, 97] width 118 height 9
click at [93, 98] on input "text" at bounding box center [129, 97] width 118 height 9
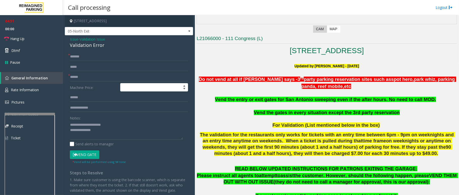
click at [79, 154] on button "Vend Gate" at bounding box center [84, 154] width 29 height 9
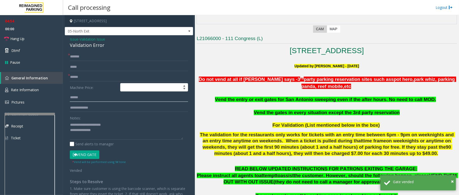
click at [86, 98] on input "text" at bounding box center [129, 97] width 118 height 9
click at [107, 131] on textarea at bounding box center [126, 130] width 113 height 19
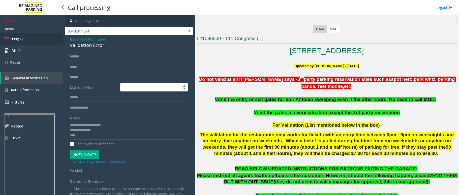
click at [23, 40] on span "Hang Up" at bounding box center [17, 38] width 14 height 5
click at [90, 136] on textarea at bounding box center [126, 130] width 113 height 19
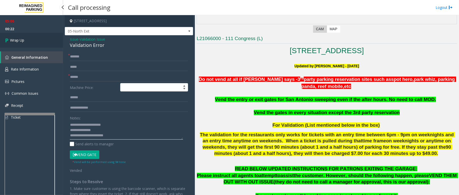
type textarea "**********"
click at [25, 40] on link "Wrap Up" at bounding box center [31, 40] width 63 height 15
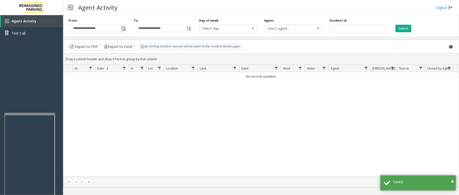
click at [123, 29] on span "Toggle popup" at bounding box center [123, 29] width 4 height 4
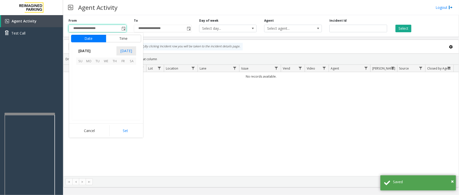
scroll to position [90315, 0]
click at [106, 86] on span "13" at bounding box center [106, 86] width 9 height 9
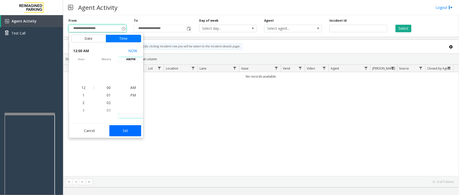
click at [127, 126] on button "Set" at bounding box center [125, 130] width 32 height 11
type input "**********"
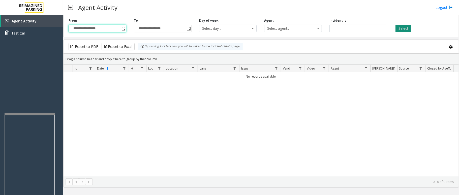
click at [399, 27] on button "Select" at bounding box center [403, 29] width 16 height 8
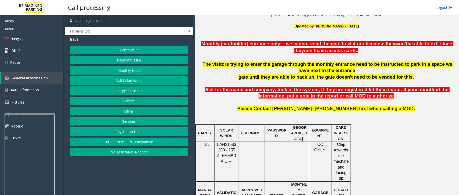
scroll to position [168, 0]
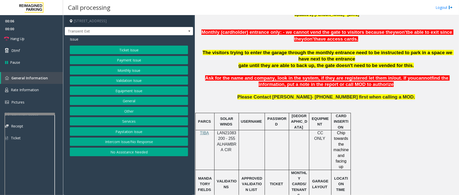
click at [229, 133] on span "LAN21083200 - 255 ALHAMBRA CIR" at bounding box center [226, 141] width 19 height 21
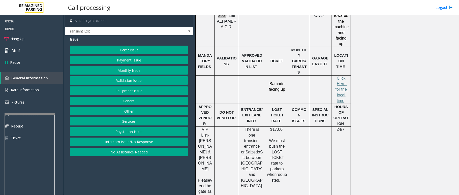
scroll to position [302, 0]
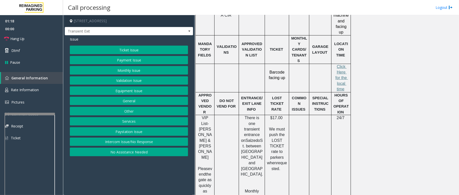
click at [129, 49] on button "Ticket Issue" at bounding box center [129, 50] width 118 height 9
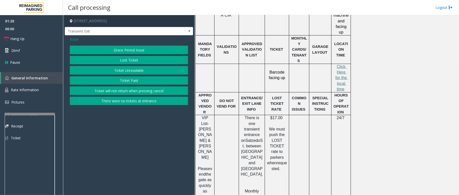
click at [119, 70] on button "Ticket Unreadable" at bounding box center [129, 70] width 118 height 9
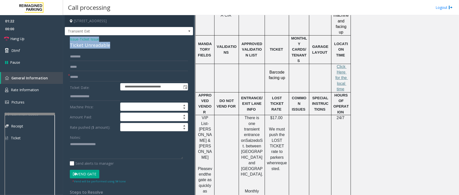
drag, startPoint x: 108, startPoint y: 42, endPoint x: 64, endPoint y: 40, distance: 44.1
click at [64, 40] on app-call-processing-form "**********" at bounding box center [129, 105] width 132 height 180
click at [105, 152] on textarea at bounding box center [126, 149] width 113 height 19
click at [121, 150] on textarea at bounding box center [126, 149] width 113 height 19
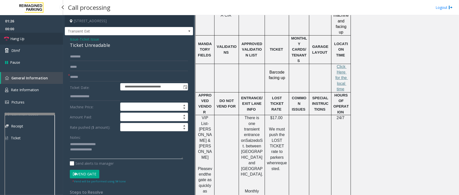
type textarea "**********"
click at [31, 40] on link "Hang Up" at bounding box center [31, 39] width 63 height 12
click at [75, 77] on input "text" at bounding box center [129, 77] width 118 height 9
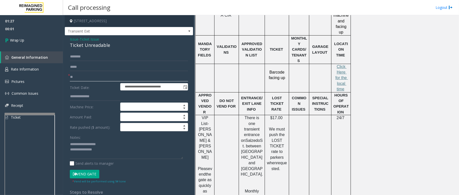
type input "**"
click at [118, 154] on textarea at bounding box center [126, 149] width 113 height 19
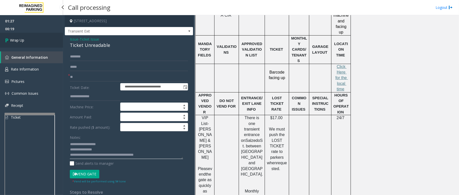
type textarea "**********"
click at [29, 39] on link "Wrap Up" at bounding box center [31, 40] width 63 height 15
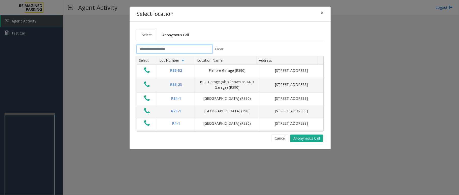
click at [164, 50] on input "text" at bounding box center [174, 49] width 76 height 9
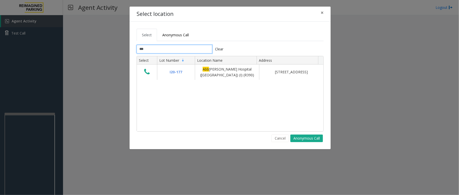
type input "***"
drag, startPoint x: 275, startPoint y: 136, endPoint x: 217, endPoint y: 140, distance: 58.3
click at [275, 136] on button "Cancel" at bounding box center [279, 138] width 17 height 8
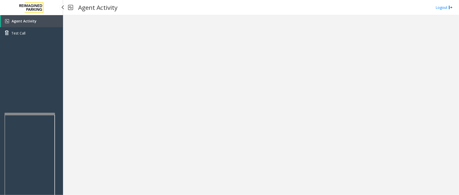
click at [54, 22] on link "Agent Activity" at bounding box center [32, 21] width 62 height 12
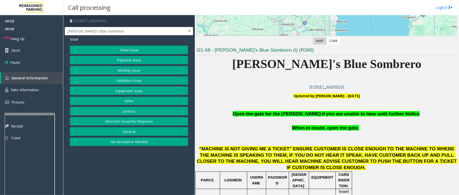
scroll to position [101, 0]
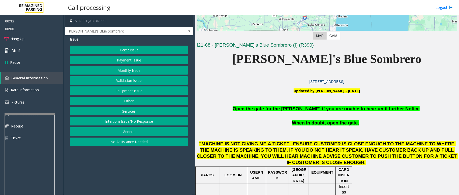
click at [145, 123] on button "Intercom Issue/No Response" at bounding box center [129, 121] width 118 height 9
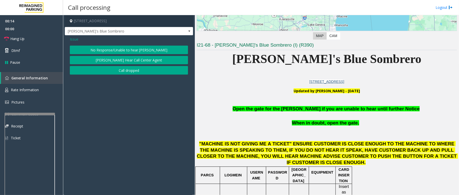
click at [134, 48] on button "No Response/Unable to hear [PERSON_NAME]" at bounding box center [129, 50] width 118 height 9
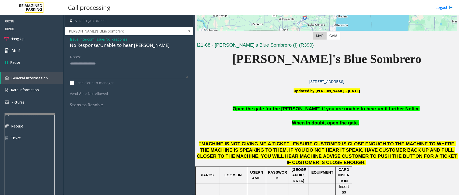
click at [102, 45] on div "No Response/Unable to hear [PERSON_NAME]" at bounding box center [129, 45] width 118 height 7
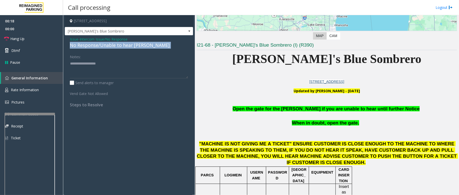
click at [102, 45] on div "No Response/Unable to hear [PERSON_NAME]" at bounding box center [129, 45] width 118 height 7
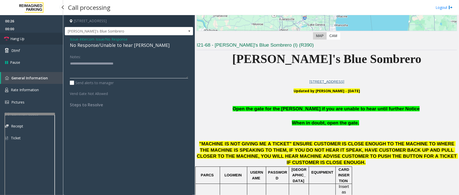
type textarea "**********"
click at [21, 39] on span "Hang Up" at bounding box center [17, 38] width 14 height 5
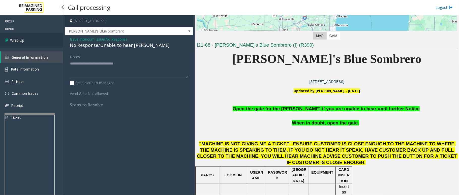
click at [21, 39] on span "Wrap Up" at bounding box center [17, 40] width 14 height 5
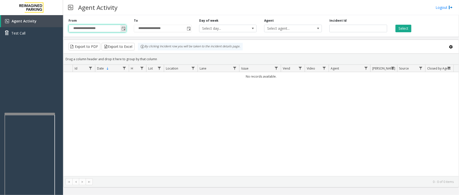
click at [119, 29] on input "**********" at bounding box center [97, 28] width 57 height 7
click at [125, 28] on span "Toggle popup" at bounding box center [123, 29] width 4 height 4
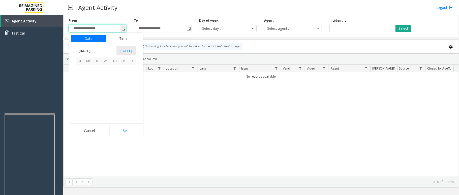
scroll to position [90315, 0]
click at [123, 74] on span "8" at bounding box center [123, 78] width 9 height 9
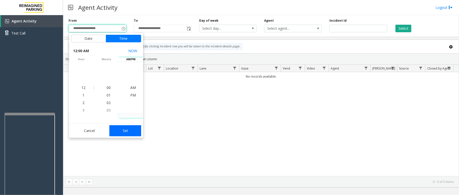
drag, startPoint x: 123, startPoint y: 131, endPoint x: 122, endPoint y: 128, distance: 2.8
click at [123, 131] on button "Set" at bounding box center [125, 130] width 32 height 11
type input "**********"
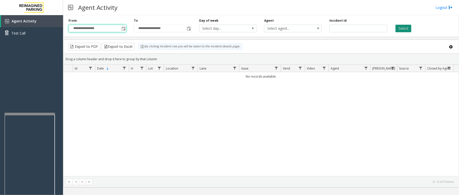
click at [403, 28] on button "Select" at bounding box center [403, 29] width 16 height 8
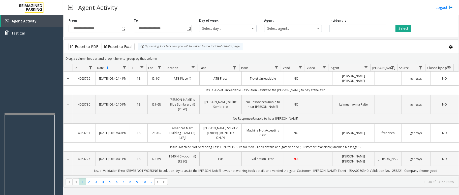
click at [378, 182] on kendo-pager-info "1 - 30 of 13358 items" at bounding box center [312, 182] width 283 height 4
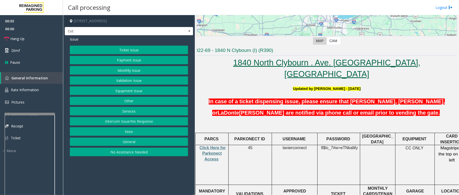
scroll to position [101, 0]
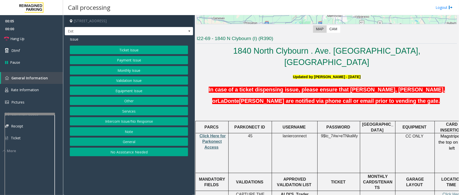
click at [210, 134] on span "Click Here for Parkonect Access" at bounding box center [212, 142] width 26 height 16
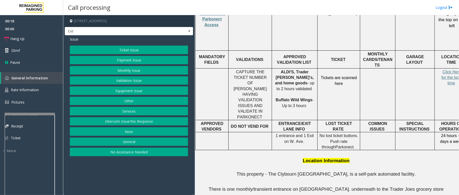
scroll to position [235, 0]
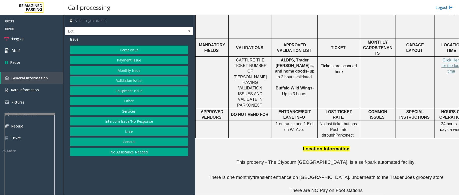
click at [135, 111] on button "Services" at bounding box center [129, 111] width 118 height 9
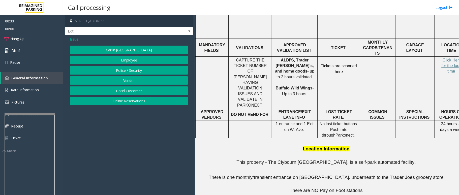
click at [128, 99] on button "Online Reservations" at bounding box center [129, 101] width 118 height 9
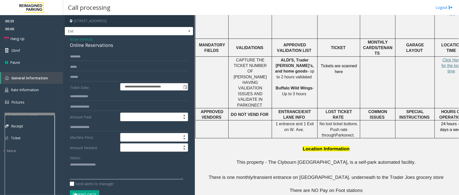
click at [84, 162] on textarea at bounding box center [126, 169] width 113 height 19
drag, startPoint x: 112, startPoint y: 44, endPoint x: 68, endPoint y: 38, distance: 45.0
click at [68, 38] on div "**********" at bounding box center [129, 178] width 128 height 287
click at [111, 172] on textarea at bounding box center [126, 169] width 113 height 19
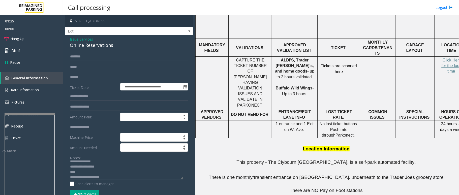
click at [114, 178] on textarea at bounding box center [126, 169] width 113 height 19
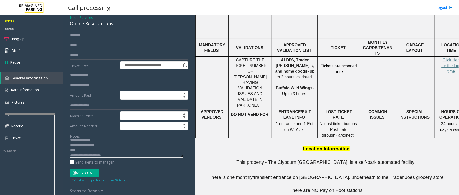
scroll to position [33, 0]
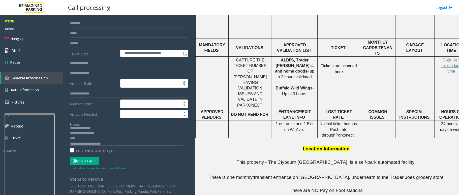
click at [98, 145] on textarea at bounding box center [126, 136] width 113 height 19
click at [117, 145] on textarea at bounding box center [126, 136] width 113 height 19
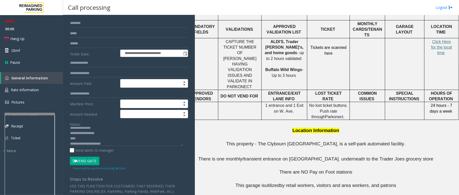
scroll to position [0, 0]
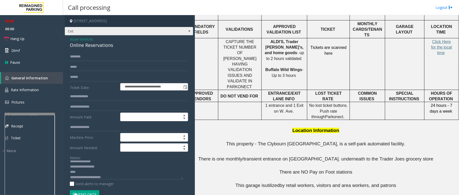
click at [187, 31] on span at bounding box center [189, 31] width 4 height 4
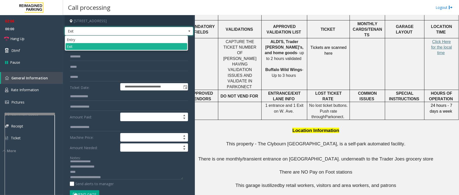
click at [187, 31] on span at bounding box center [189, 31] width 4 height 4
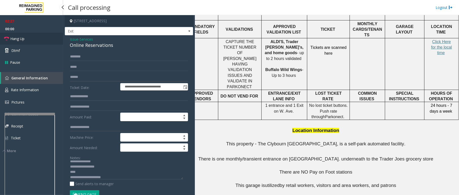
click at [28, 39] on link "Hang Up" at bounding box center [31, 39] width 63 height 12
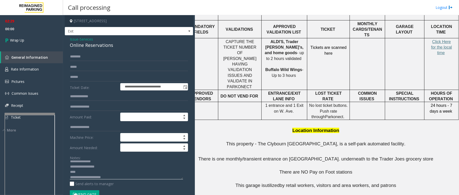
click at [81, 171] on textarea at bounding box center [126, 169] width 113 height 19
type textarea "**********"
click at [28, 40] on link "Wrap Up" at bounding box center [31, 40] width 63 height 15
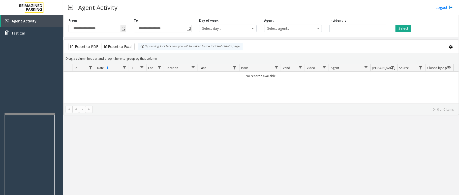
click at [121, 30] on span "Toggle popup" at bounding box center [123, 29] width 4 height 4
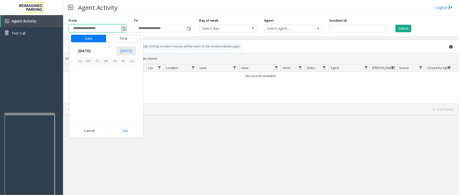
scroll to position [90315, 0]
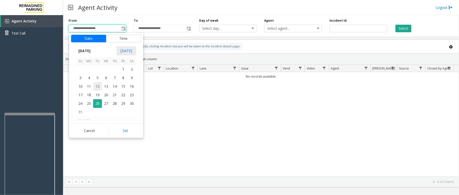
click at [98, 88] on span "12" at bounding box center [97, 86] width 9 height 9
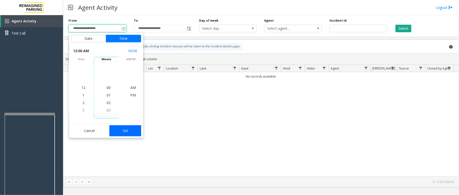
click at [123, 127] on button "Set" at bounding box center [125, 130] width 32 height 11
type input "**********"
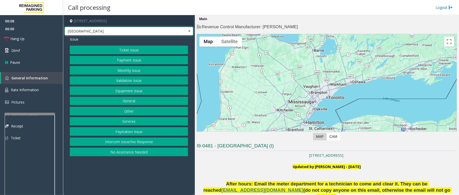
click at [188, 31] on span at bounding box center [189, 31] width 4 height 4
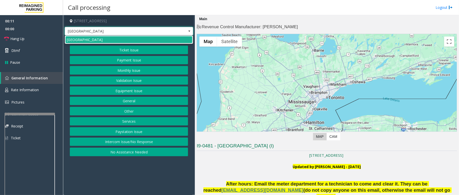
click at [188, 30] on span at bounding box center [189, 31] width 4 height 4
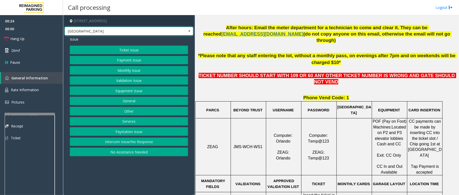
scroll to position [168, 0]
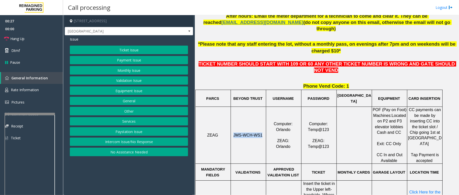
drag, startPoint x: 260, startPoint y: 123, endPoint x: 231, endPoint y: 126, distance: 28.9
click at [231, 126] on td "JMS-WCH-WS1" at bounding box center [248, 135] width 35 height 57
click at [150, 50] on button "Ticket Issue" at bounding box center [129, 50] width 118 height 9
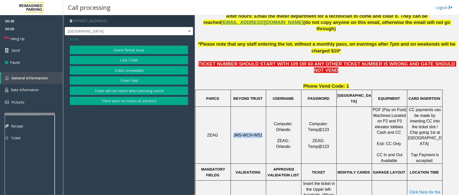
click at [145, 78] on button "Ticket Paid" at bounding box center [129, 80] width 118 height 9
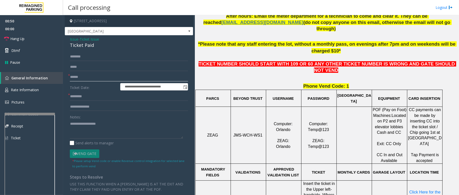
click at [94, 78] on input "text" at bounding box center [129, 77] width 118 height 9
click at [92, 122] on textarea at bounding box center [126, 129] width 113 height 19
drag, startPoint x: 95, startPoint y: 42, endPoint x: 67, endPoint y: 36, distance: 28.7
click at [67, 36] on div "**********" at bounding box center [129, 147] width 128 height 225
click at [93, 130] on textarea at bounding box center [126, 129] width 113 height 19
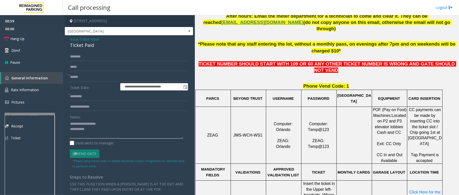
click at [94, 131] on textarea at bounding box center [126, 129] width 113 height 19
click at [79, 134] on textarea at bounding box center [126, 129] width 113 height 19
click at [95, 135] on textarea at bounding box center [126, 129] width 113 height 19
click at [101, 78] on input "text" at bounding box center [129, 77] width 118 height 9
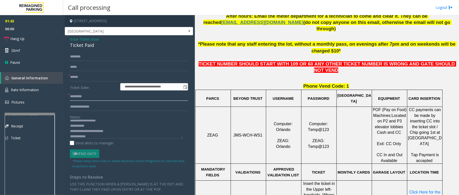
click at [96, 98] on input "text" at bounding box center [129, 96] width 118 height 9
click at [102, 137] on textarea at bounding box center [126, 129] width 113 height 19
click at [99, 136] on textarea at bounding box center [126, 129] width 113 height 19
click at [98, 136] on textarea at bounding box center [126, 129] width 113 height 19
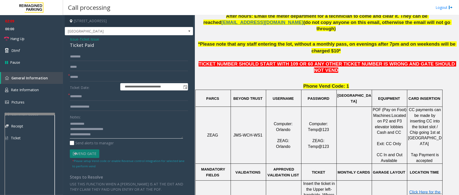
type textarea "**********"
click at [426, 190] on span "Click Here for the local time" at bounding box center [425, 195] width 32 height 10
click at [82, 97] on input "text" at bounding box center [129, 96] width 118 height 9
click at [91, 97] on input "text" at bounding box center [129, 96] width 118 height 9
type input "*****"
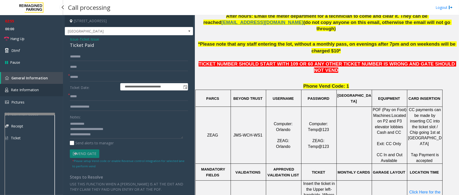
click at [19, 88] on span "Rate Information" at bounding box center [25, 89] width 28 height 5
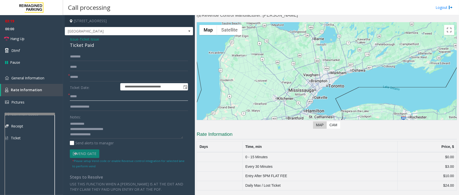
click at [106, 98] on input "*****" at bounding box center [129, 96] width 118 height 9
click at [93, 99] on input "*****" at bounding box center [129, 96] width 118 height 9
click at [118, 133] on textarea at bounding box center [126, 129] width 113 height 19
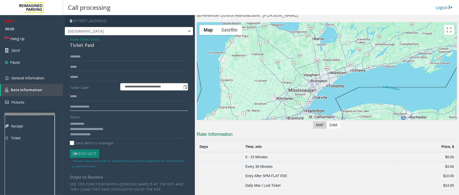
click at [93, 107] on input "text" at bounding box center [129, 106] width 118 height 9
click at [100, 133] on textarea at bounding box center [126, 129] width 113 height 19
click at [99, 107] on input "text" at bounding box center [129, 106] width 118 height 9
type input "****"
click at [74, 96] on input "*****" at bounding box center [129, 96] width 118 height 9
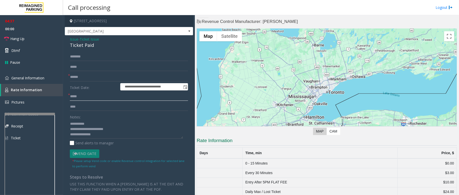
scroll to position [0, 0]
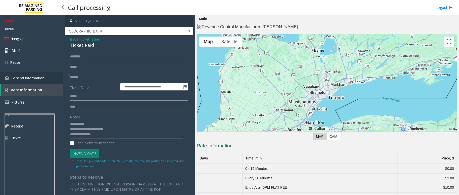
type input "*****"
click at [24, 75] on link "General Information" at bounding box center [31, 78] width 63 height 12
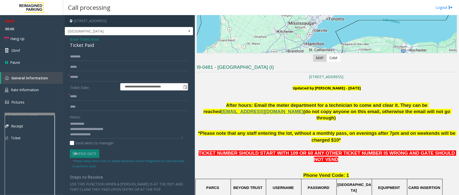
scroll to position [101, 0]
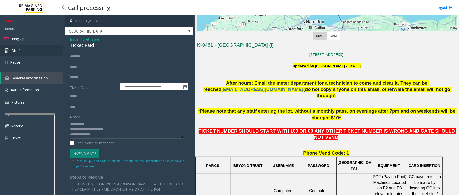
click at [15, 48] on span "Dtmf" at bounding box center [15, 50] width 9 height 5
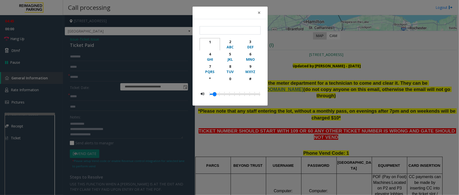
click at [212, 41] on div "1" at bounding box center [210, 41] width 14 height 5
type input "*"
click at [259, 13] on span "×" at bounding box center [258, 12] width 3 height 7
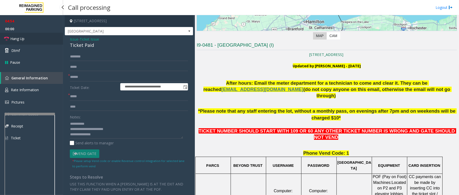
click at [18, 38] on span "Hang Up" at bounding box center [17, 38] width 14 height 5
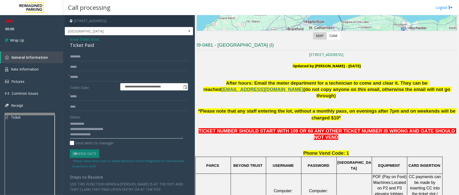
click at [106, 130] on textarea at bounding box center [126, 129] width 113 height 19
click at [80, 75] on input "text" at bounding box center [129, 77] width 118 height 9
type input "**"
click at [17, 41] on span "Wrap Up" at bounding box center [17, 40] width 14 height 5
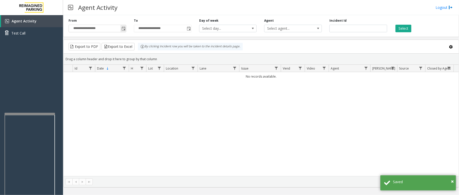
click at [124, 30] on span "Toggle popup" at bounding box center [123, 29] width 4 height 4
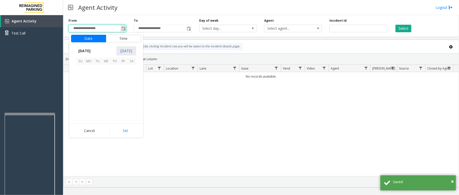
scroll to position [90315, 0]
click at [106, 92] on span "20" at bounding box center [106, 95] width 9 height 9
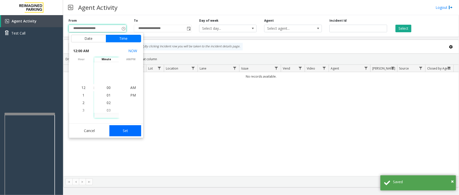
click at [122, 131] on button "Set" at bounding box center [125, 130] width 32 height 11
type input "**********"
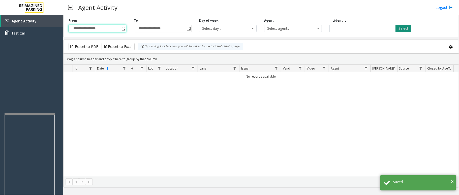
click at [400, 27] on button "Select" at bounding box center [403, 29] width 16 height 8
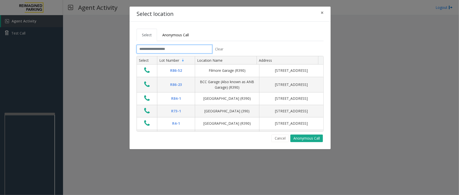
click at [179, 48] on input "text" at bounding box center [174, 49] width 76 height 9
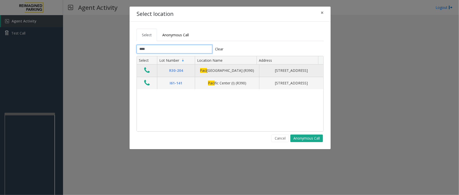
type input "****"
click at [147, 71] on icon "Data table" at bounding box center [147, 70] width 6 height 7
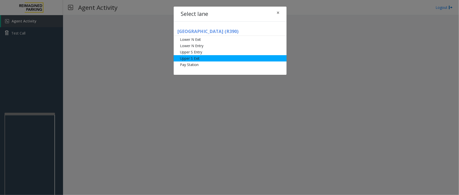
click at [195, 57] on li "Upper S Exit" at bounding box center [229, 58] width 113 height 6
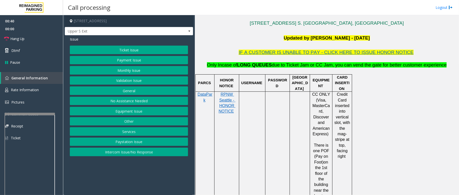
scroll to position [101, 0]
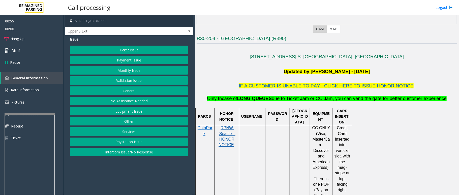
click at [225, 140] on span "RPNW Seattle - HONOR NOTICE" at bounding box center [226, 136] width 17 height 21
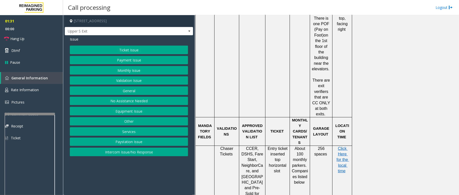
scroll to position [268, 0]
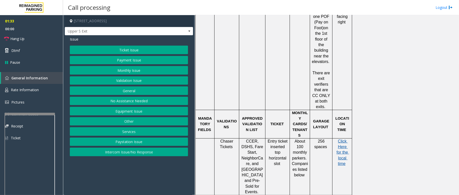
click at [342, 139] on span "Click Here for the local time" at bounding box center [342, 152] width 13 height 27
click at [125, 52] on button "Ticket Issue" at bounding box center [129, 50] width 118 height 9
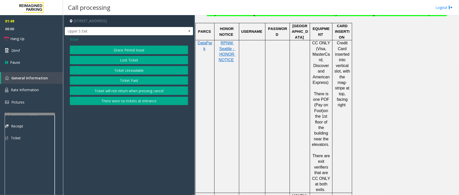
scroll to position [168, 0]
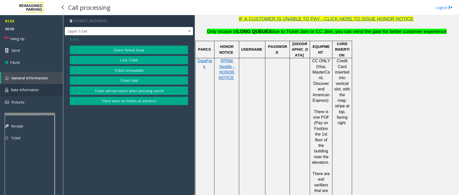
click at [35, 90] on span "Rate Information" at bounding box center [25, 89] width 28 height 5
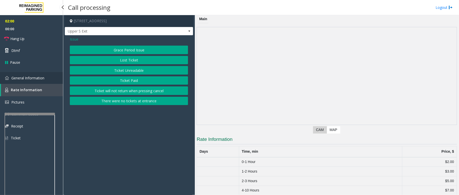
drag, startPoint x: 48, startPoint y: 76, endPoint x: 58, endPoint y: 74, distance: 10.5
click at [48, 76] on link "General Information" at bounding box center [31, 78] width 63 height 12
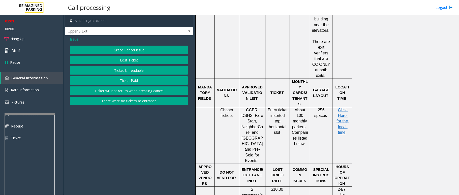
scroll to position [302, 0]
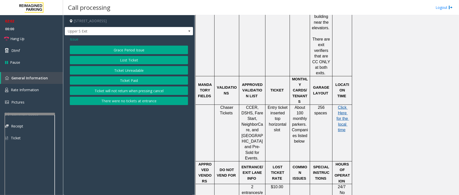
click at [337, 105] on span "Click Here for the local time" at bounding box center [342, 118] width 13 height 27
click at [42, 92] on link "Rate Information" at bounding box center [31, 90] width 63 height 12
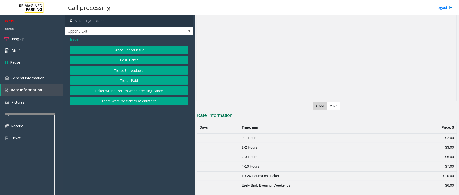
click at [74, 38] on span "Issue" at bounding box center [74, 39] width 9 height 5
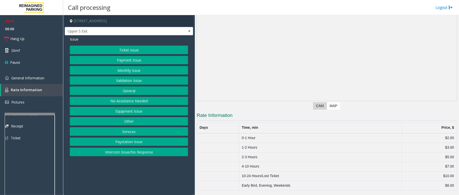
click at [129, 60] on button "Payment Issue" at bounding box center [129, 60] width 118 height 9
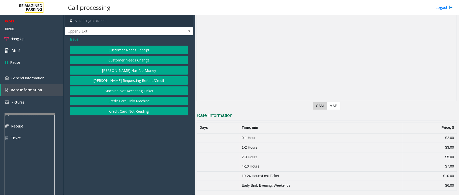
click at [72, 38] on span "Issue" at bounding box center [74, 39] width 9 height 5
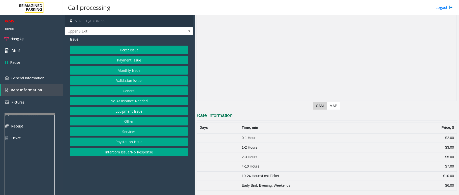
click at [124, 110] on button "Equipment Issue" at bounding box center [129, 111] width 118 height 9
click at [133, 60] on button "Ticket Jam" at bounding box center [129, 60] width 118 height 9
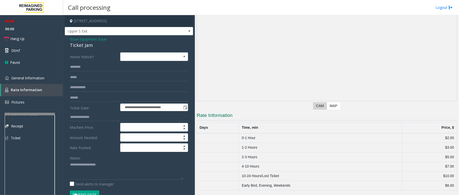
click at [85, 191] on form "**********" at bounding box center [129, 128] width 118 height 152
click at [86, 192] on button "Vend Gate" at bounding box center [84, 194] width 29 height 9
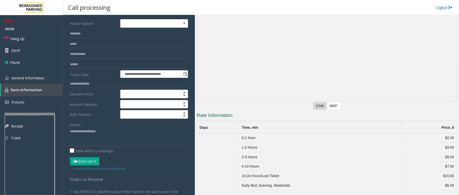
scroll to position [33, 0]
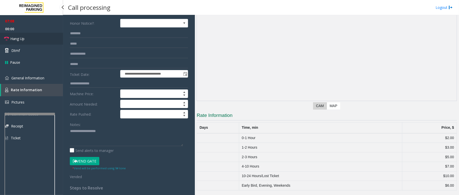
click at [11, 41] on span "Hang Up" at bounding box center [17, 38] width 14 height 5
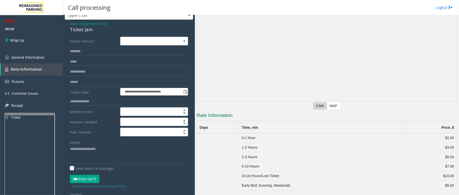
scroll to position [0, 0]
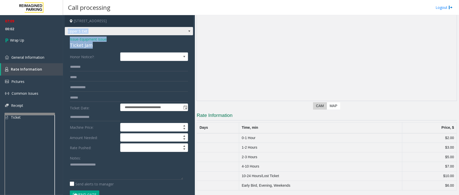
drag, startPoint x: 92, startPoint y: 43, endPoint x: 67, endPoint y: 34, distance: 26.9
click at [66, 34] on div "**********" at bounding box center [129, 154] width 128 height 279
drag, startPoint x: 82, startPoint y: 44, endPoint x: 87, endPoint y: 45, distance: 5.1
click at [83, 45] on div "Ticket Jam" at bounding box center [129, 45] width 118 height 7
click at [95, 45] on div "Ticket Jam" at bounding box center [129, 45] width 118 height 7
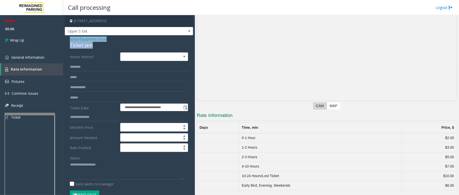
drag, startPoint x: 93, startPoint y: 45, endPoint x: 68, endPoint y: 37, distance: 26.0
click at [68, 37] on div "**********" at bounding box center [129, 164] width 128 height 259
click at [96, 172] on textarea at bounding box center [126, 170] width 113 height 19
type textarea "**********"
click at [85, 68] on input "text" at bounding box center [129, 67] width 118 height 9
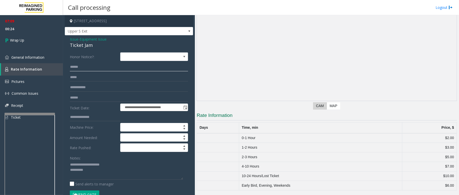
type input "******"
click at [101, 170] on textarea at bounding box center [126, 170] width 113 height 19
type textarea "**********"
click at [19, 34] on link "Wrap Up" at bounding box center [31, 40] width 63 height 15
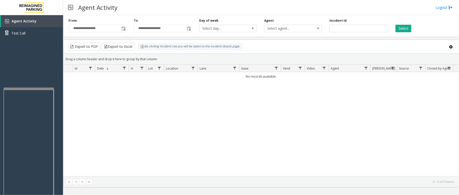
click at [27, 88] on div at bounding box center [29, 89] width 50 height 2
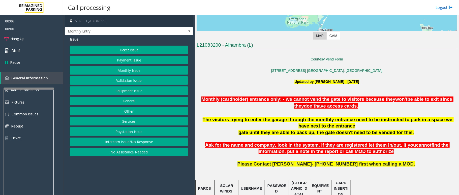
scroll to position [134, 0]
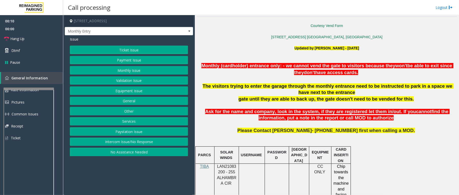
click at [230, 167] on span "LAN21083200 - 255 ALHAMBRA CIR" at bounding box center [226, 174] width 19 height 21
click at [188, 30] on span at bounding box center [189, 31] width 4 height 4
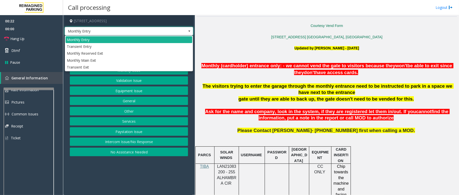
click at [189, 31] on span at bounding box center [189, 31] width 4 height 4
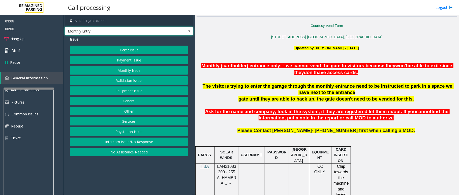
click at [188, 31] on span at bounding box center [189, 31] width 4 height 4
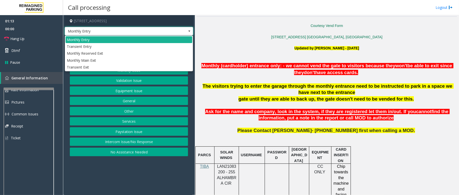
click at [188, 31] on span at bounding box center [189, 31] width 4 height 4
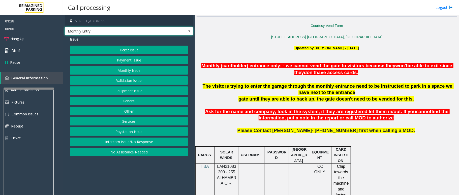
click at [188, 31] on span at bounding box center [189, 31] width 4 height 4
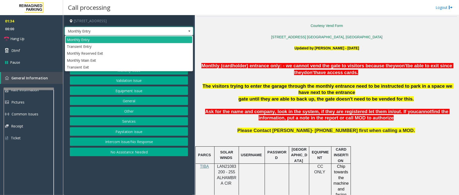
click at [189, 31] on span at bounding box center [189, 31] width 4 height 4
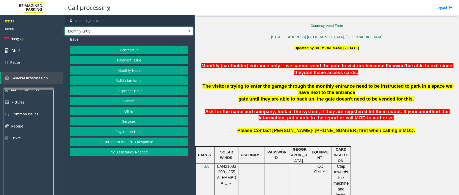
click at [142, 71] on button "Monthly Issue" at bounding box center [129, 70] width 118 height 9
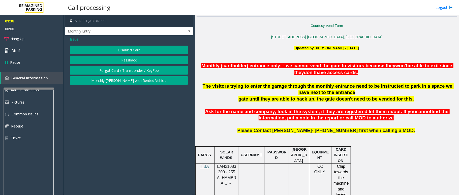
click at [76, 38] on span "Issue" at bounding box center [74, 39] width 9 height 5
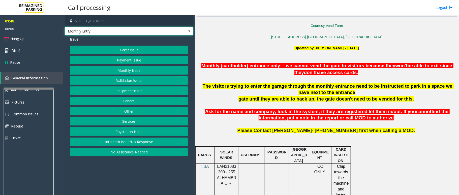
click at [188, 31] on span at bounding box center [189, 31] width 4 height 4
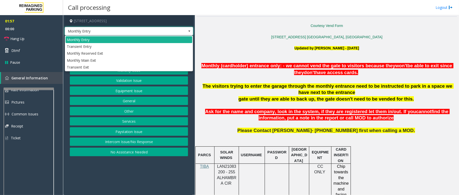
click at [188, 30] on span at bounding box center [189, 31] width 4 height 4
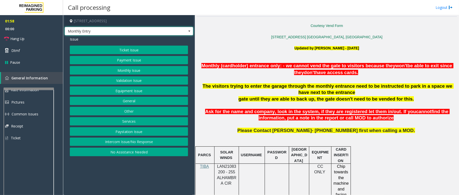
click at [188, 31] on span at bounding box center [189, 31] width 4 height 4
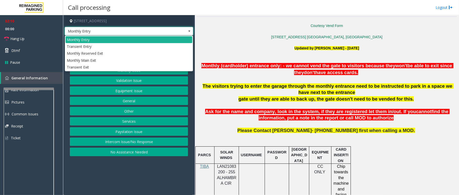
click at [188, 31] on span at bounding box center [189, 31] width 4 height 4
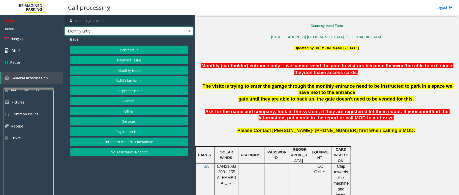
click at [152, 71] on button "Monthly Issue" at bounding box center [129, 70] width 118 height 9
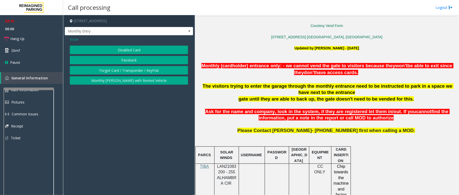
click at [76, 39] on span "Issue" at bounding box center [74, 39] width 9 height 5
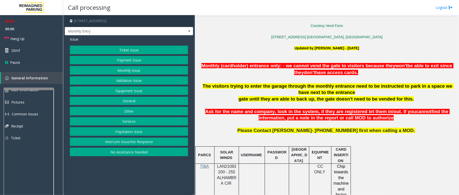
click at [131, 113] on button "Other" at bounding box center [129, 111] width 118 height 9
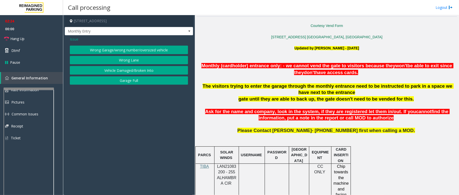
click at [132, 62] on button "Wrong Lane" at bounding box center [129, 60] width 118 height 9
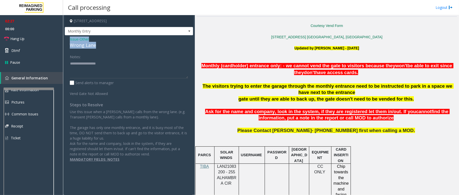
drag, startPoint x: 96, startPoint y: 44, endPoint x: 68, endPoint y: 39, distance: 27.8
click at [68, 39] on div "Issue - Other Wrong Lane Notes: Send alerts to manager Vend Gate Not Allowed St…" at bounding box center [129, 103] width 128 height 137
click at [93, 71] on textarea at bounding box center [129, 68] width 118 height 19
click at [94, 71] on textarea at bounding box center [129, 68] width 118 height 19
click at [189, 31] on span at bounding box center [189, 31] width 4 height 4
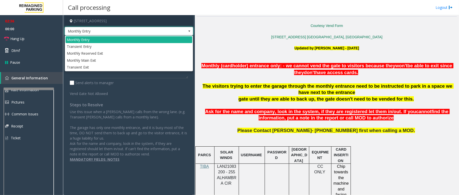
click at [189, 31] on span at bounding box center [189, 31] width 4 height 4
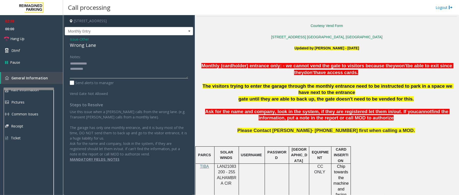
click at [116, 67] on textarea at bounding box center [129, 68] width 118 height 19
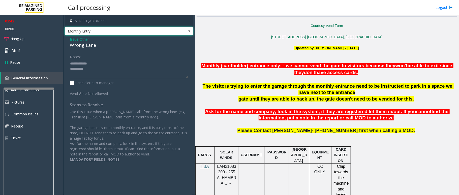
click at [187, 30] on span at bounding box center [189, 31] width 4 height 4
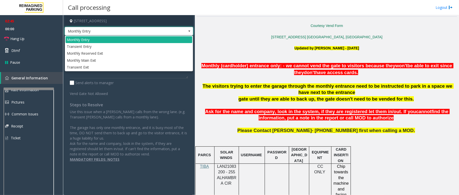
click at [190, 31] on span at bounding box center [189, 31] width 4 height 4
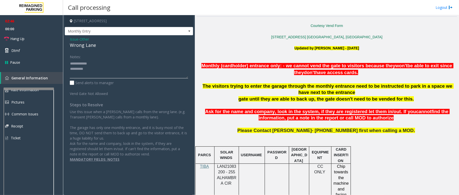
click at [107, 69] on textarea at bounding box center [129, 68] width 118 height 19
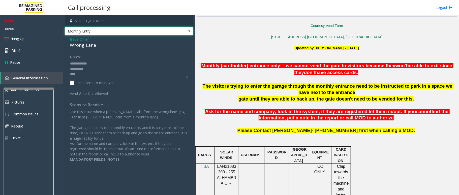
click at [177, 30] on span "Monthly Entry" at bounding box center [129, 31] width 128 height 9
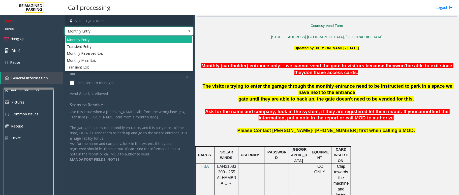
click at [185, 30] on span "Monthly Entry" at bounding box center [129, 31] width 128 height 9
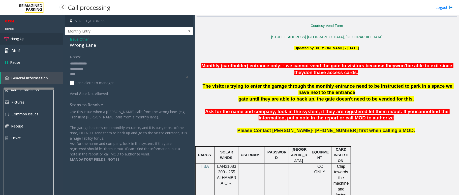
click at [21, 38] on span "Hang Up" at bounding box center [17, 38] width 14 height 5
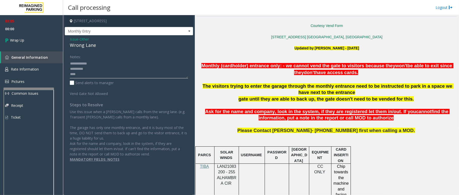
click at [103, 77] on textarea at bounding box center [129, 68] width 118 height 19
type textarea "**********"
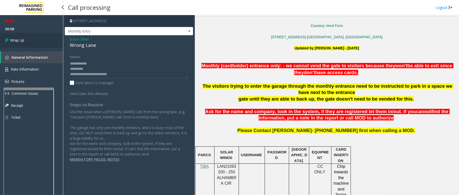
click at [17, 41] on span "Wrap Up" at bounding box center [17, 40] width 14 height 5
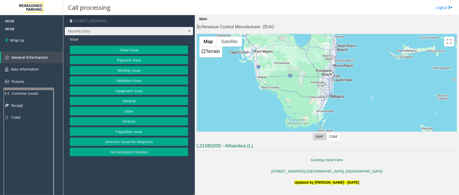
click at [190, 30] on span at bounding box center [189, 31] width 4 height 4
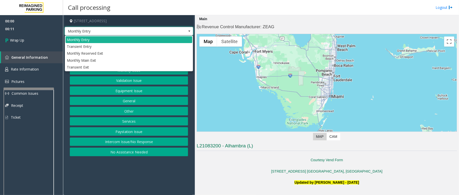
click at [191, 30] on span at bounding box center [189, 31] width 7 height 8
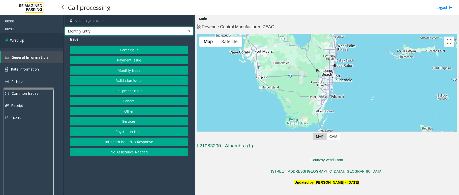
click at [30, 41] on link "Wrap Up" at bounding box center [31, 40] width 63 height 15
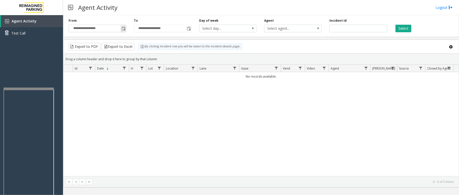
click at [123, 29] on span "Toggle popup" at bounding box center [123, 29] width 4 height 4
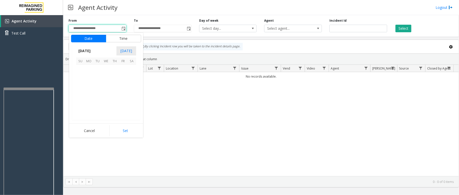
scroll to position [90315, 0]
drag, startPoint x: 99, startPoint y: 82, endPoint x: 122, endPoint y: 87, distance: 23.7
click at [104, 83] on tbody "August 2025 1 2 3 4 5 6 7 8 9 10 11 12 13 14 15 16 17 18 19 20 21 22 23 24 25 2…" at bounding box center [106, 86] width 60 height 60
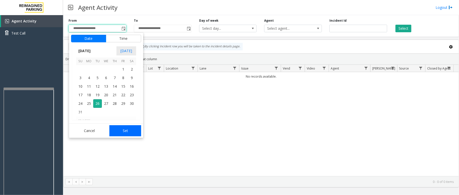
click at [128, 129] on button "Set" at bounding box center [125, 130] width 32 height 11
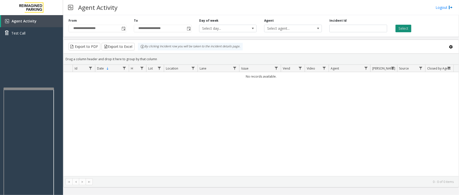
click at [396, 29] on button "Select" at bounding box center [403, 29] width 16 height 8
click at [122, 30] on span "Toggle popup" at bounding box center [123, 29] width 4 height 4
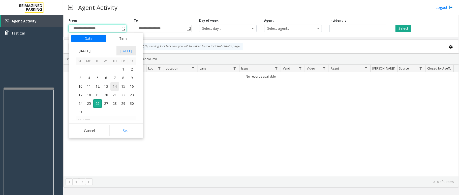
click at [117, 84] on span "14" at bounding box center [114, 86] width 9 height 9
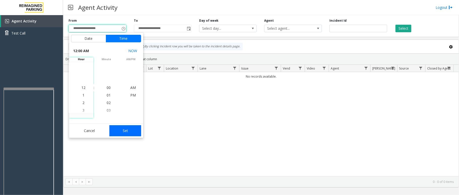
click at [128, 129] on button "Set" at bounding box center [125, 130] width 32 height 11
type input "**********"
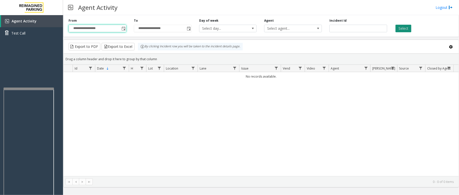
click at [403, 26] on button "Select" at bounding box center [403, 29] width 16 height 8
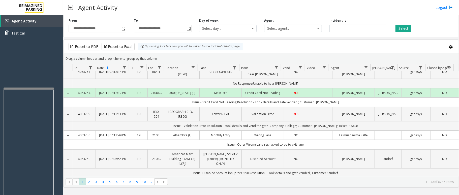
scroll to position [168, 0]
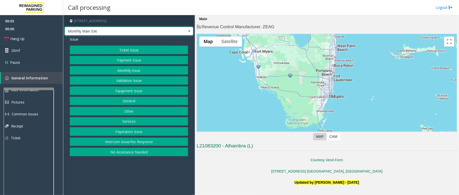
click at [189, 31] on span at bounding box center [189, 31] width 4 height 4
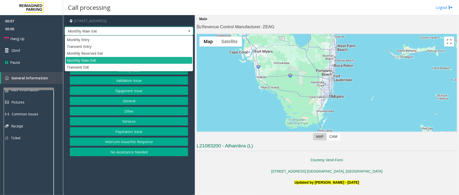
click at [189, 31] on span at bounding box center [189, 31] width 4 height 4
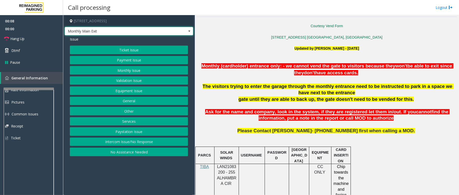
scroll to position [134, 0]
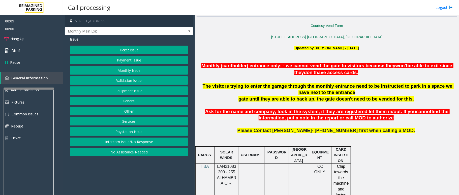
click at [230, 167] on span "LAN21083200 - 255 ALHAMBRA CIR" at bounding box center [226, 174] width 19 height 21
click at [134, 144] on button "Intercom Issue/No Response" at bounding box center [129, 141] width 118 height 9
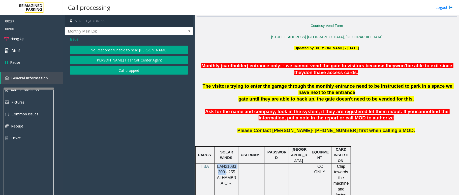
click at [142, 46] on button "No Response/Unable to hear [PERSON_NAME]" at bounding box center [129, 50] width 118 height 9
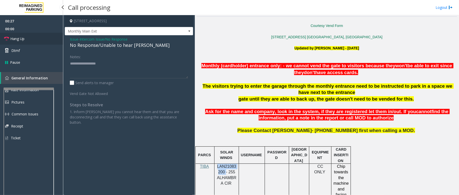
click at [30, 41] on link "Hang Up" at bounding box center [31, 39] width 63 height 12
click at [100, 45] on div "No Response/Unable to hear [PERSON_NAME]" at bounding box center [129, 45] width 118 height 7
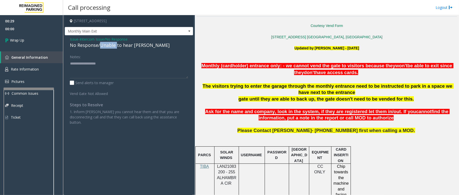
click at [100, 45] on div "No Response/Unable to hear [PERSON_NAME]" at bounding box center [129, 45] width 118 height 7
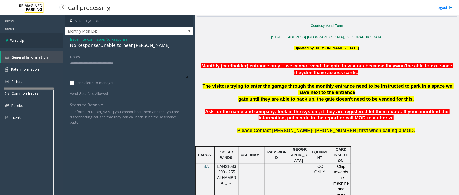
type textarea "**********"
click at [40, 42] on link "Wrap Up" at bounding box center [31, 40] width 63 height 15
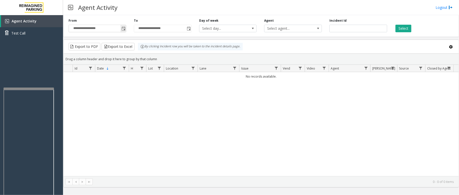
click at [123, 29] on span "Toggle popup" at bounding box center [123, 29] width 4 height 4
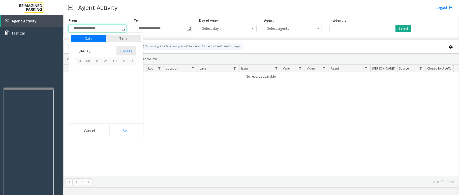
scroll to position [90315, 0]
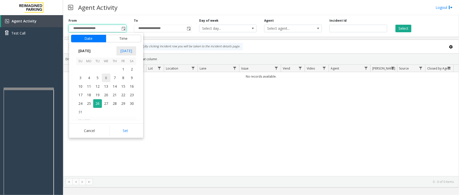
click at [106, 79] on span "6" at bounding box center [106, 78] width 9 height 9
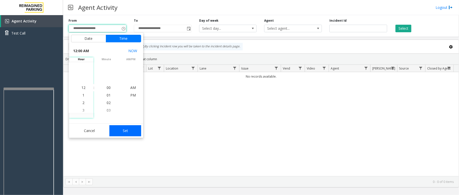
click at [127, 128] on button "Set" at bounding box center [125, 130] width 32 height 11
type input "**********"
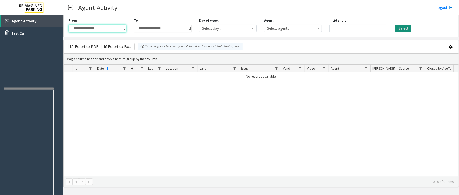
click at [408, 29] on button "Select" at bounding box center [403, 29] width 16 height 8
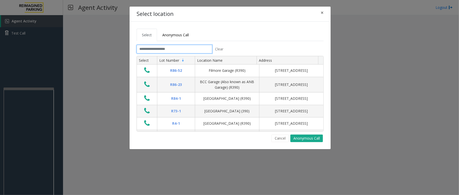
click at [176, 49] on input "text" at bounding box center [174, 49] width 76 height 9
click at [159, 50] on input "text" at bounding box center [174, 49] width 76 height 9
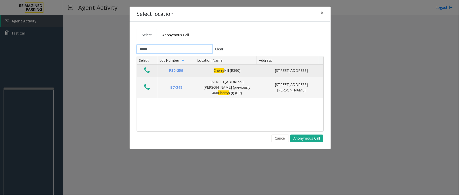
type input "******"
click at [145, 69] on icon "Data table" at bounding box center [147, 70] width 6 height 7
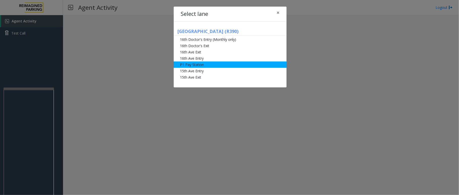
click at [193, 67] on li "P1 Pay Station" at bounding box center [229, 64] width 113 height 6
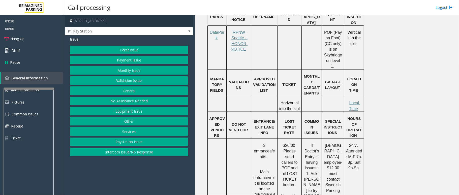
scroll to position [369, 0]
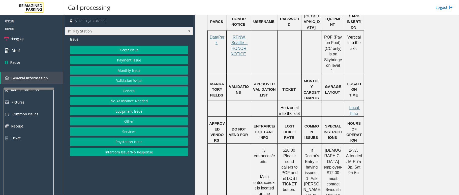
click at [185, 32] on span "P1 Pay Station" at bounding box center [129, 31] width 128 height 9
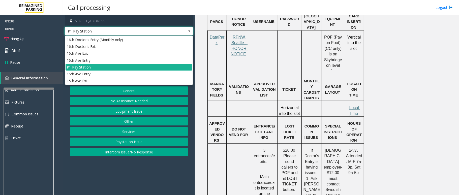
click at [187, 31] on span at bounding box center [189, 31] width 4 height 4
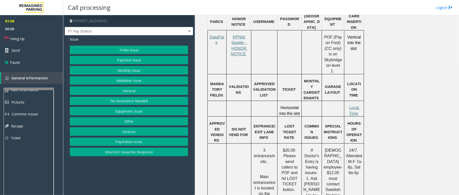
click at [143, 50] on button "Ticket Issue" at bounding box center [129, 50] width 118 height 9
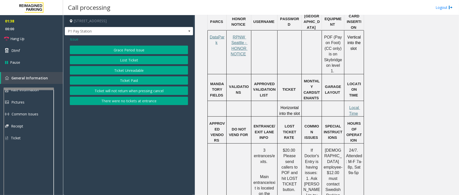
click at [143, 72] on button "Ticket Unreadable" at bounding box center [129, 70] width 118 height 9
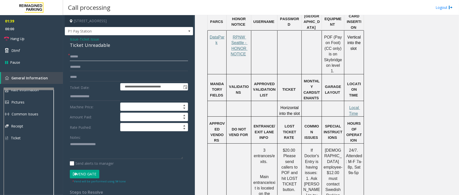
click at [96, 57] on input "text" at bounding box center [129, 56] width 118 height 9
click at [187, 31] on span at bounding box center [189, 31] width 4 height 4
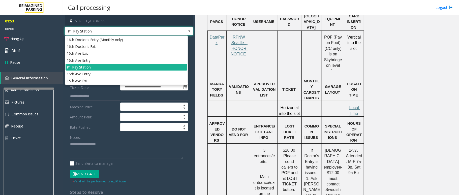
click at [187, 31] on span at bounding box center [189, 31] width 4 height 4
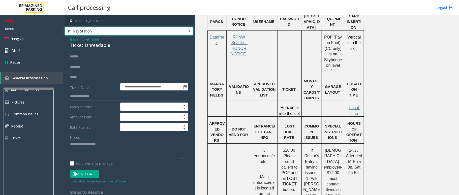
click at [187, 31] on span at bounding box center [189, 31] width 4 height 4
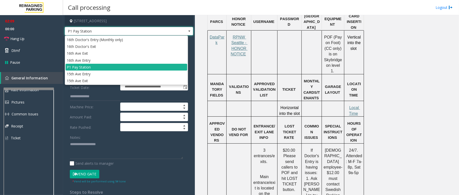
click at [187, 31] on span at bounding box center [189, 31] width 4 height 4
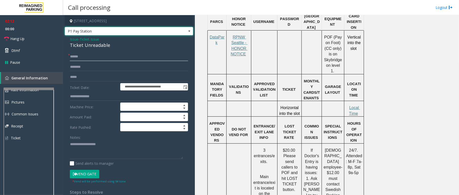
click at [162, 57] on input "text" at bounding box center [129, 56] width 118 height 9
type input "**"
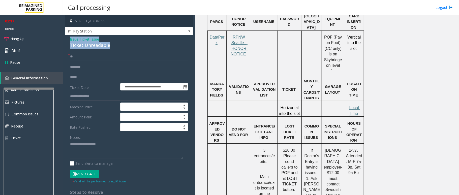
drag, startPoint x: 110, startPoint y: 45, endPoint x: 67, endPoint y: 37, distance: 43.8
click at [67, 37] on div "**********" at bounding box center [129, 160] width 128 height 251
click at [11, 39] on span "Hang Up" at bounding box center [17, 38] width 14 height 5
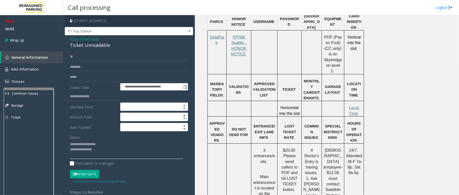
click at [104, 151] on textarea at bounding box center [126, 149] width 113 height 19
type textarea "**********"
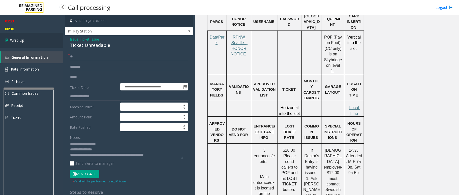
click at [13, 37] on link "Wrap Up" at bounding box center [31, 40] width 63 height 15
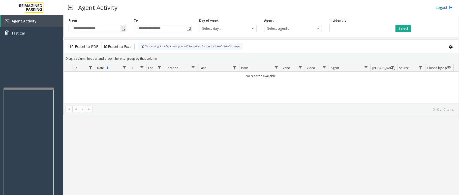
click at [124, 31] on span "Toggle popup" at bounding box center [123, 29] width 4 height 4
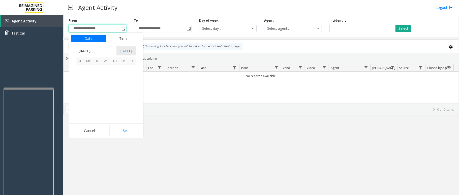
scroll to position [90315, 0]
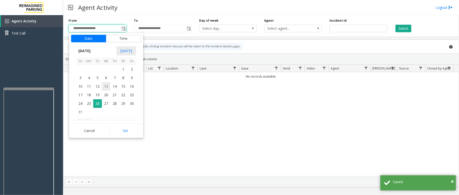
click at [109, 84] on span "13" at bounding box center [106, 86] width 9 height 9
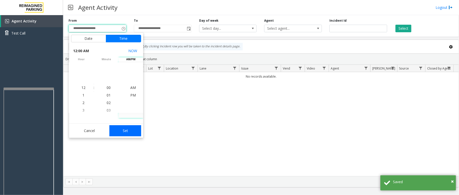
click at [127, 126] on button "Set" at bounding box center [125, 130] width 32 height 11
type input "**********"
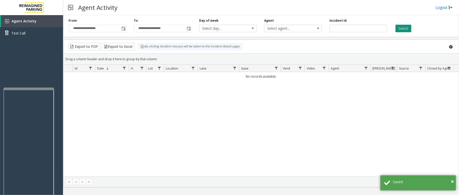
click at [403, 27] on button "Select" at bounding box center [403, 29] width 16 height 8
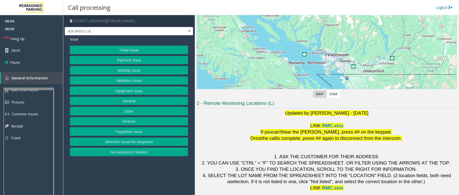
scroll to position [44, 0]
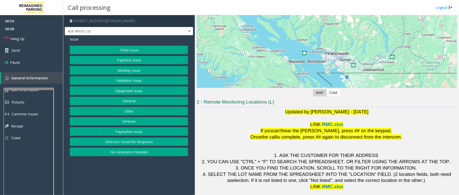
click at [133, 80] on button "Validation Issue" at bounding box center [129, 80] width 118 height 9
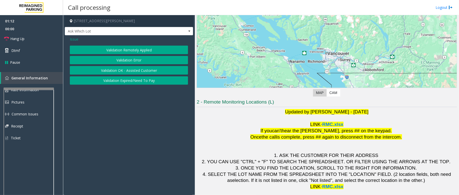
click at [138, 61] on button "Validation Error" at bounding box center [129, 60] width 118 height 9
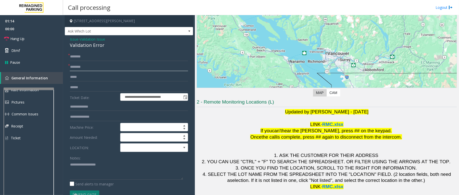
click at [83, 68] on input "text" at bounding box center [129, 67] width 118 height 9
type input "********"
drag, startPoint x: 104, startPoint y: 44, endPoint x: 65, endPoint y: 41, distance: 39.7
click at [65, 41] on div "**********" at bounding box center [129, 168] width 128 height 266
click at [103, 175] on textarea at bounding box center [126, 170] width 113 height 19
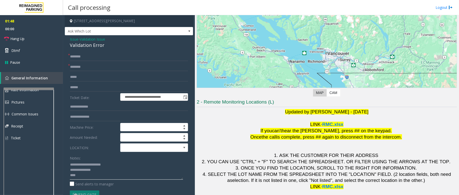
type textarea "**********"
click at [80, 57] on input "text" at bounding box center [129, 56] width 118 height 9
type input "**"
click at [17, 39] on span "Hang Up" at bounding box center [17, 38] width 14 height 5
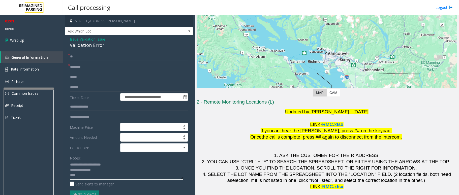
click at [87, 175] on textarea at bounding box center [126, 170] width 113 height 19
type textarea "**********"
click at [3, 40] on link "Wrap Up" at bounding box center [31, 40] width 63 height 15
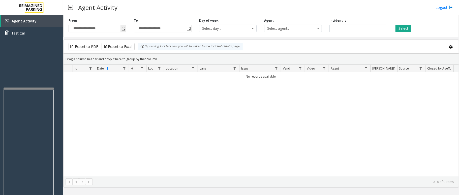
click at [124, 28] on span "Toggle popup" at bounding box center [123, 29] width 4 height 4
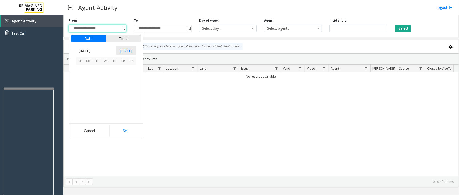
scroll to position [90315, 0]
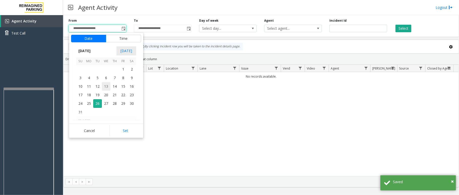
drag, startPoint x: 109, startPoint y: 83, endPoint x: 112, endPoint y: 89, distance: 6.9
click at [109, 83] on span "13" at bounding box center [106, 86] width 9 height 9
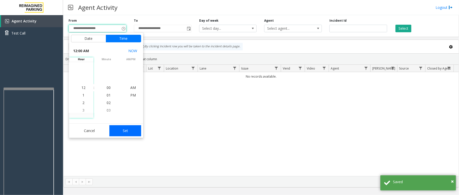
click at [127, 132] on button "Set" at bounding box center [125, 130] width 32 height 11
type input "**********"
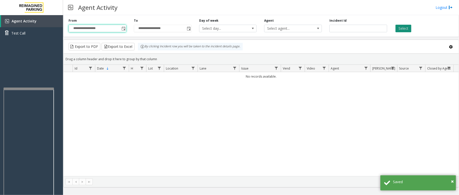
click at [402, 25] on button "Select" at bounding box center [403, 29] width 16 height 8
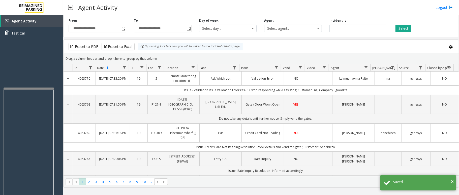
click at [318, 83] on td "Data table" at bounding box center [320, 79] width 24 height 14
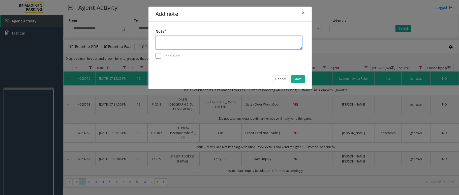
click at [208, 48] on textarea at bounding box center [228, 43] width 147 height 14
type textarea "**********"
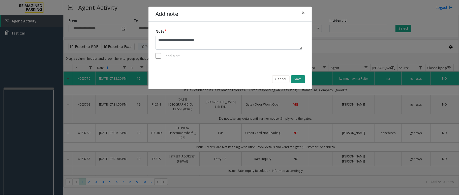
click at [297, 79] on button "Save" at bounding box center [298, 79] width 14 height 8
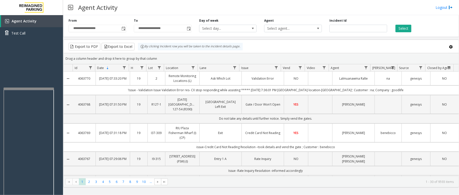
click at [219, 82] on td "Ask Which Lot" at bounding box center [220, 79] width 42 height 14
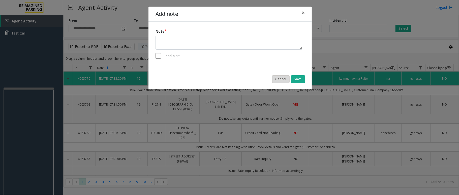
click at [282, 78] on button "Cancel" at bounding box center [280, 79] width 17 height 8
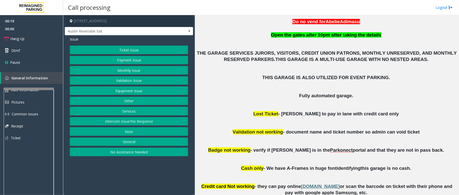
scroll to position [201, 0]
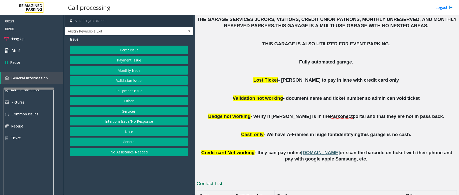
click at [311, 154] on span "www.parkingcashier.com" at bounding box center [320, 152] width 39 height 5
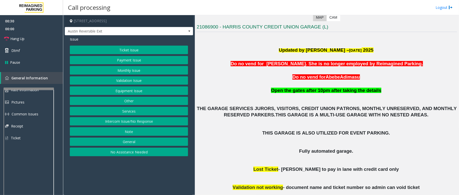
scroll to position [101, 0]
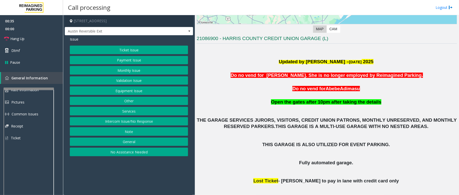
click at [135, 68] on button "Monthly Issue" at bounding box center [129, 70] width 118 height 9
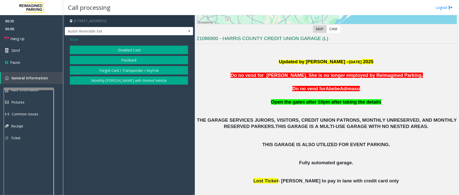
click at [126, 49] on button "Disabled Card" at bounding box center [129, 50] width 118 height 9
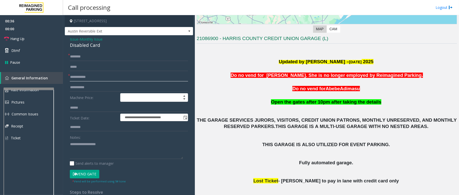
click at [116, 81] on input "text" at bounding box center [129, 77] width 118 height 9
click at [80, 57] on input "text" at bounding box center [129, 56] width 118 height 9
click at [85, 77] on input "**********" at bounding box center [129, 77] width 118 height 9
click at [100, 60] on input "text" at bounding box center [129, 56] width 118 height 9
click at [92, 78] on input "**********" at bounding box center [129, 77] width 118 height 9
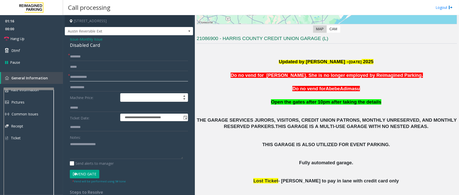
type input "**********"
click at [99, 56] on input "text" at bounding box center [129, 56] width 118 height 9
type input "********"
drag, startPoint x: 101, startPoint y: 44, endPoint x: 68, endPoint y: 37, distance: 32.9
click at [68, 37] on div "**********" at bounding box center [129, 171] width 128 height 272
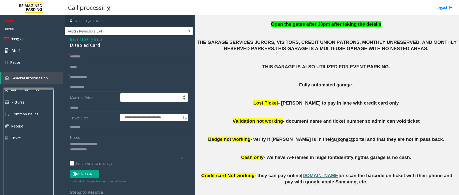
scroll to position [164, 0]
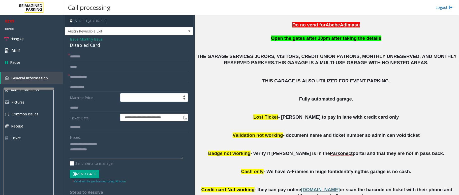
click at [116, 151] on textarea at bounding box center [126, 149] width 113 height 19
click at [84, 173] on button "Vend Gate" at bounding box center [84, 174] width 29 height 9
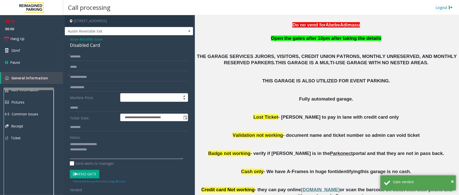
click at [119, 150] on textarea at bounding box center [126, 149] width 113 height 19
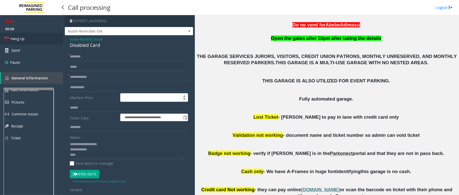
click at [22, 40] on span "Hang Up" at bounding box center [17, 38] width 14 height 5
click at [107, 156] on textarea at bounding box center [126, 149] width 113 height 19
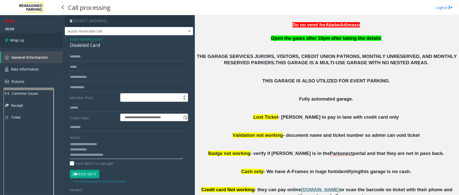
type textarea "**********"
click at [22, 37] on link "Wrap Up" at bounding box center [31, 40] width 63 height 15
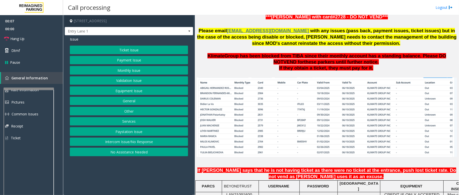
scroll to position [369, 0]
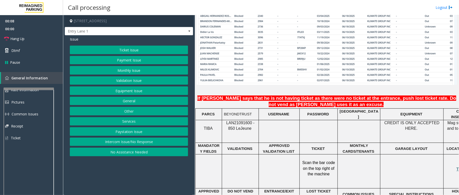
click at [240, 121] on span "LAN21091600 - 850 Le" at bounding box center [240, 126] width 28 height 10
click at [121, 140] on button "Intercom Issue/No Response" at bounding box center [129, 141] width 118 height 9
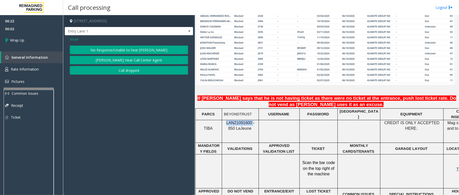
click at [127, 70] on button "Call dropped" at bounding box center [129, 70] width 118 height 9
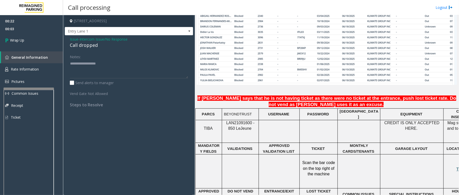
click at [92, 45] on div "Call dropped" at bounding box center [129, 45] width 118 height 7
type textarea "**********"
click at [17, 41] on span "Wrap Up" at bounding box center [17, 40] width 14 height 5
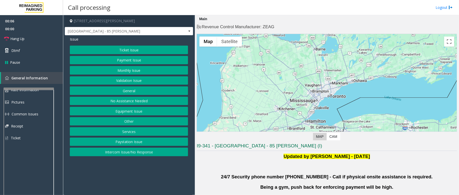
click at [136, 81] on button "Validation Issue" at bounding box center [129, 80] width 118 height 9
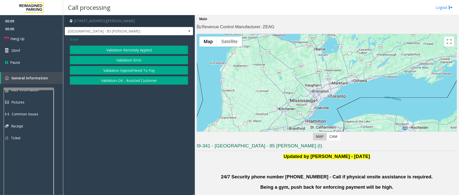
click at [144, 60] on button "Validation Error" at bounding box center [129, 60] width 118 height 9
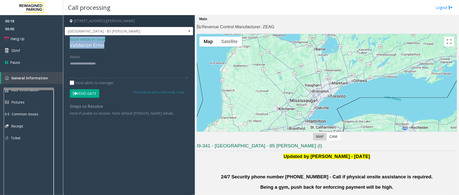
drag, startPoint x: 104, startPoint y: 45, endPoint x: 66, endPoint y: 37, distance: 38.7
click at [66, 37] on div "Issue - Validation Issue Validation Error Notes: Send alerts to manager Vend Ga…" at bounding box center [129, 78] width 128 height 86
click at [98, 71] on textarea at bounding box center [129, 68] width 118 height 19
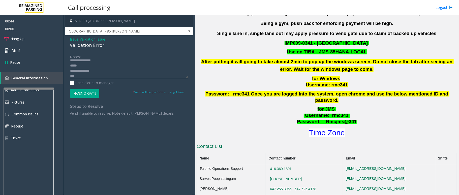
scroll to position [168, 0]
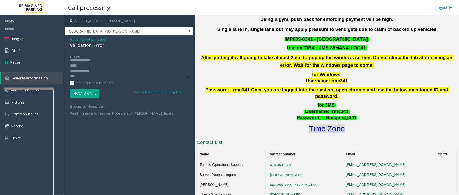
click at [311, 125] on font "Time Zone" at bounding box center [327, 128] width 36 height 8
click at [103, 74] on textarea at bounding box center [129, 68] width 118 height 19
click at [82, 60] on textarea at bounding box center [129, 68] width 118 height 19
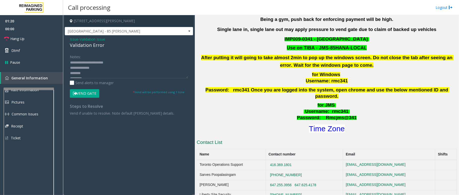
click at [79, 93] on button "Vend Gate" at bounding box center [84, 93] width 29 height 9
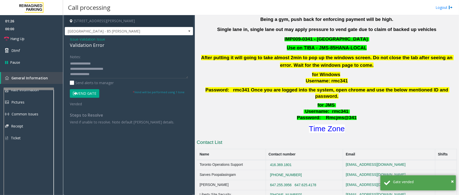
scroll to position [0, 0]
click at [109, 64] on textarea at bounding box center [129, 68] width 118 height 19
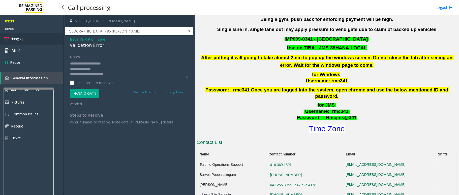
click at [19, 39] on span "Hang Up" at bounding box center [17, 38] width 14 height 5
click at [95, 68] on textarea at bounding box center [129, 68] width 118 height 19
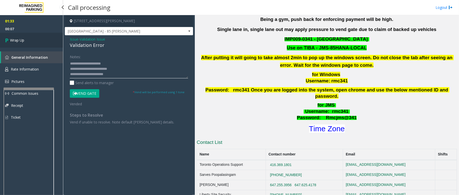
type textarea "**********"
click at [14, 40] on span "Wrap Up" at bounding box center [17, 40] width 14 height 5
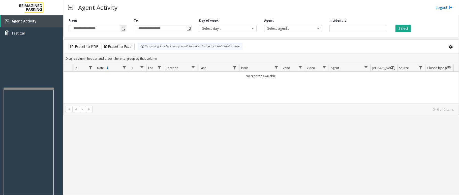
click at [124, 29] on span "Toggle popup" at bounding box center [123, 29] width 4 height 4
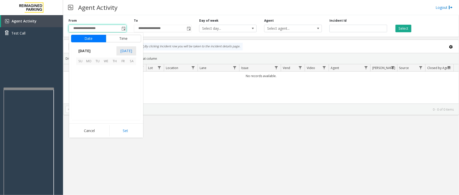
scroll to position [90315, 0]
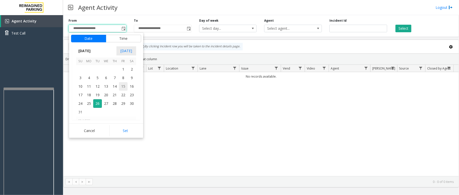
click at [126, 84] on span "15" at bounding box center [123, 86] width 9 height 9
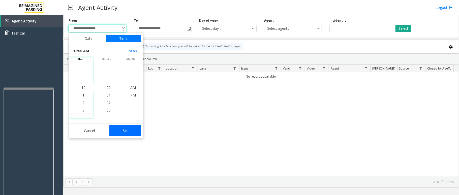
click at [127, 129] on button "Set" at bounding box center [125, 130] width 32 height 11
type input "**********"
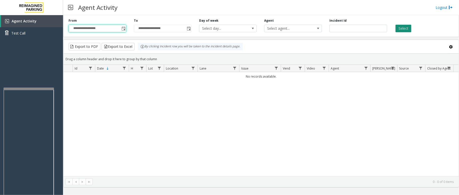
click at [405, 28] on button "Select" at bounding box center [403, 29] width 16 height 8
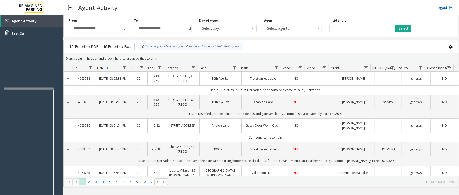
click at [442, 7] on link "Logout" at bounding box center [443, 7] width 17 height 5
